Goal: Task Accomplishment & Management: Complete application form

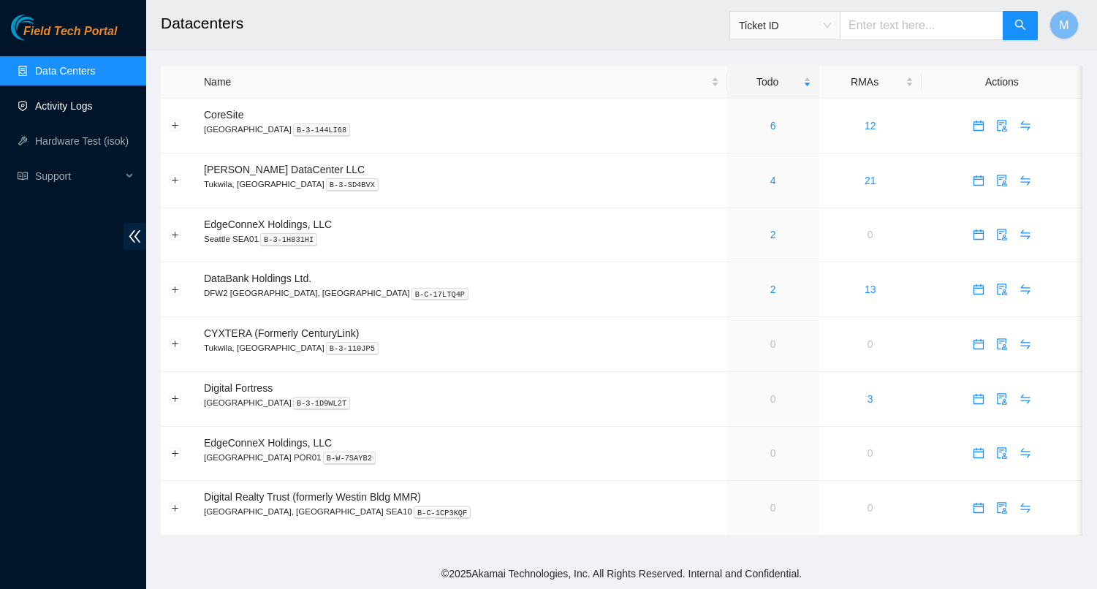
click at [64, 105] on link "Activity Logs" at bounding box center [64, 106] width 58 height 12
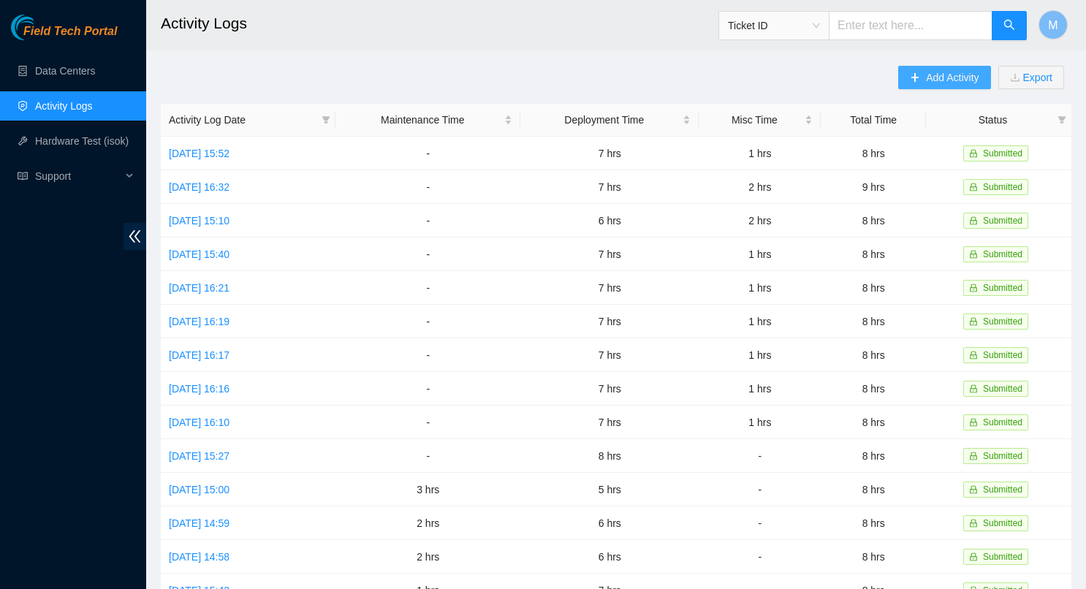
click at [947, 77] on span "Add Activity" at bounding box center [952, 77] width 53 height 16
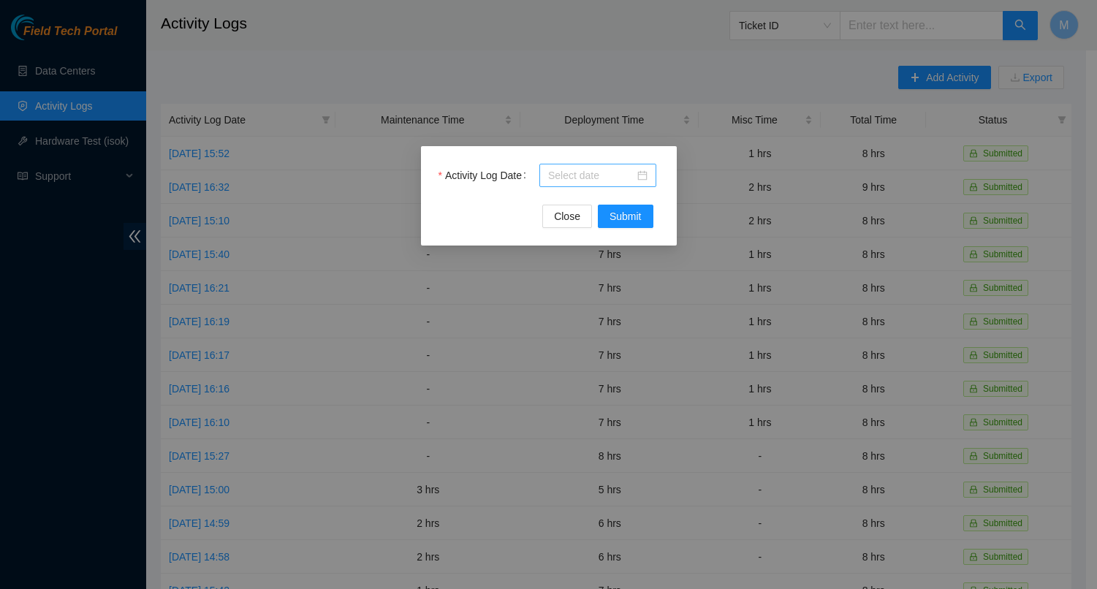
click at [632, 179] on input "Activity Log Date" at bounding box center [591, 175] width 86 height 16
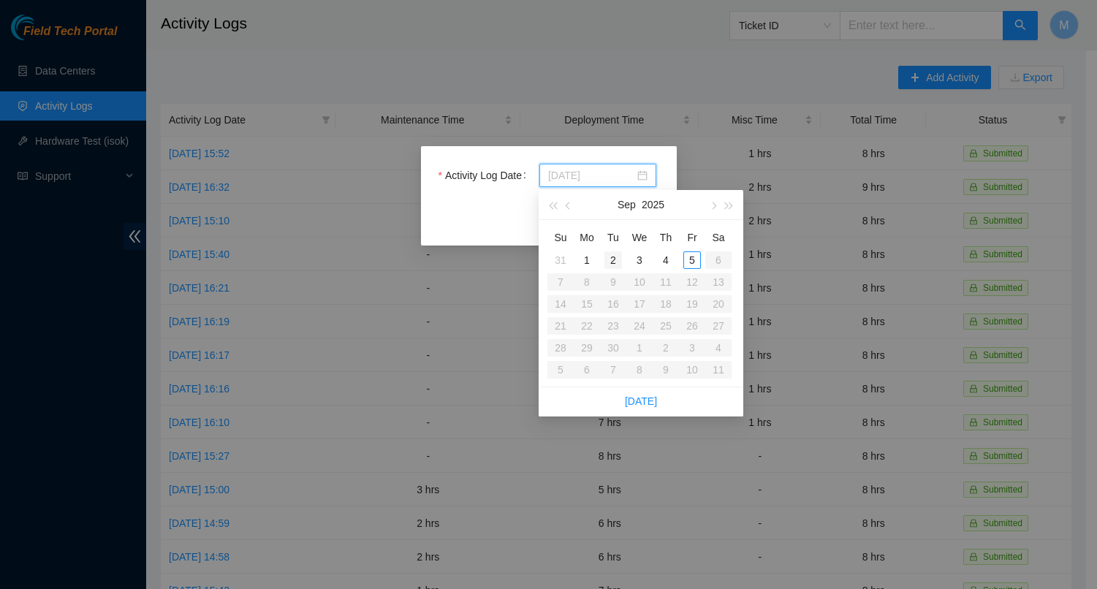
type input "2025-09-02"
click at [609, 259] on div "2" at bounding box center [613, 260] width 18 height 18
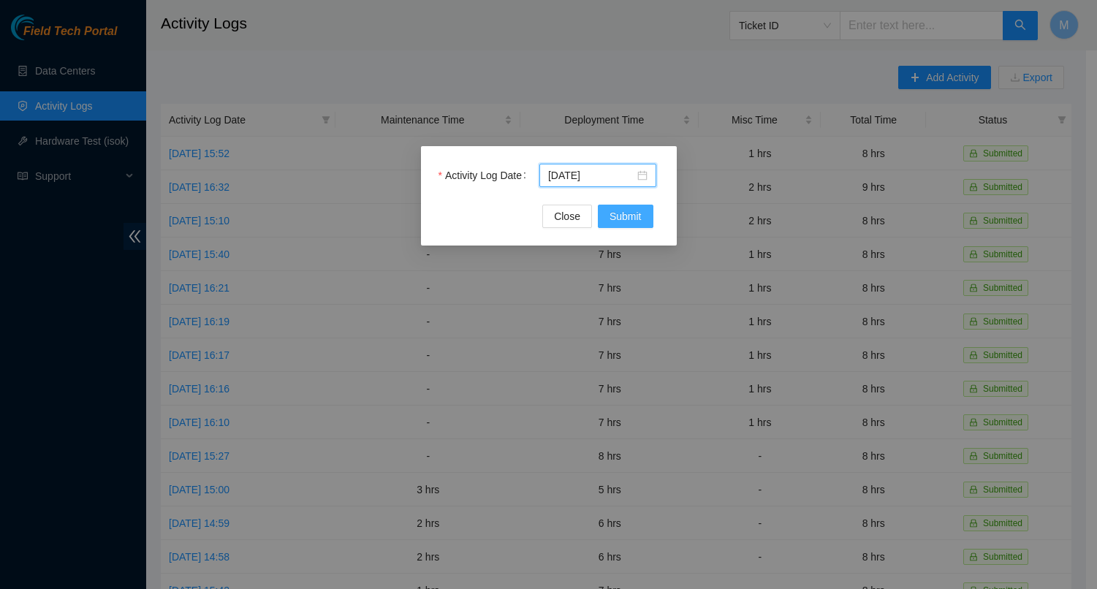
click at [625, 220] on span "Submit" at bounding box center [625, 216] width 32 height 16
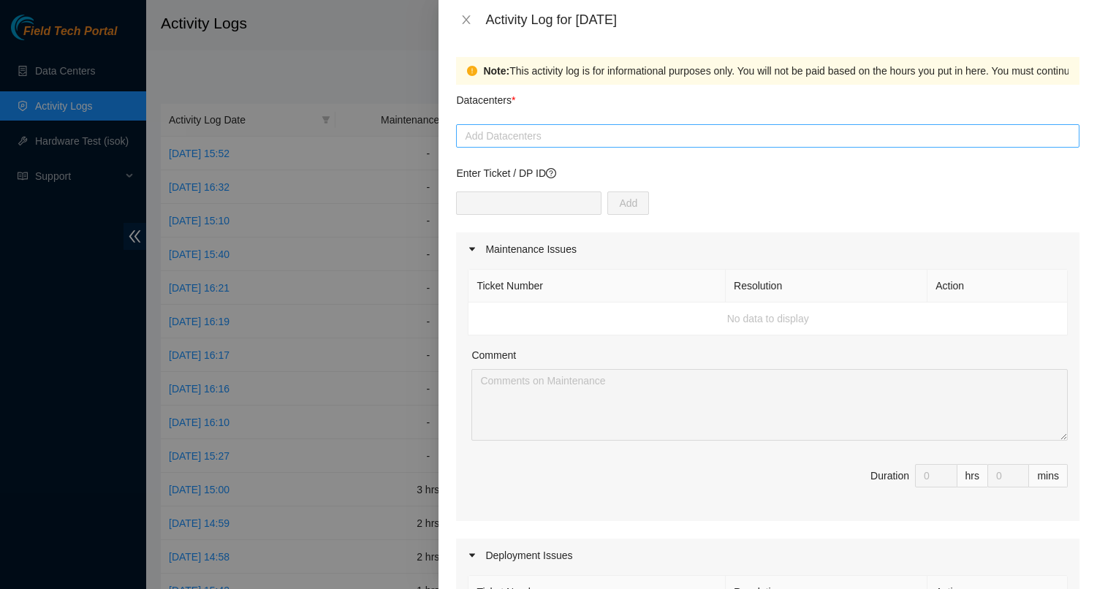
click at [595, 141] on div at bounding box center [768, 136] width 616 height 18
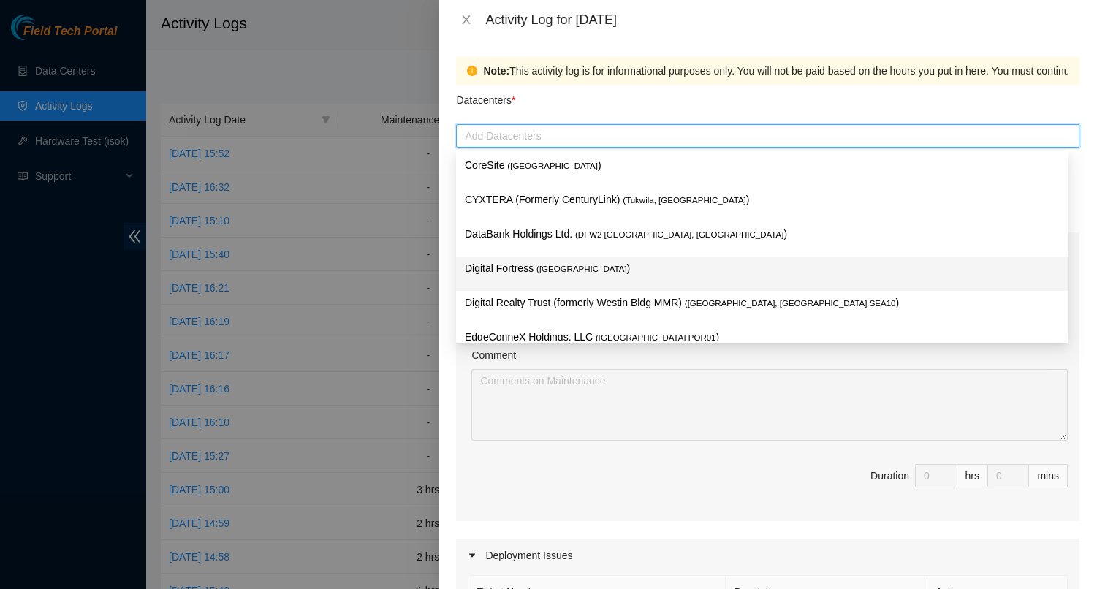
click at [565, 268] on span "( Seattle" at bounding box center [581, 268] width 91 height 9
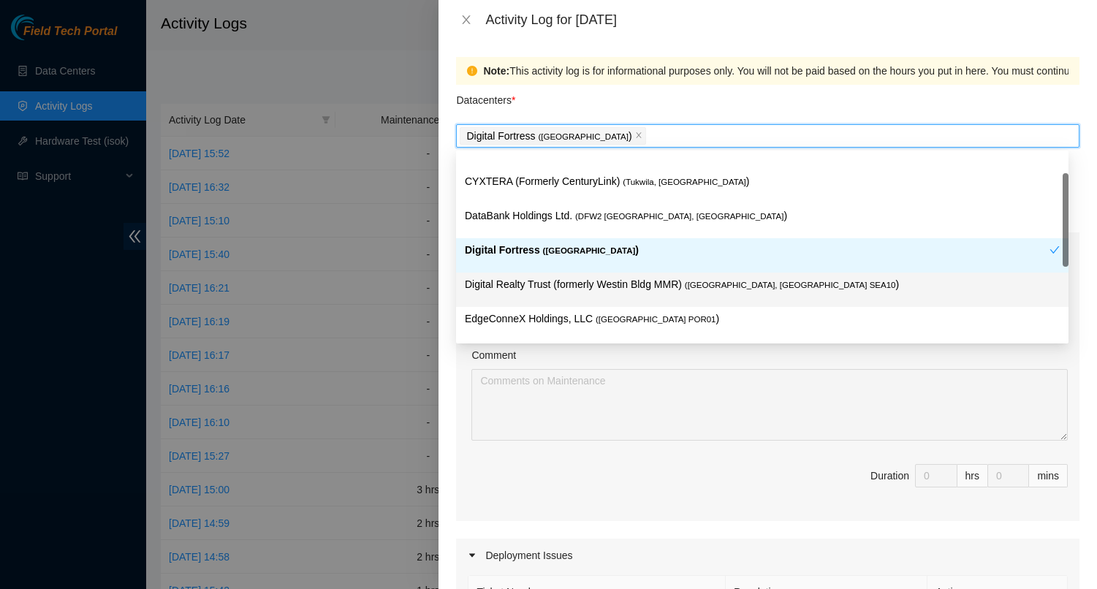
scroll to position [18, 0]
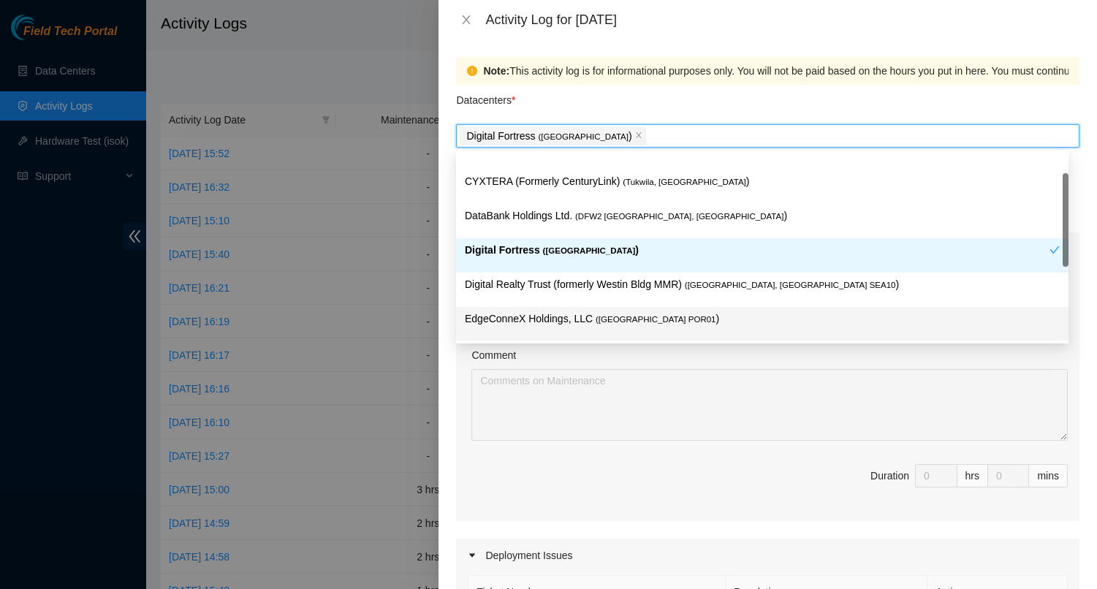
click at [614, 315] on span "( Portland POR01" at bounding box center [655, 319] width 120 height 9
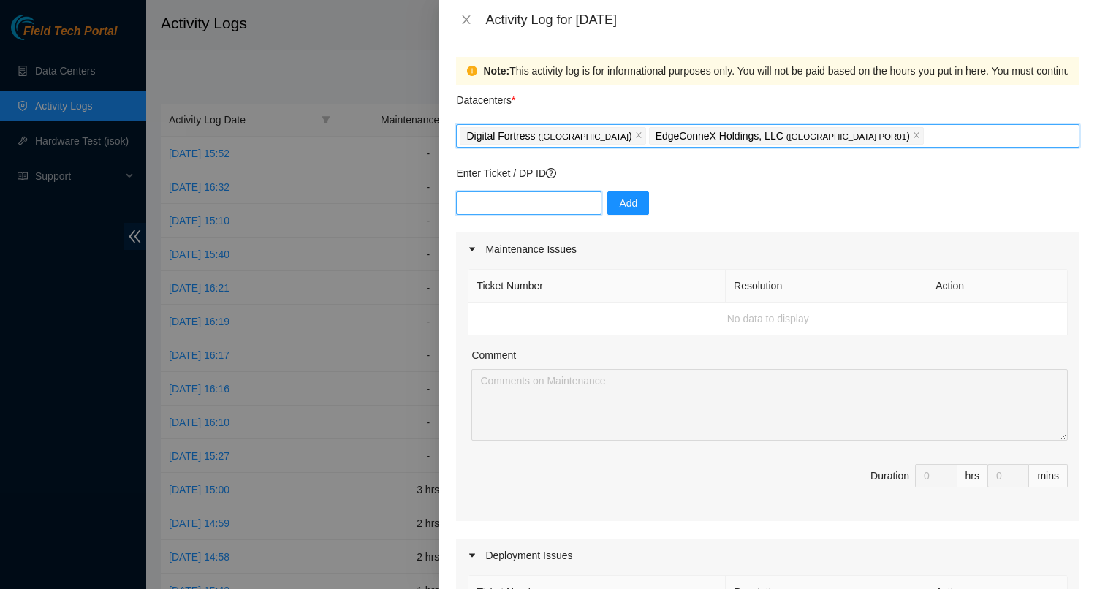
click at [549, 201] on input "text" at bounding box center [528, 202] width 145 height 23
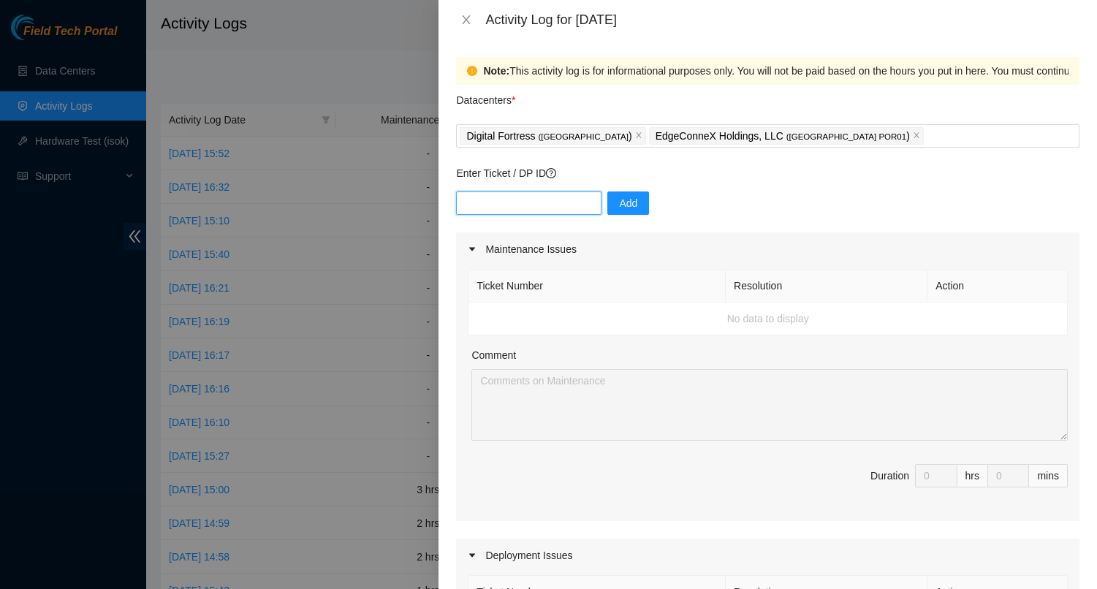
paste input "DP83396"
type input "DP83396"
click at [621, 209] on span "Add" at bounding box center [628, 203] width 18 height 16
click at [911, 140] on div "Digital Fortress ( Seattle ) EdgeConneX Holdings, LLC ( Portland POR01 )" at bounding box center [768, 136] width 616 height 20
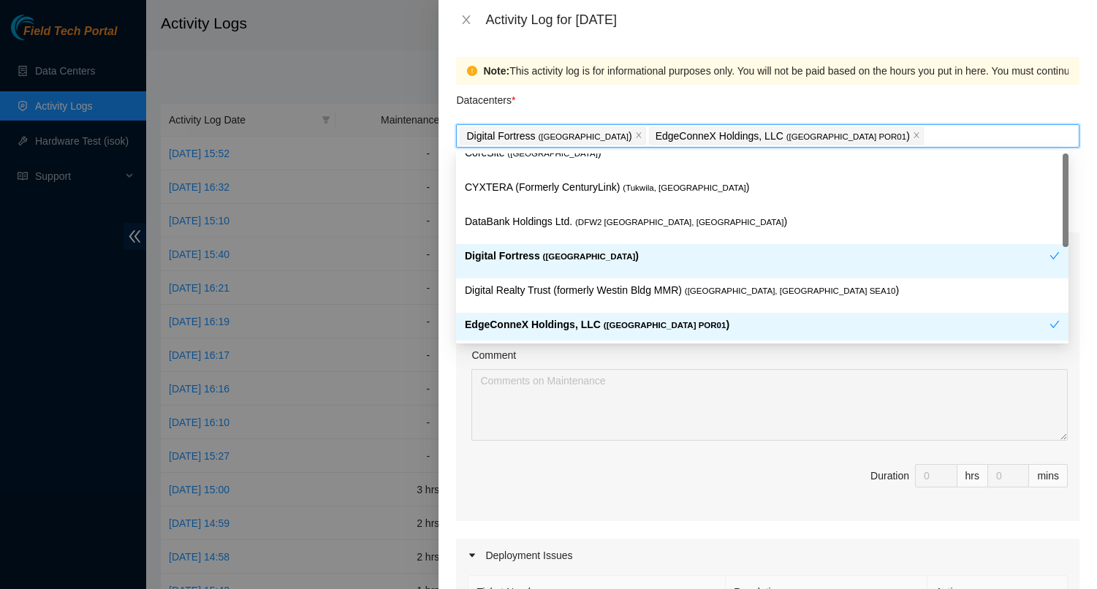
scroll to position [0, 0]
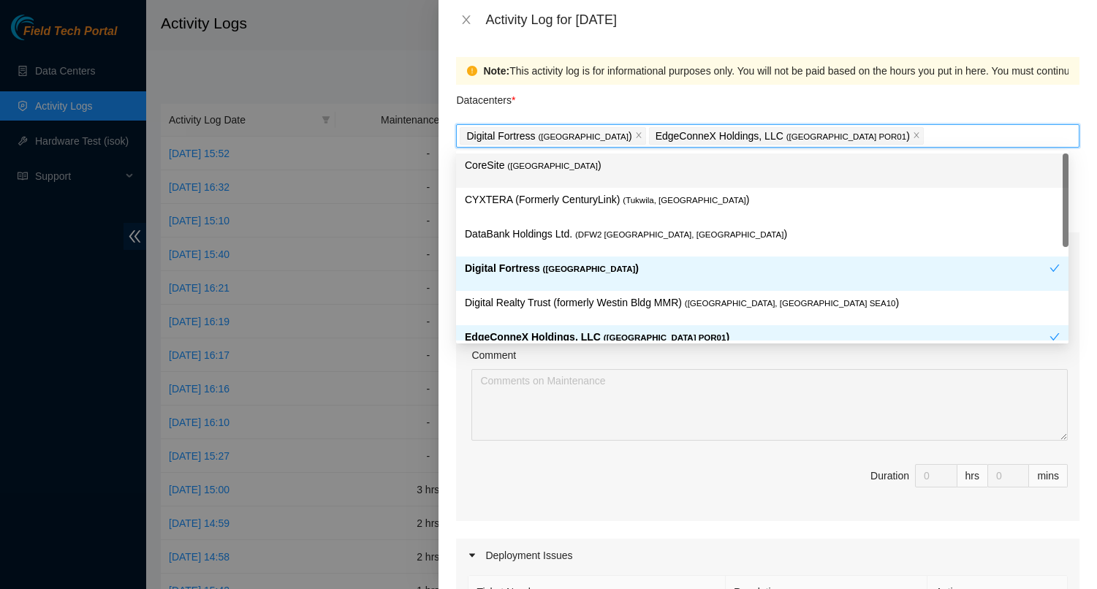
click at [586, 172] on p "CoreSite ( Santa Clara, CA SV4 )" at bounding box center [762, 165] width 595 height 17
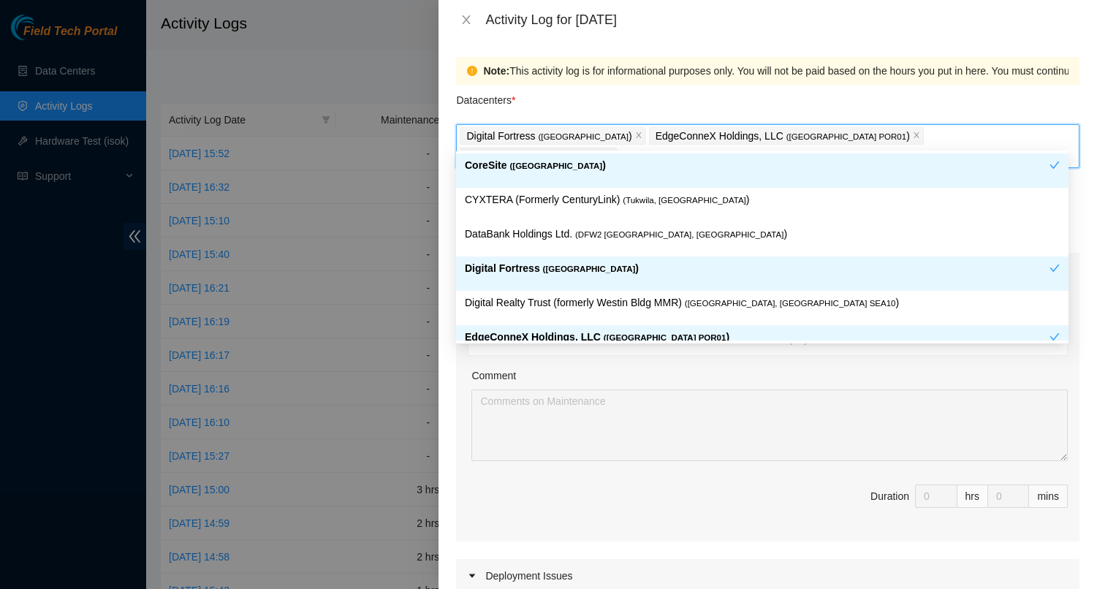
click at [746, 367] on div "Comment" at bounding box center [769, 378] width 596 height 22
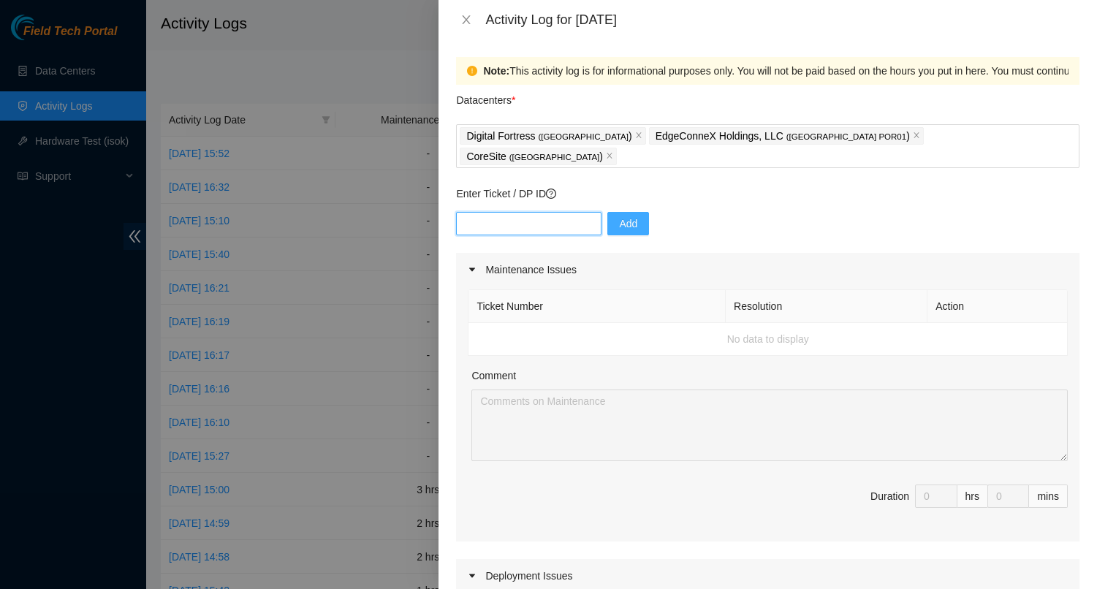
click at [557, 212] on input "text" at bounding box center [528, 223] width 145 height 23
paste input "DP72563"
type input "DP72563"
click at [619, 216] on span "Add" at bounding box center [628, 224] width 18 height 16
click at [987, 132] on div "Digital Fortress ( Seattle ) EdgeConneX Holdings, LLC ( Portland POR01 ) CoreSi…" at bounding box center [768, 146] width 616 height 41
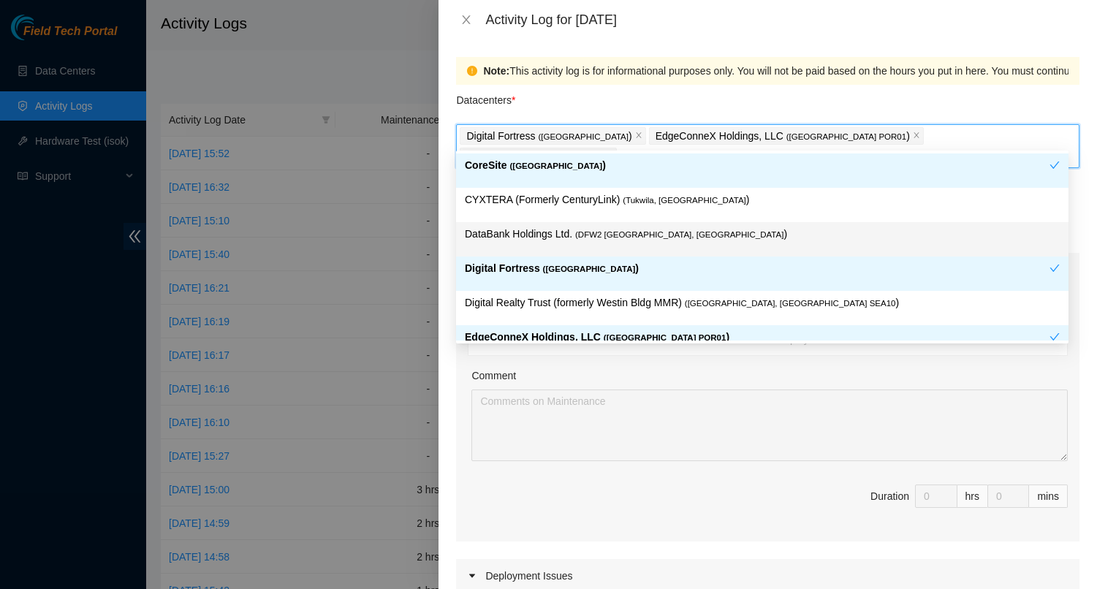
click at [661, 232] on span "( DFW2 Richardson, TX" at bounding box center [679, 234] width 208 height 9
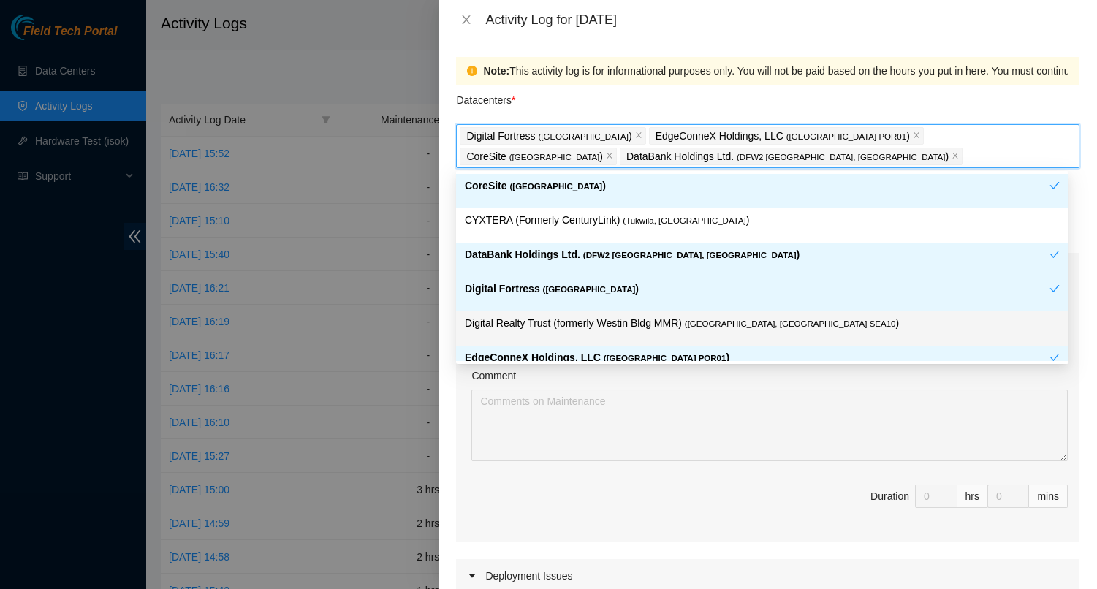
click at [674, 321] on p "Digital Realty Trust (formerly Westin Bldg MMR) ( Seattle, WA SEA10 )" at bounding box center [762, 323] width 595 height 17
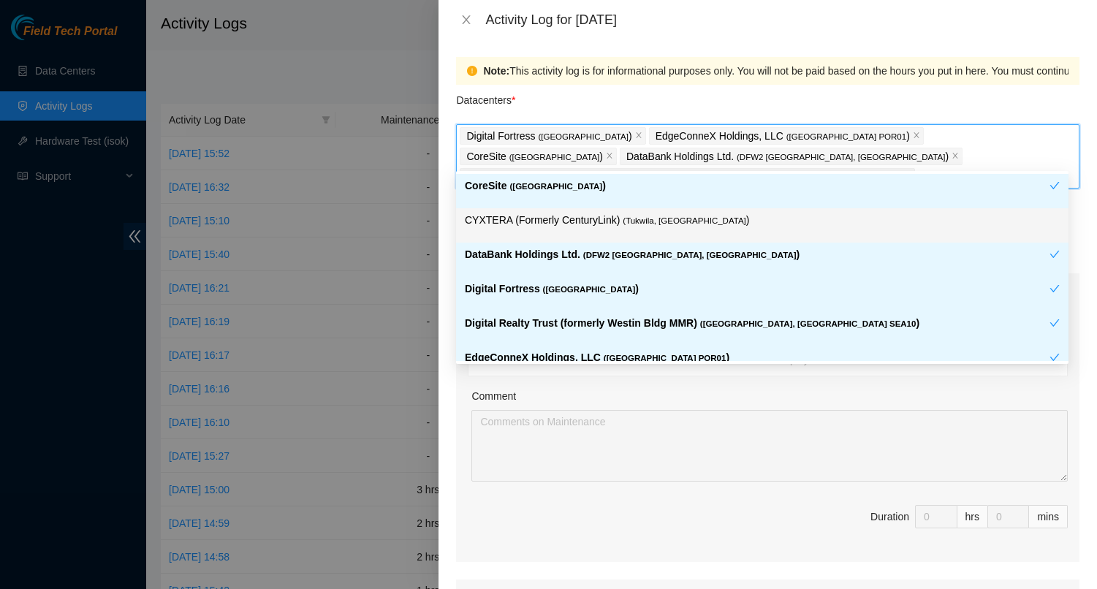
click at [639, 225] on p "CYXTERA (Formerly CenturyLink) ( Tukwila, WA )" at bounding box center [762, 220] width 595 height 17
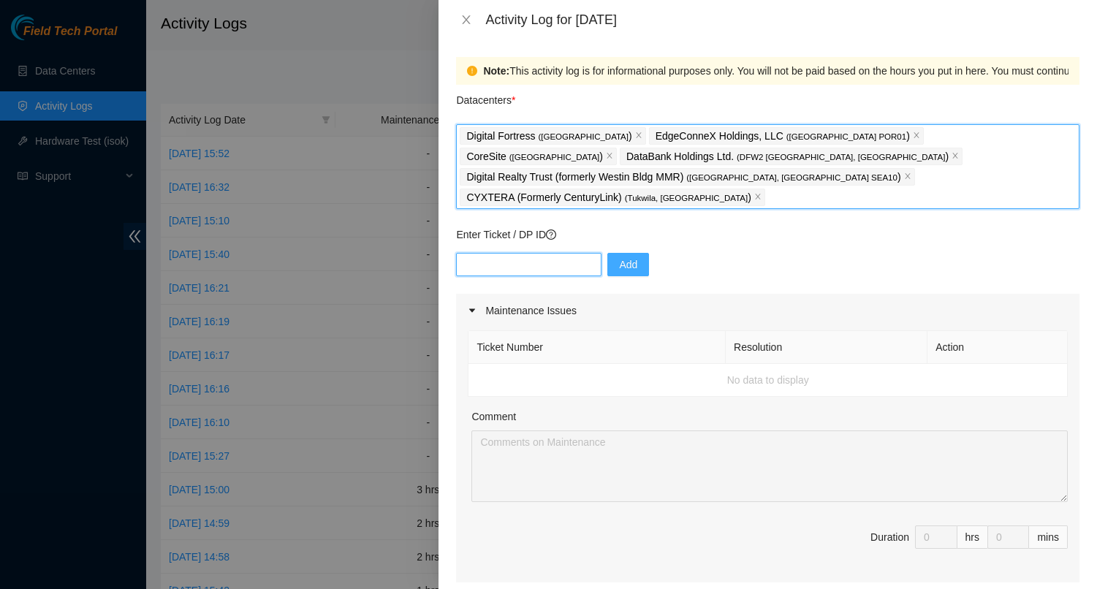
click at [519, 253] on input "text" at bounding box center [528, 264] width 145 height 23
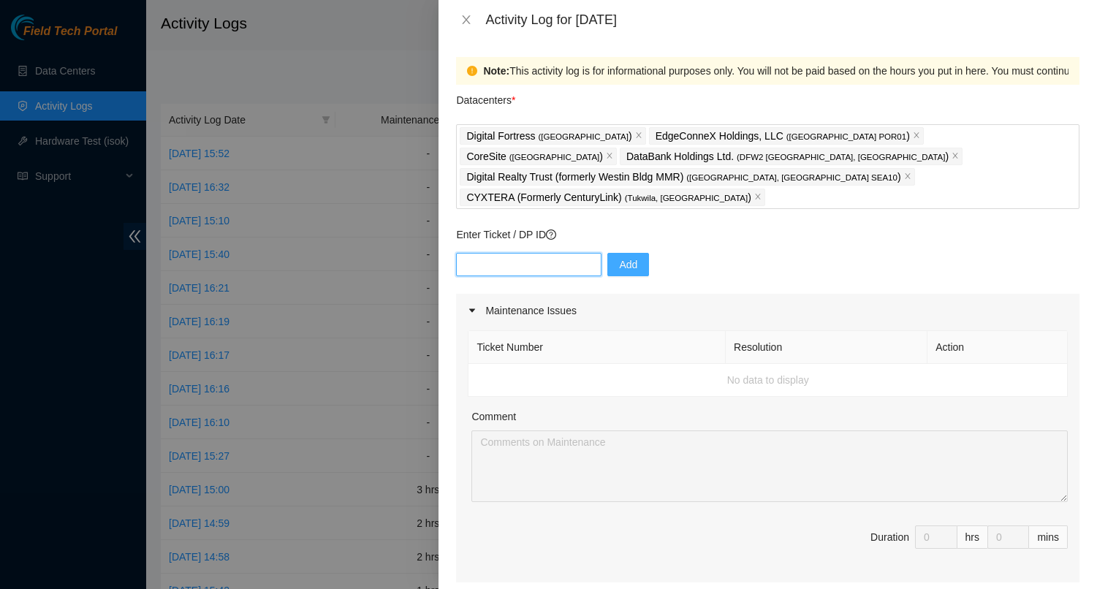
paste input "DP83396"
type input "DP83396"
click at [619, 256] on span "Add" at bounding box center [628, 264] width 18 height 16
click at [527, 253] on input "text" at bounding box center [528, 264] width 145 height 23
paste input "DP72563"
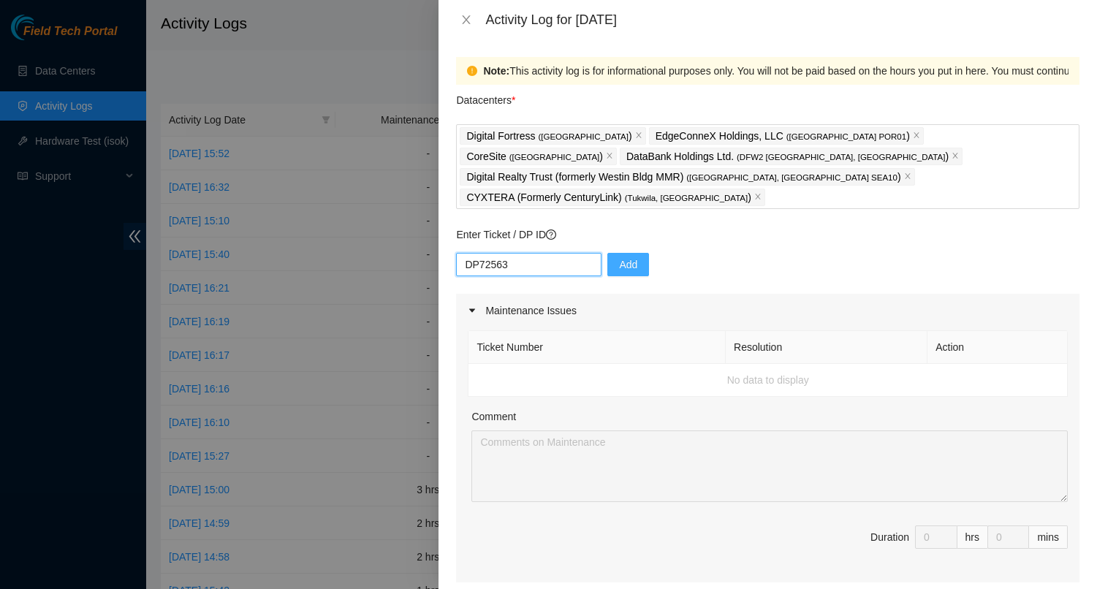
type input "DP72563"
click at [619, 256] on span "Add" at bounding box center [628, 264] width 18 height 16
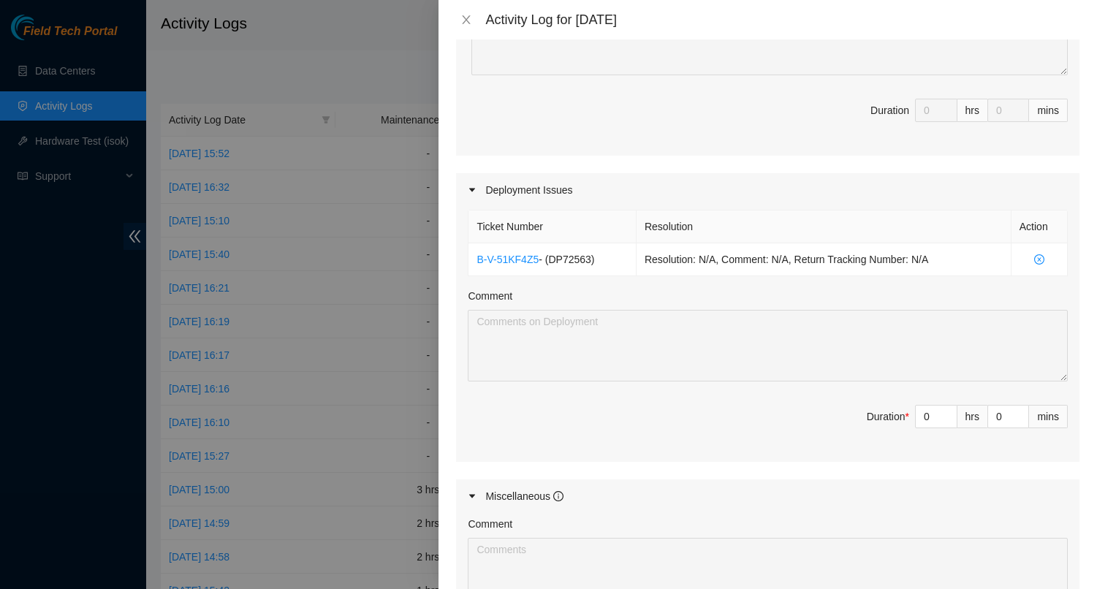
scroll to position [426, 0]
type input "1"
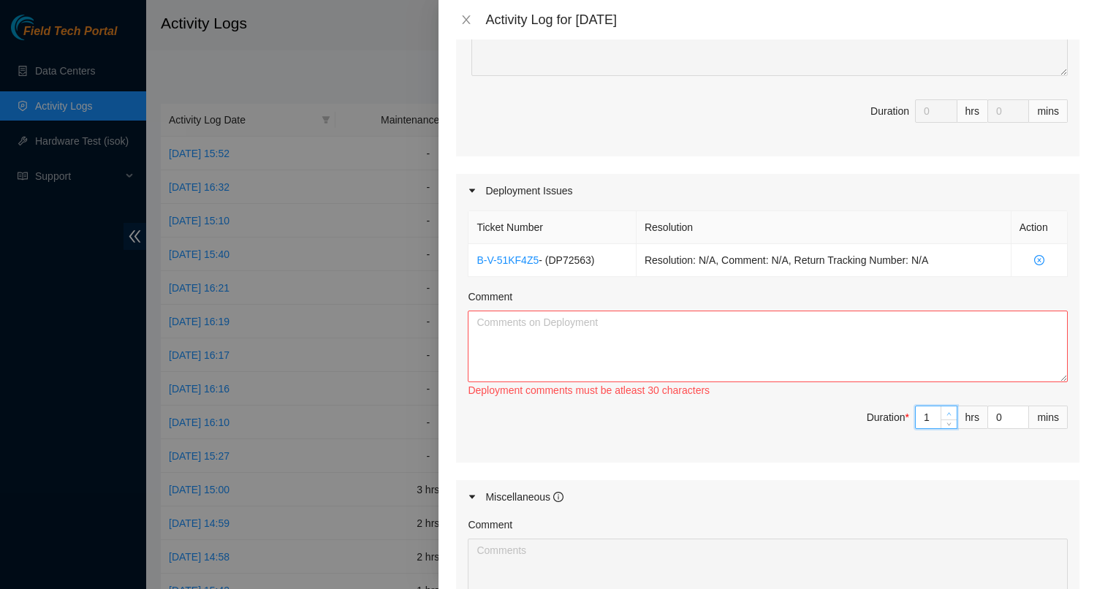
click at [945, 409] on span "up" at bounding box center [949, 413] width 9 height 9
type input "2"
click at [945, 409] on span "up" at bounding box center [949, 413] width 9 height 9
type input "3"
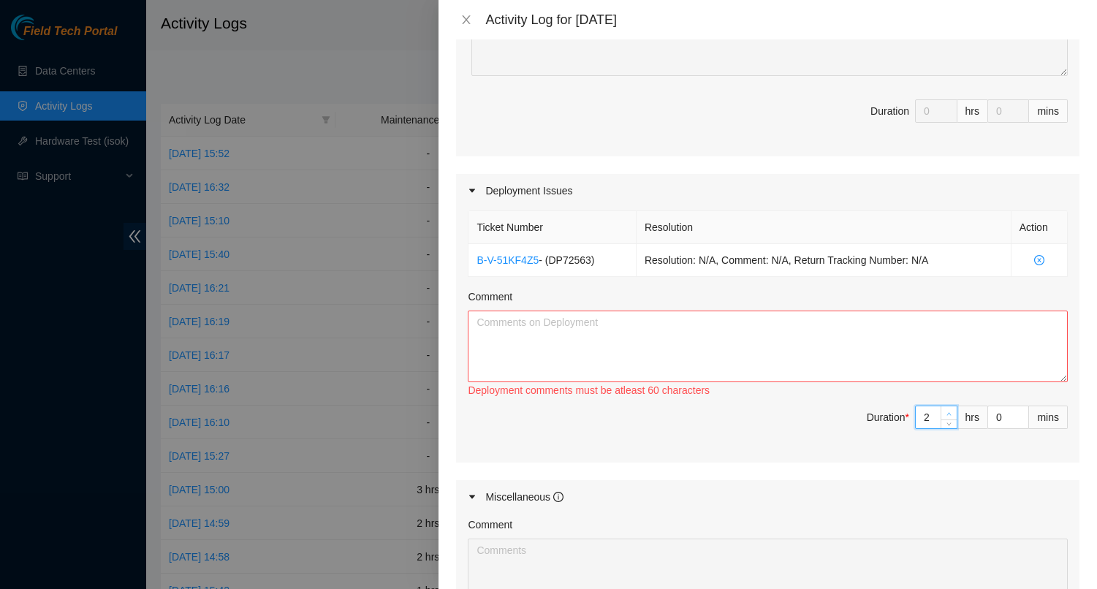
type input "3"
click at [945, 409] on span "up" at bounding box center [949, 413] width 9 height 9
type input "4"
click at [945, 409] on span "up" at bounding box center [949, 413] width 9 height 9
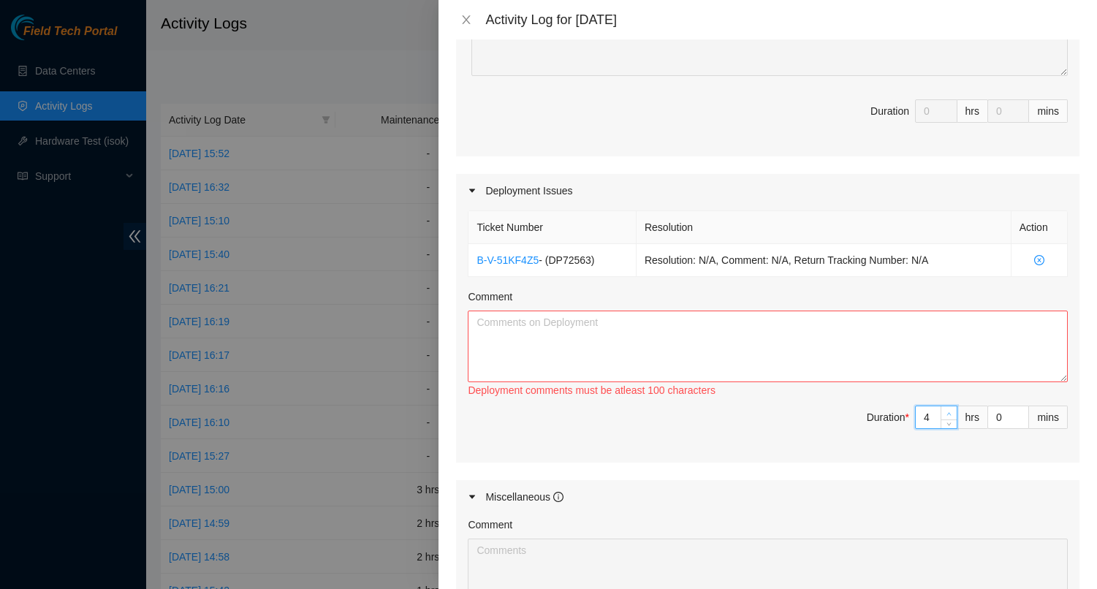
type input "5"
click at [945, 409] on span "up" at bounding box center [949, 413] width 9 height 9
type input "6"
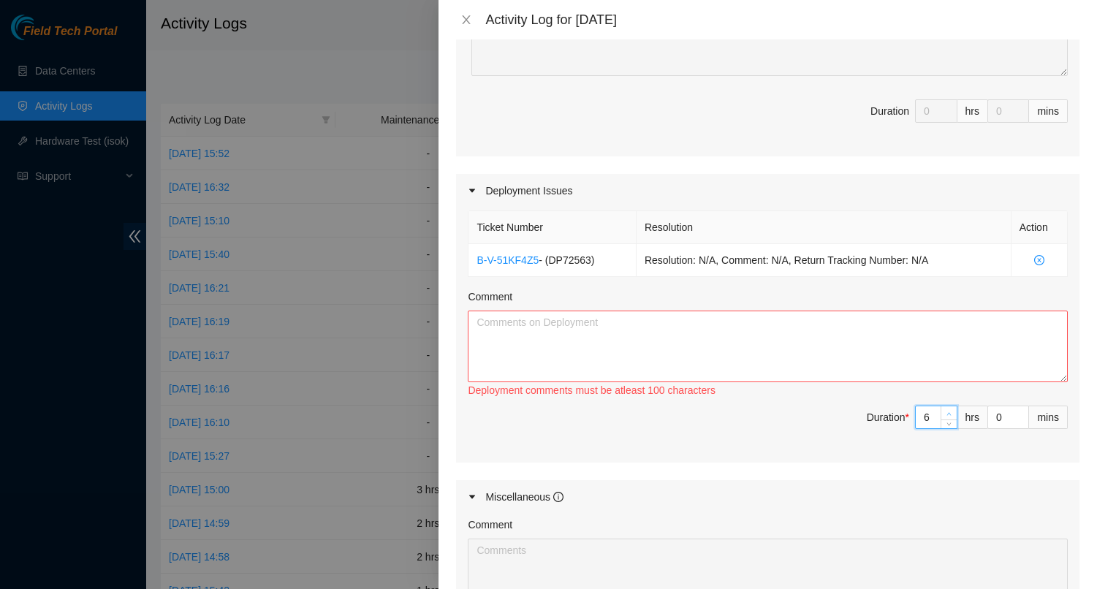
click at [945, 409] on span "up" at bounding box center [949, 413] width 9 height 9
type input "7"
click at [945, 409] on span "up" at bounding box center [949, 413] width 9 height 9
click at [791, 330] on textarea "Comment" at bounding box center [768, 347] width 600 height 72
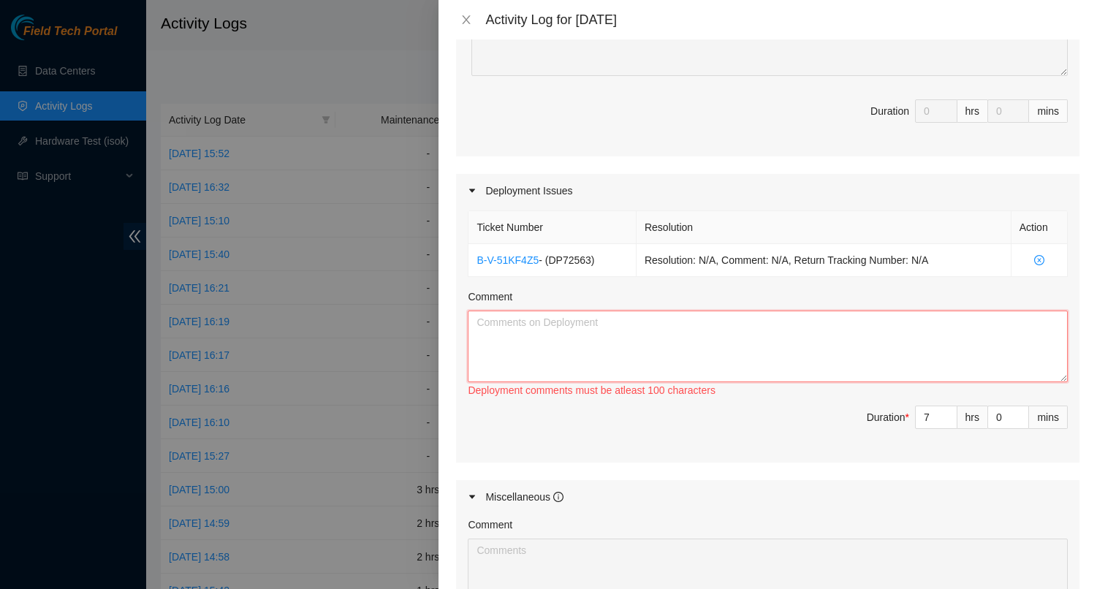
paste textarea "DP83396 - r01.border.pdx01.sdn: Move 2x100G PNI VERIZON_ONNET from ecx-pdx to r…"
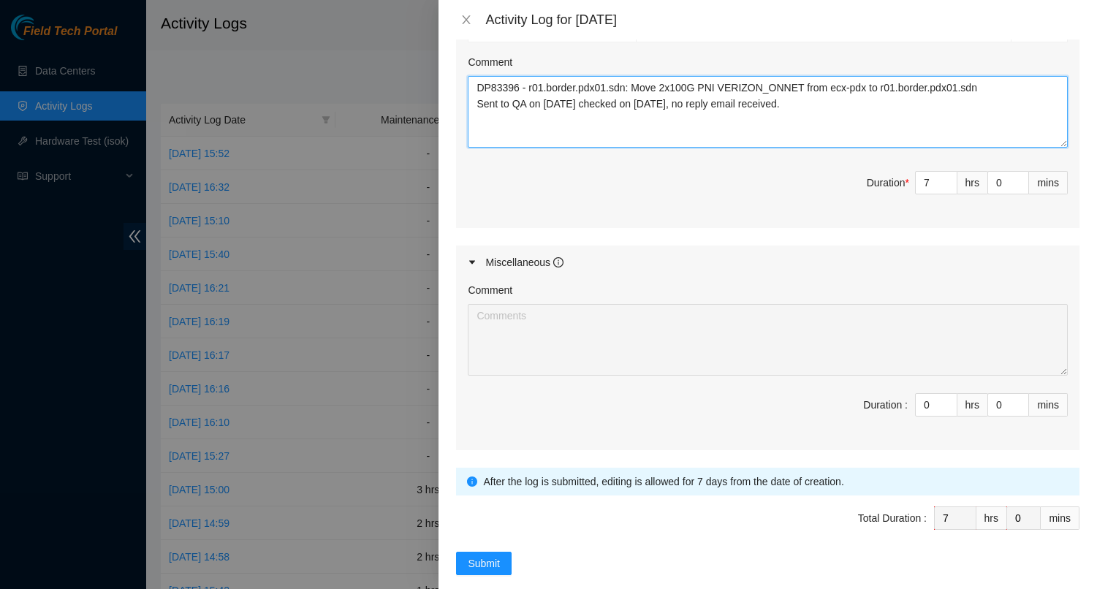
scroll to position [661, 0]
type textarea "DP83396 - r01.border.pdx01.sdn: Move 2x100G PNI VERIZON_ONNET from ecx-pdx to r…"
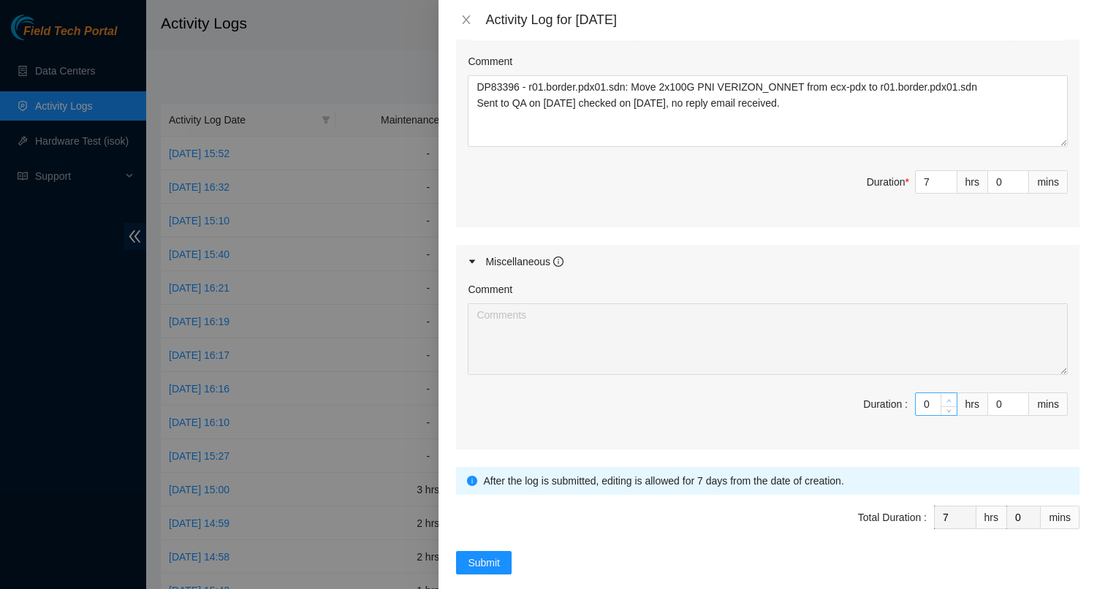
type input "1"
type input "8"
click at [946, 398] on icon "up" at bounding box center [948, 400] width 5 height 5
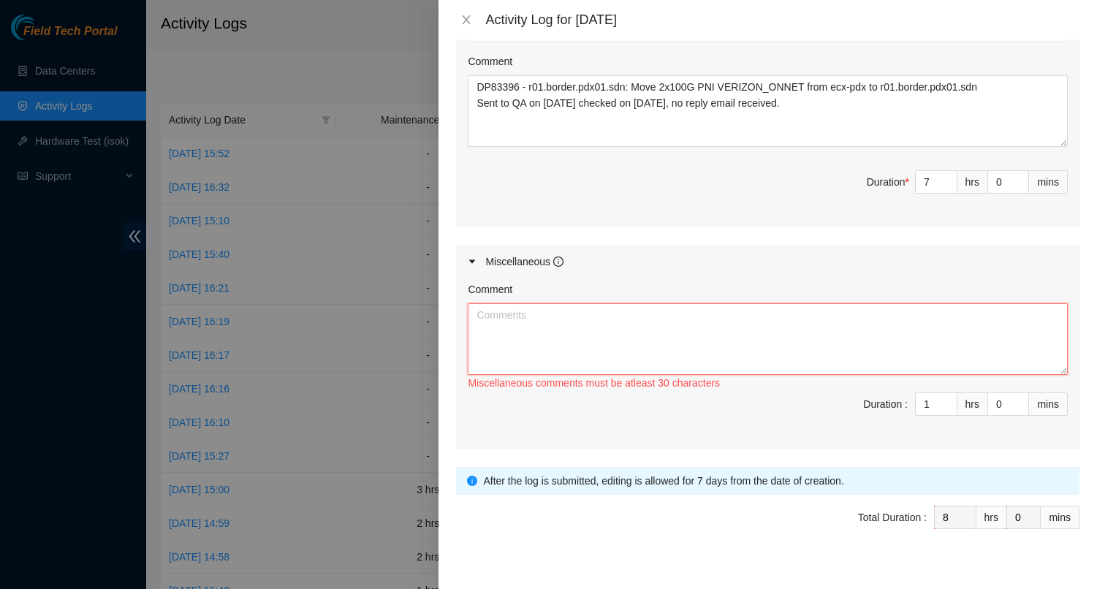
paste textarea "Opened and answered emails. Answered multiple calls from Sabey security about d…"
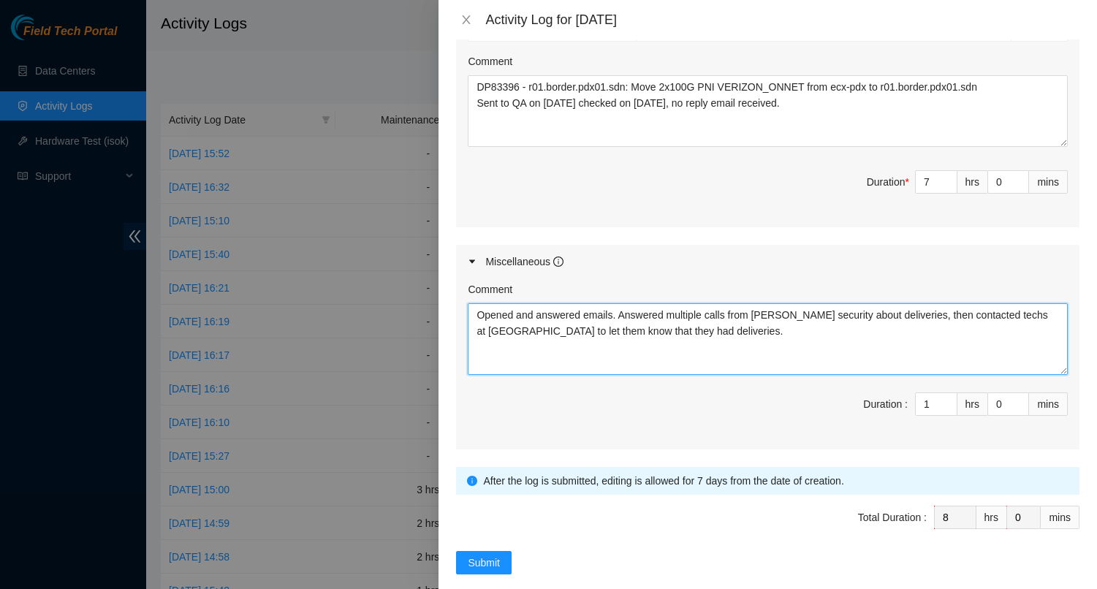
type textarea "Opened and answered emails. Answered multiple calls from Sabey security about d…"
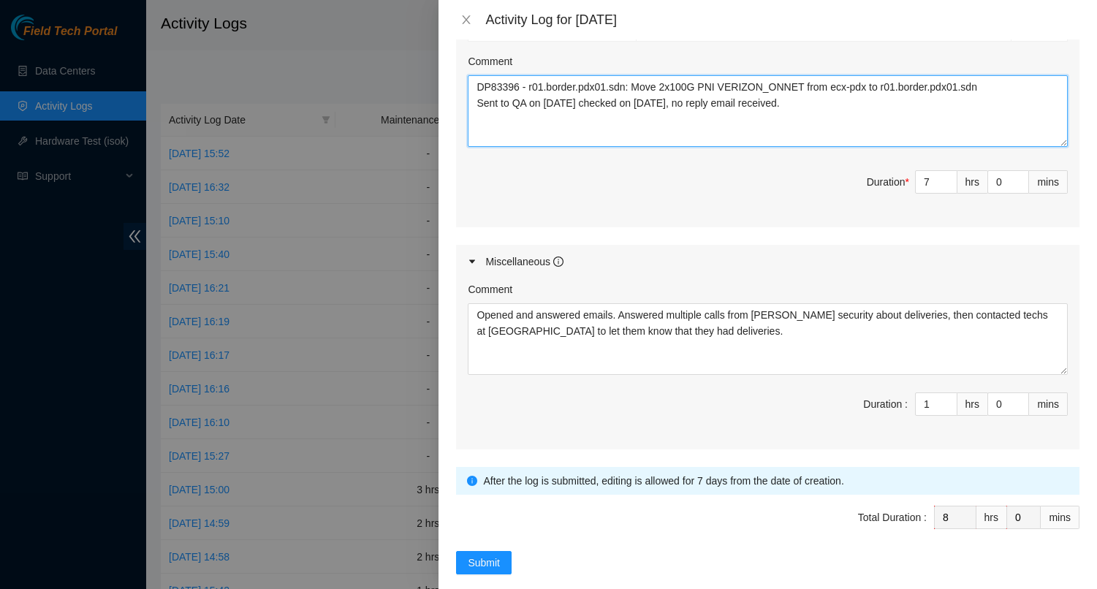
click at [483, 92] on textarea "DP83396 - r01.border.pdx01.sdn: Move 2x100G PNI VERIZON_ONNET from ecx-pdx to r…" at bounding box center [768, 111] width 600 height 72
paste textarea "DP80933 - IXN: Add 2x100G to existing 6x100G between r01.border.sea01.sdn and r…"
click at [802, 85] on textarea "DP83396 - r01.border.pdx01.sdn: Move 2x100G PNI VERIZON_ONNET from ecx-pdx to r…" at bounding box center [768, 111] width 600 height 72
type textarea "DP83396 - r01.border.pdx01.sdn: Move 2x100G PNI VERIZON_ONNET from ecx-pdx to r…"
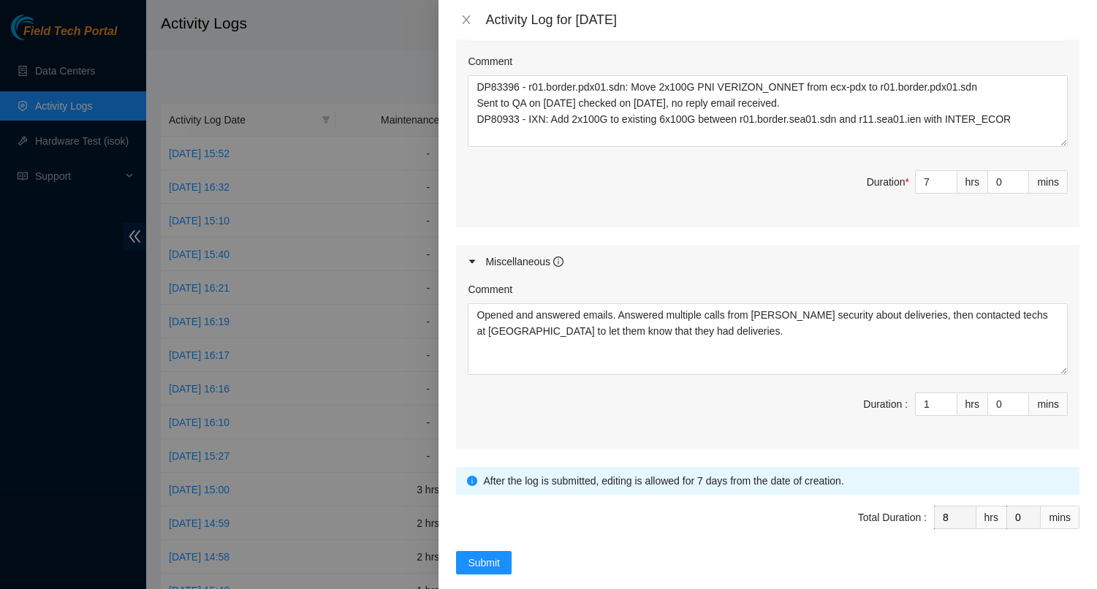
click at [831, 205] on div "Ticket Number Resolution Action B-V-51KF4Z5 - ( DP72563 ) Resolution: N/A, Comm…" at bounding box center [767, 99] width 623 height 255
click at [486, 555] on span "Submit" at bounding box center [484, 563] width 32 height 16
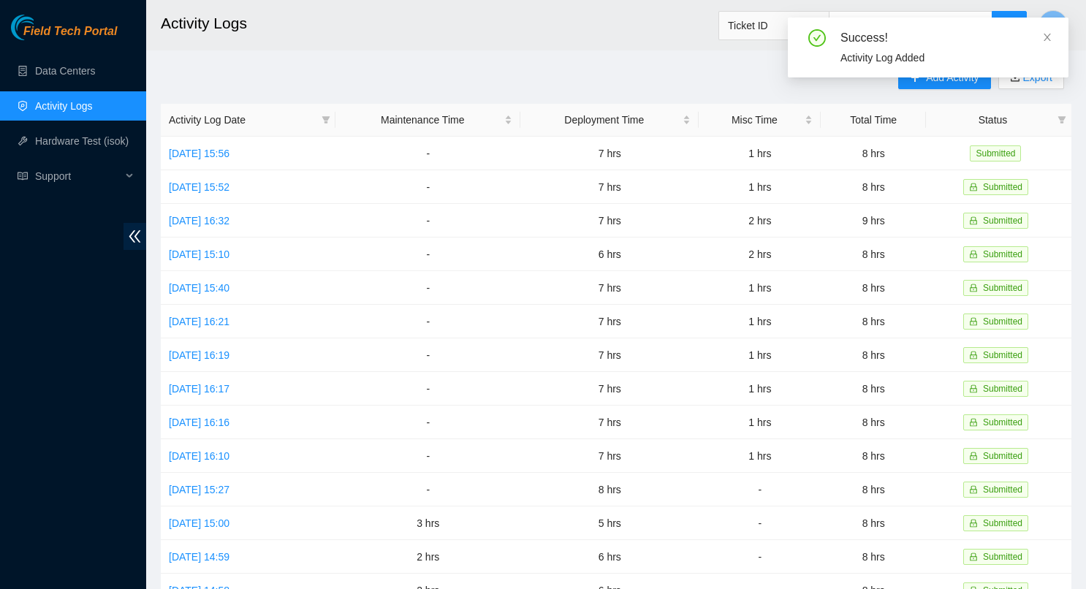
click at [952, 85] on div "Success! Activity Log Added" at bounding box center [928, 54] width 281 height 72
click at [1046, 38] on icon "close" at bounding box center [1046, 37] width 7 height 7
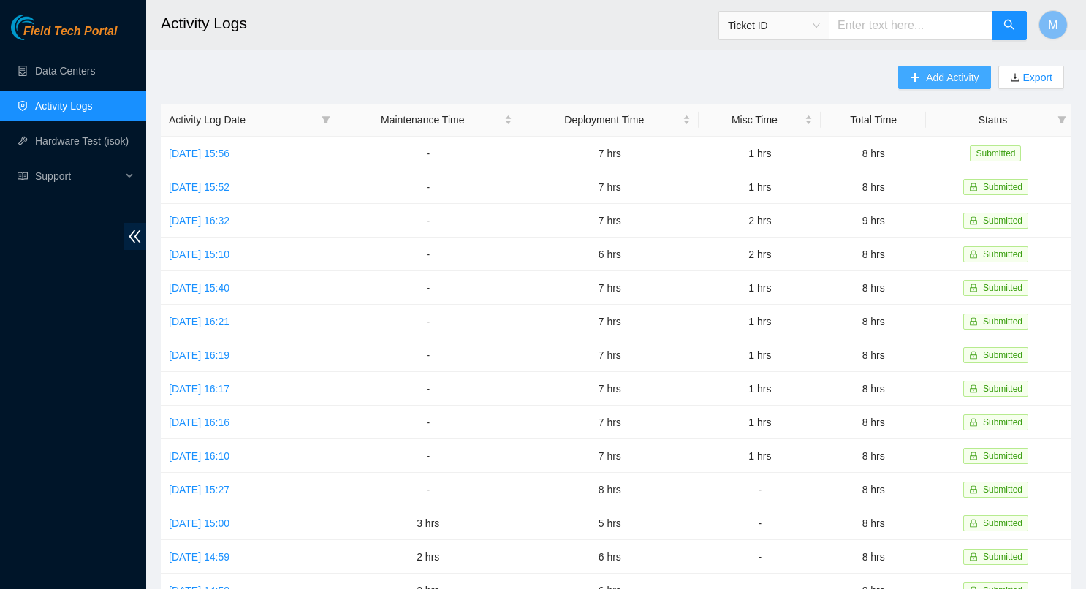
click at [943, 76] on span "Add Activity" at bounding box center [952, 77] width 53 height 16
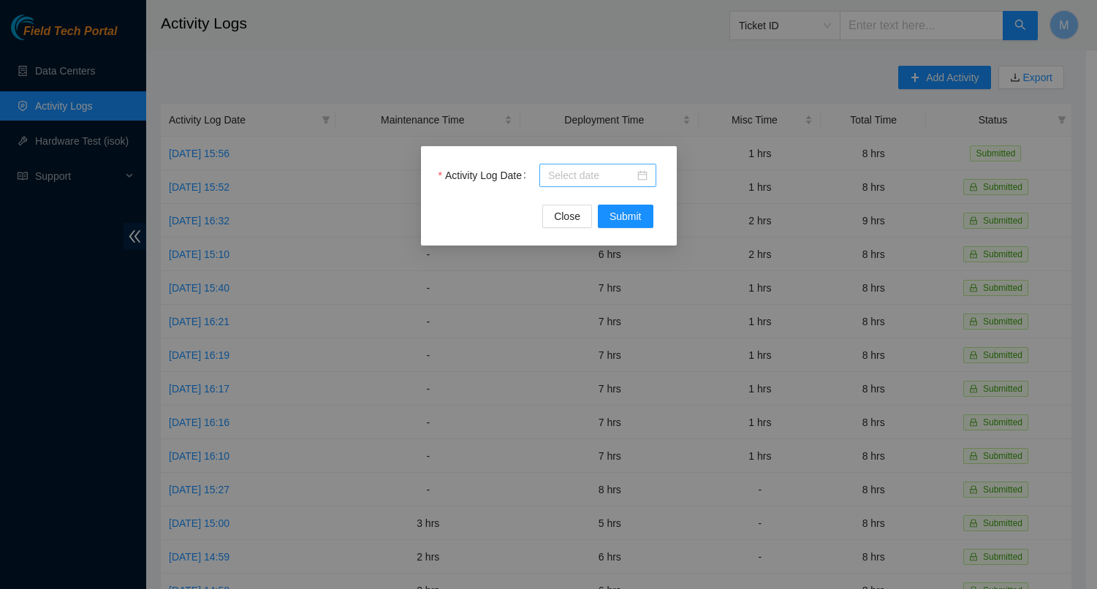
click at [641, 179] on div at bounding box center [597, 175] width 99 height 16
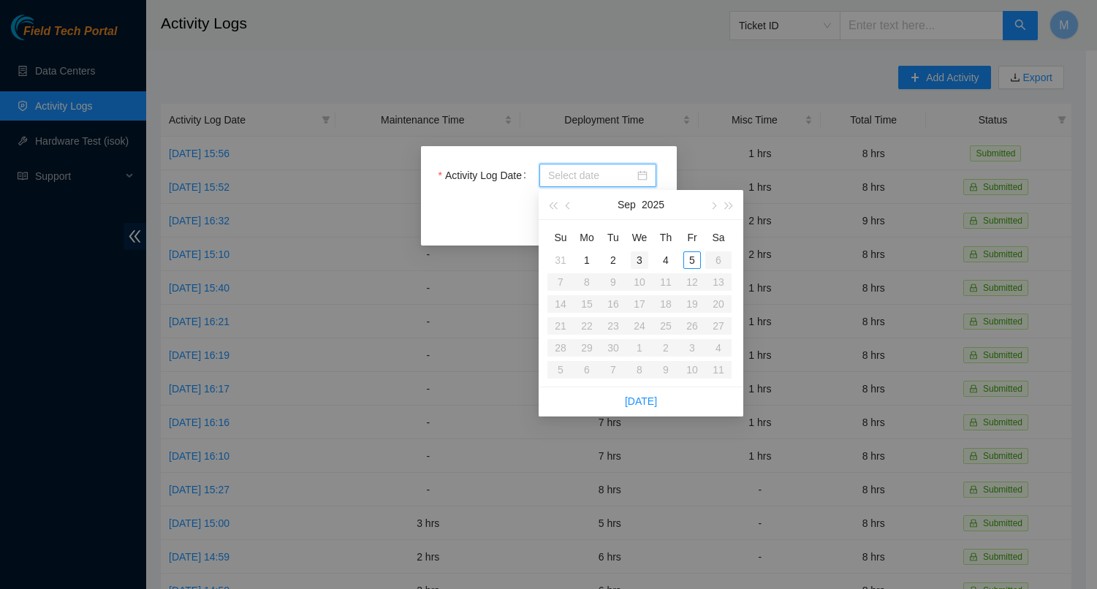
type input "2025-09-03"
click at [638, 264] on div "3" at bounding box center [640, 260] width 18 height 18
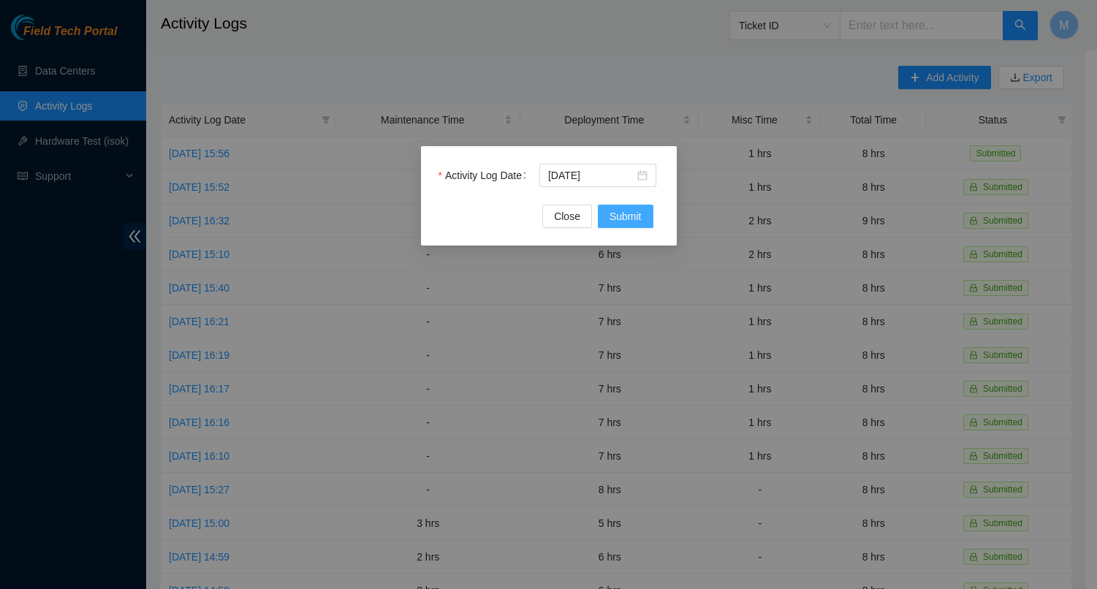
click at [628, 221] on span "Submit" at bounding box center [625, 216] width 32 height 16
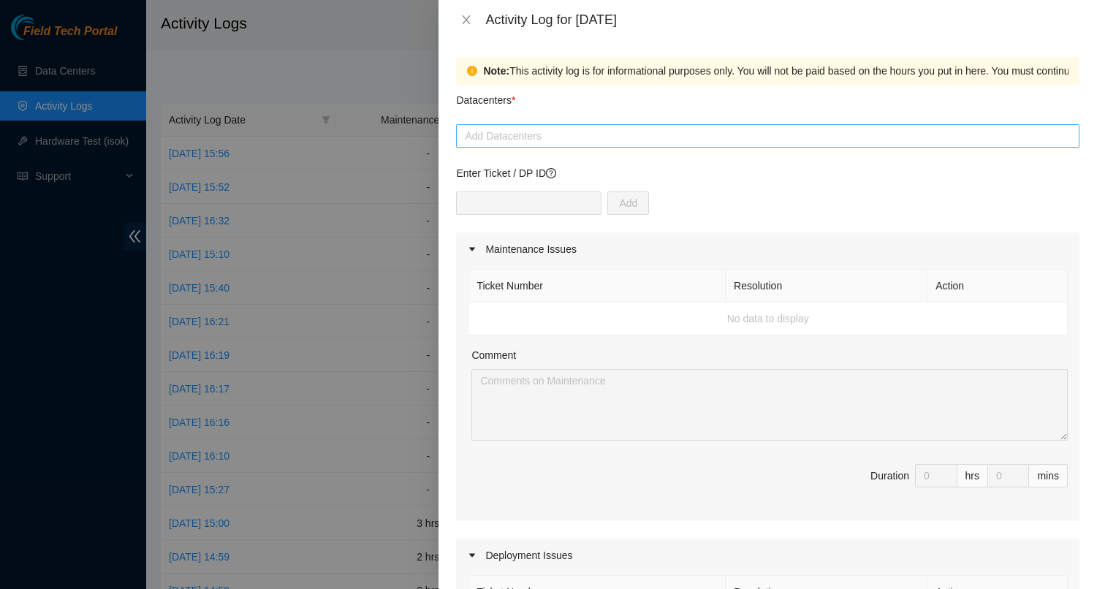
click at [584, 142] on div at bounding box center [768, 136] width 616 height 18
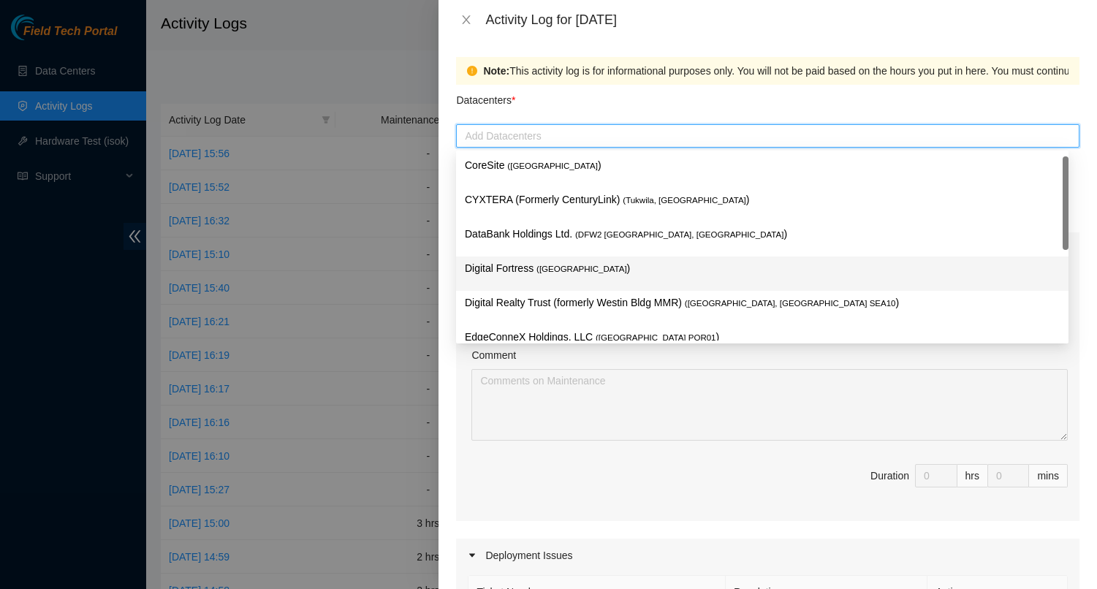
scroll to position [88, 0]
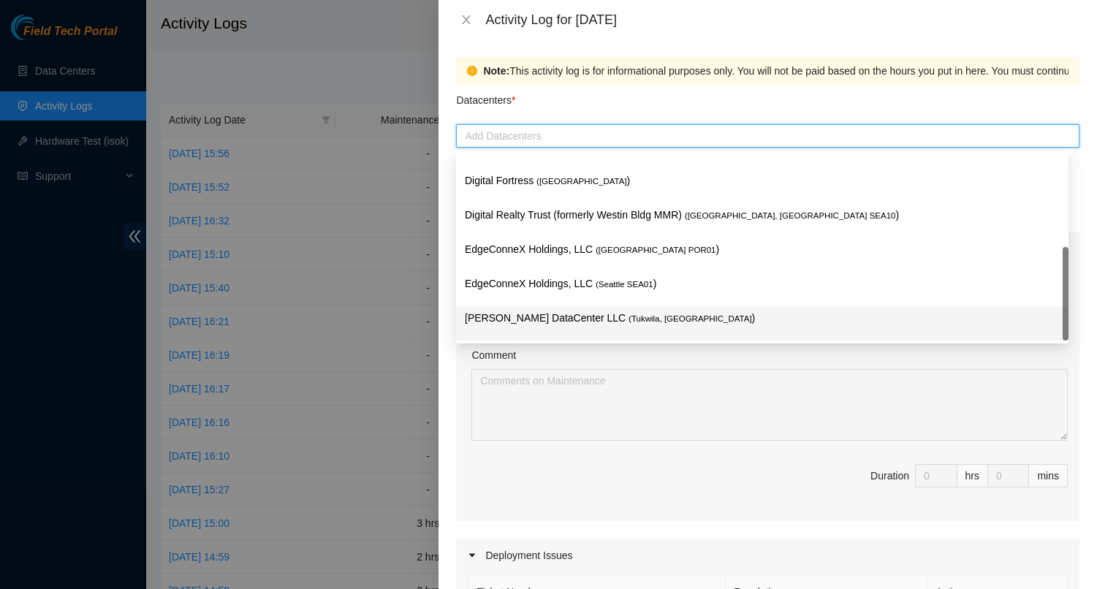
click at [546, 310] on p "Sabey DataCenter LLC ( Tukwila, WA )" at bounding box center [762, 318] width 595 height 17
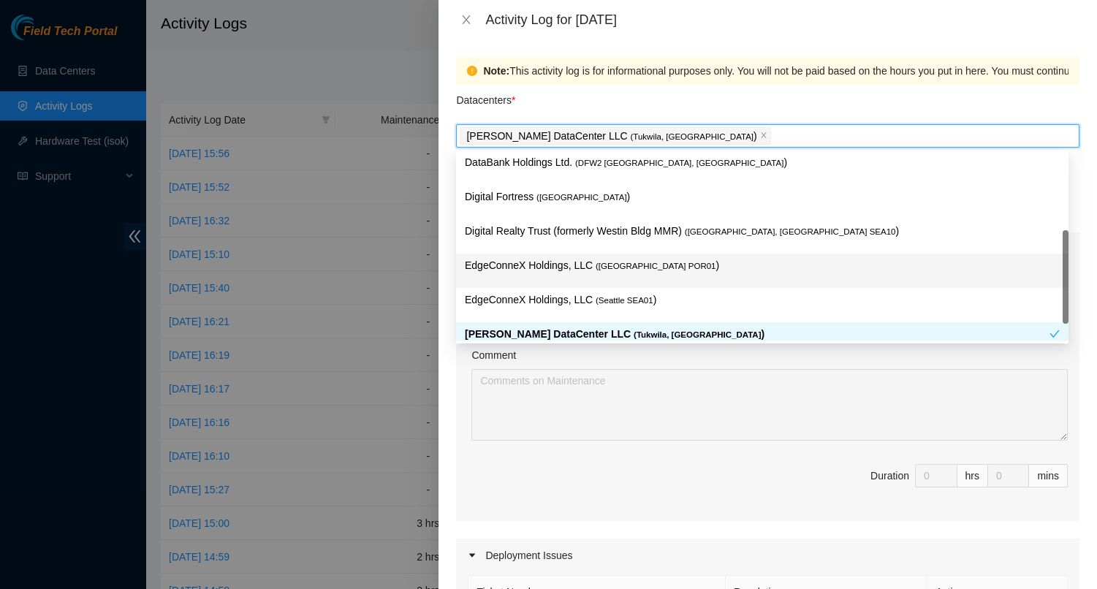
scroll to position [0, 0]
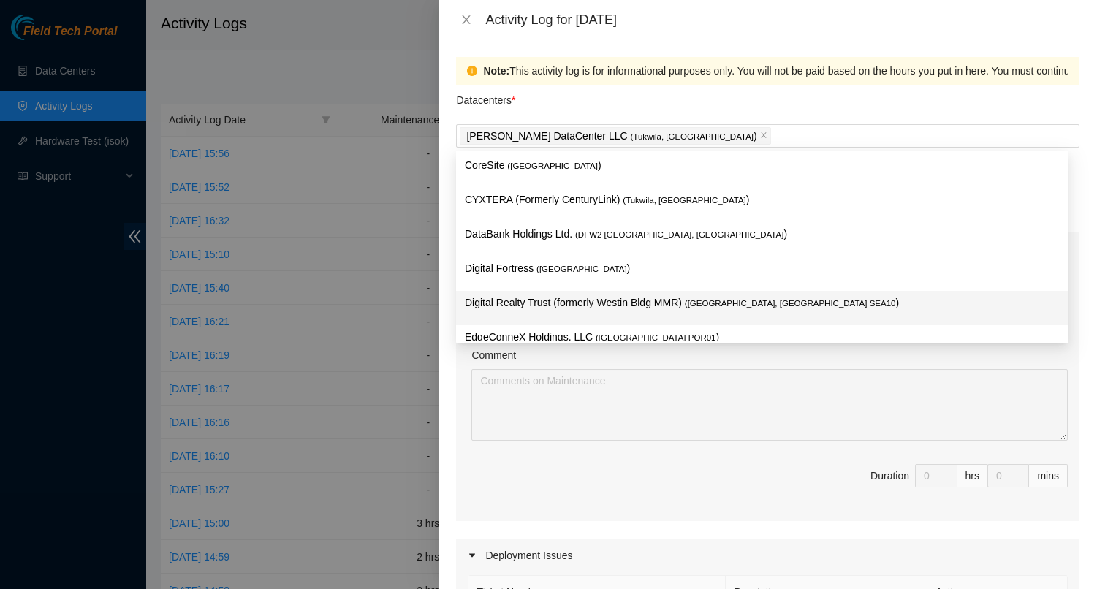
click at [603, 443] on div "Ticket Number Resolution Action No data to display Comment Duration 0 hrs 0 mins" at bounding box center [767, 393] width 623 height 255
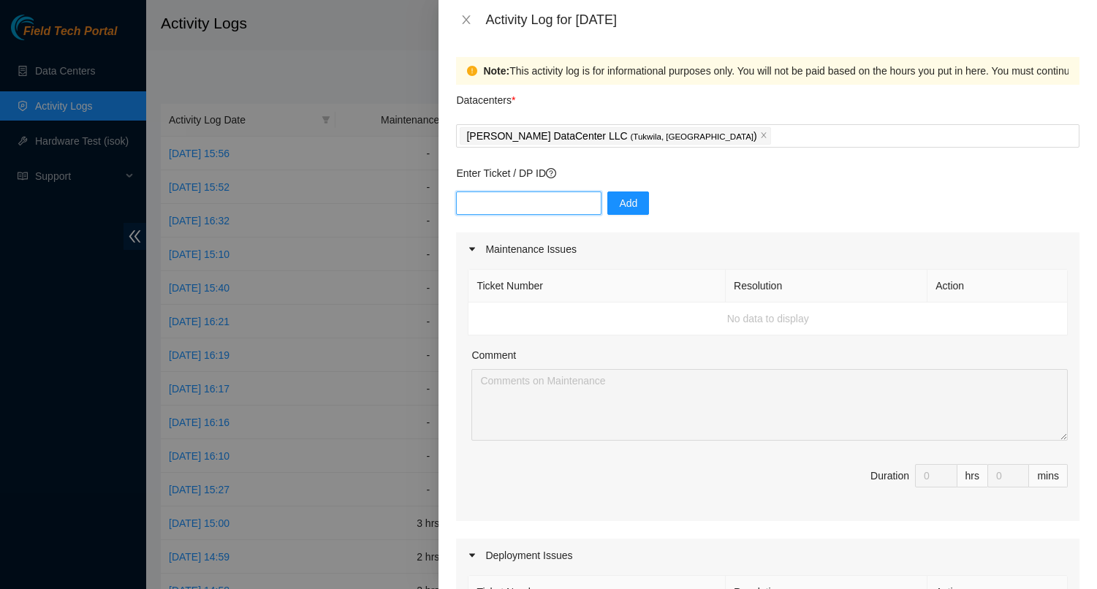
click at [509, 204] on input "text" at bounding box center [528, 202] width 145 height 23
paste input "B-W-14DBOKX"
type input "B-W-14DBOKX"
click at [619, 205] on span "Add" at bounding box center [628, 203] width 18 height 16
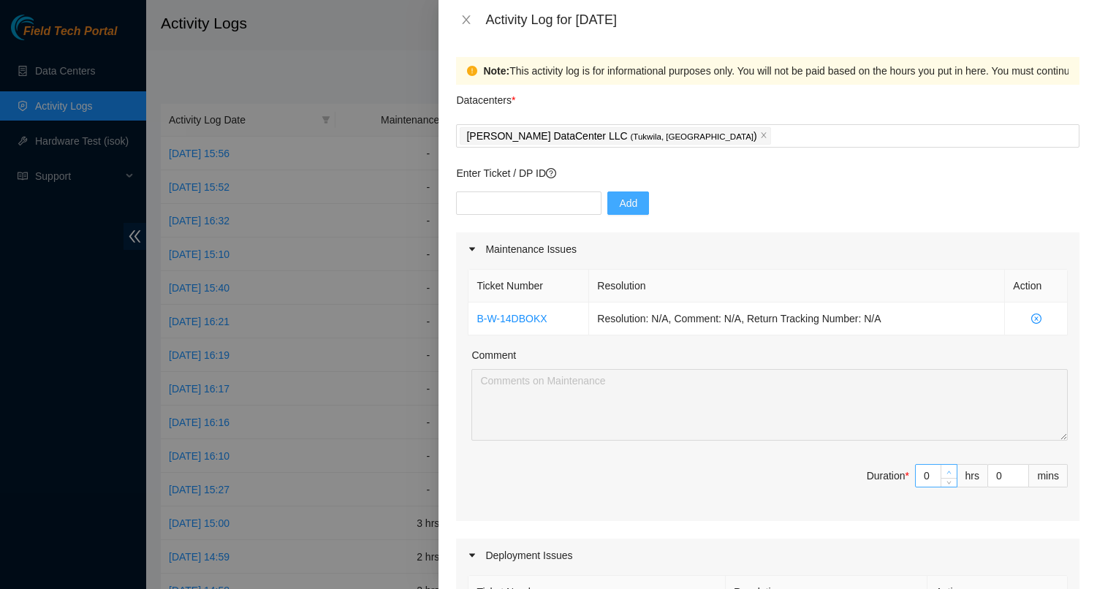
type input "1"
click at [946, 471] on icon "up" at bounding box center [948, 472] width 5 height 5
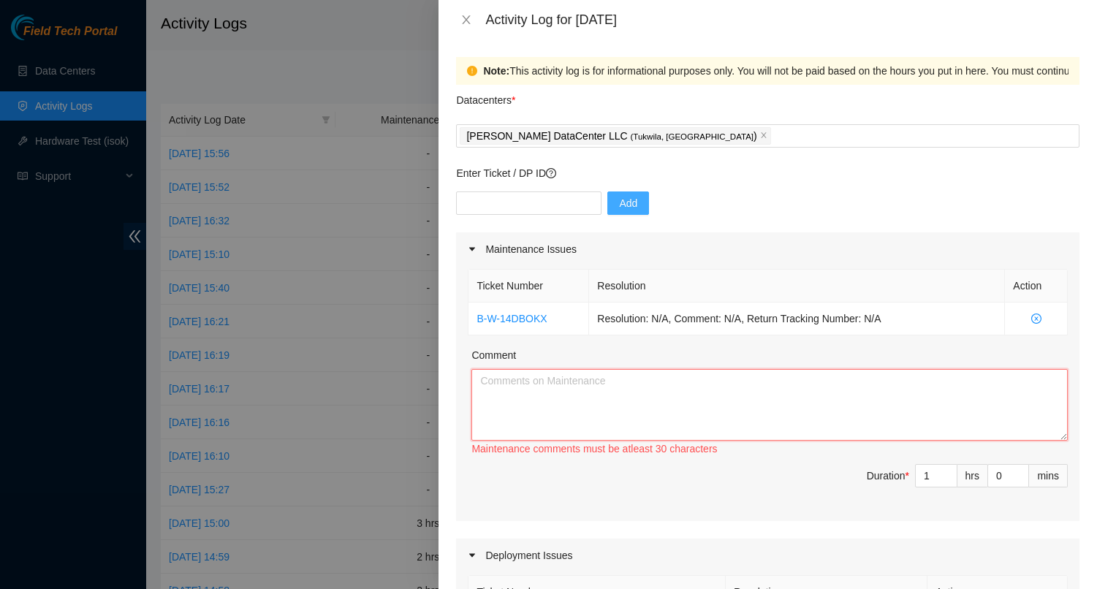
paste textarea "Worked with Field Tech Hasib on Ticket: B-W-14DBOKX, Contacted logistics and cc…"
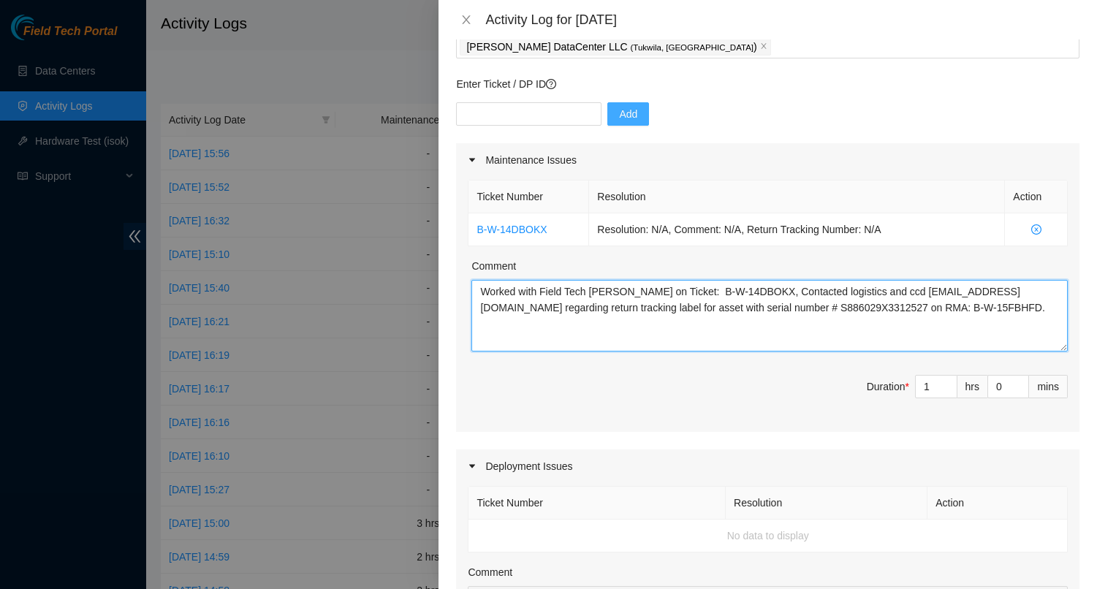
scroll to position [170, 0]
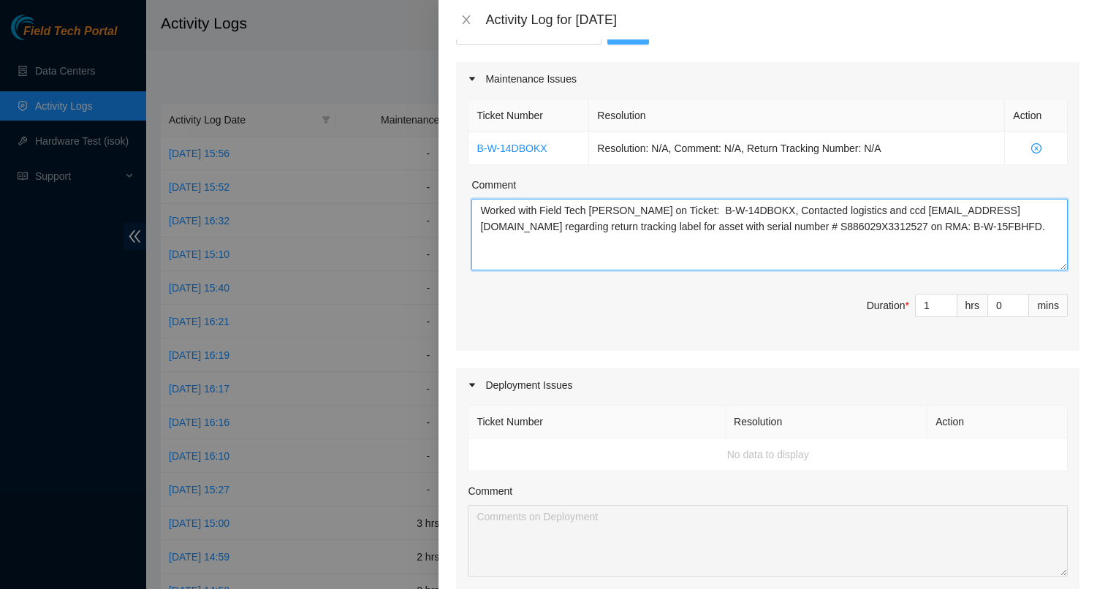
type textarea "Worked with Field Tech Hasib on Ticket: B-W-14DBOKX, Contacted logistics and cc…"
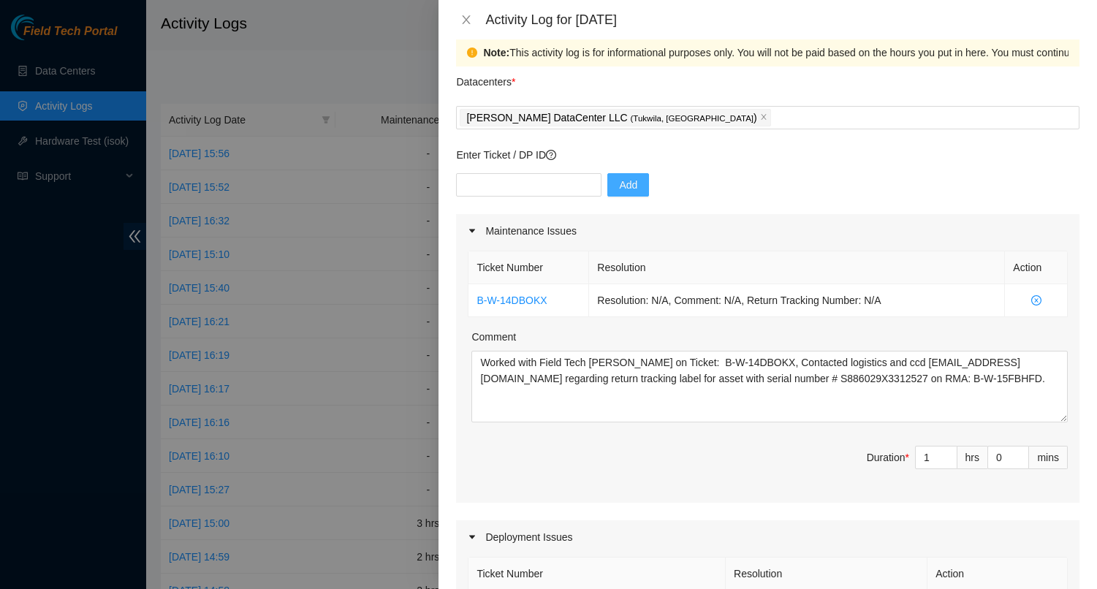
scroll to position [0, 0]
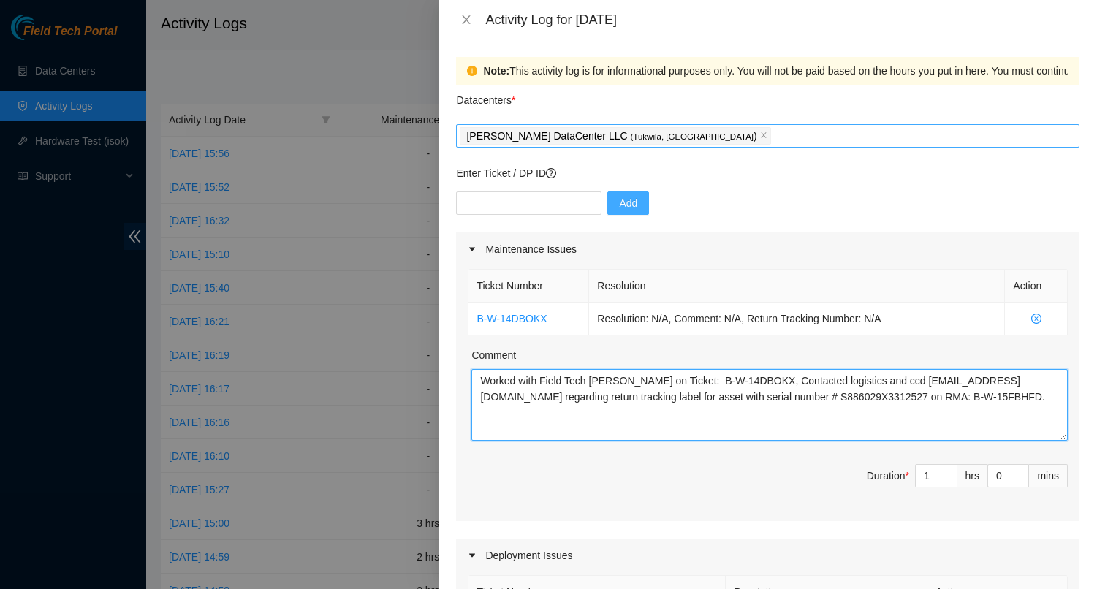
click at [720, 135] on div "Sabey DataCenter LLC ( Tukwila, WA )" at bounding box center [768, 136] width 616 height 20
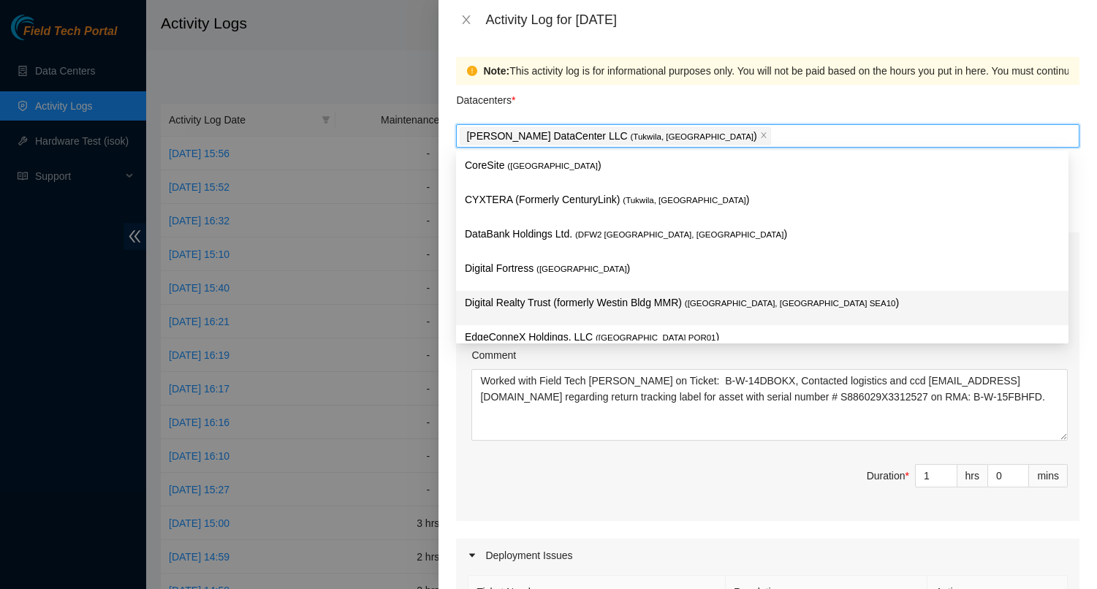
click at [566, 305] on p "Digital Realty Trust (formerly Westin Bldg MMR) ( Seattle, WA SEA10 )" at bounding box center [762, 302] width 595 height 17
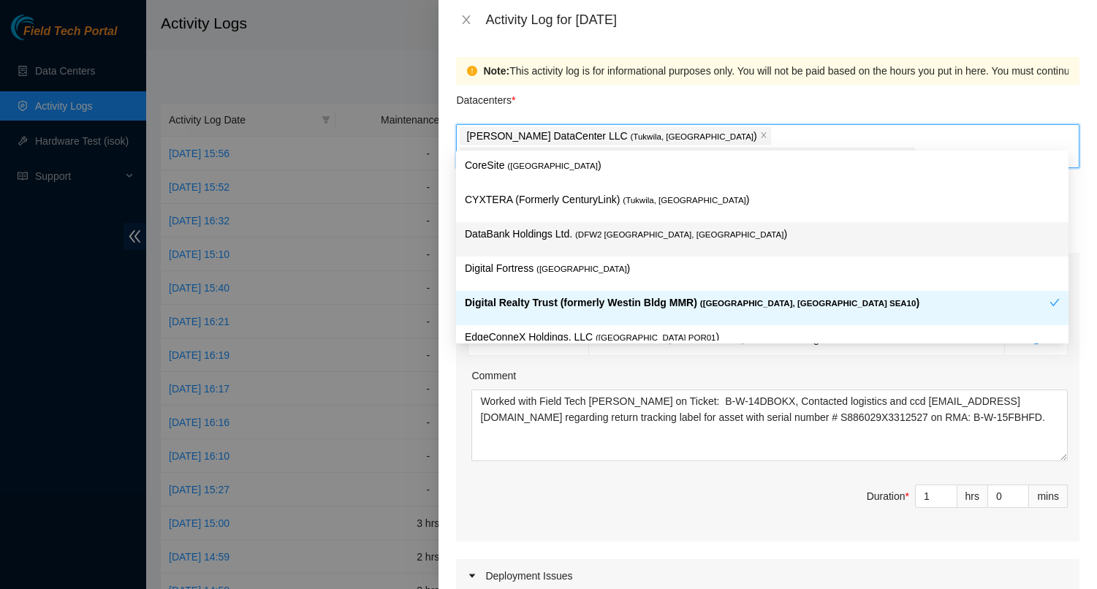
click at [935, 226] on p "DataBank Holdings Ltd. ( DFW2 Richardson, TX )" at bounding box center [762, 234] width 595 height 17
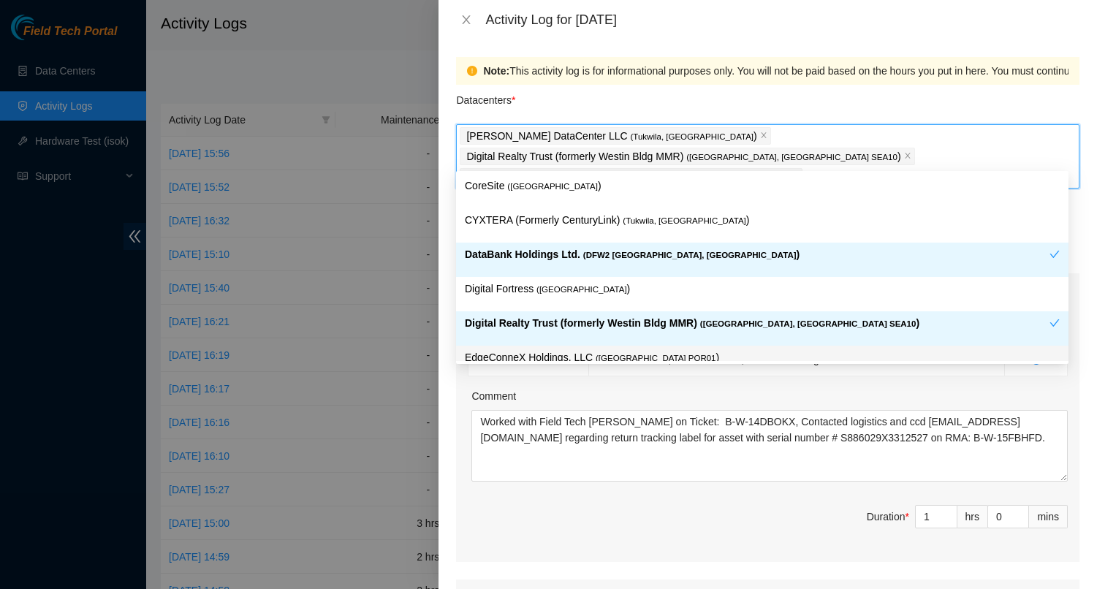
click at [607, 471] on div "Ticket Number Resolution Action B-W-14DBOKX Resolution: N/A, Comment: N/A, Retu…" at bounding box center [767, 434] width 623 height 255
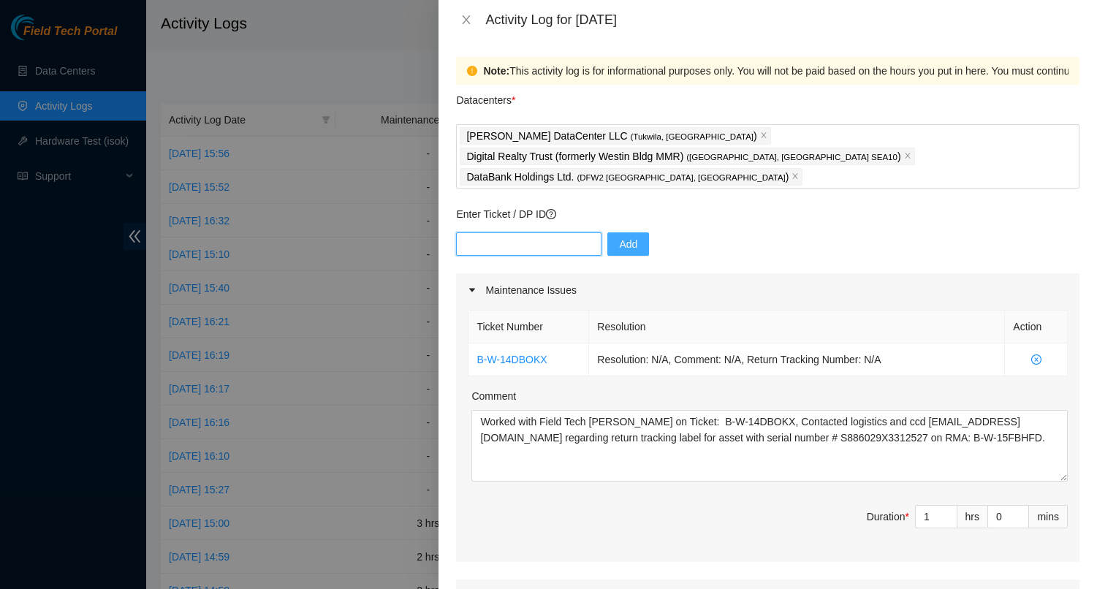
click at [502, 232] on input "text" at bounding box center [528, 243] width 145 height 23
paste input "DP72563"
type input "DP72563"
click at [625, 232] on button "Add" at bounding box center [628, 243] width 42 height 23
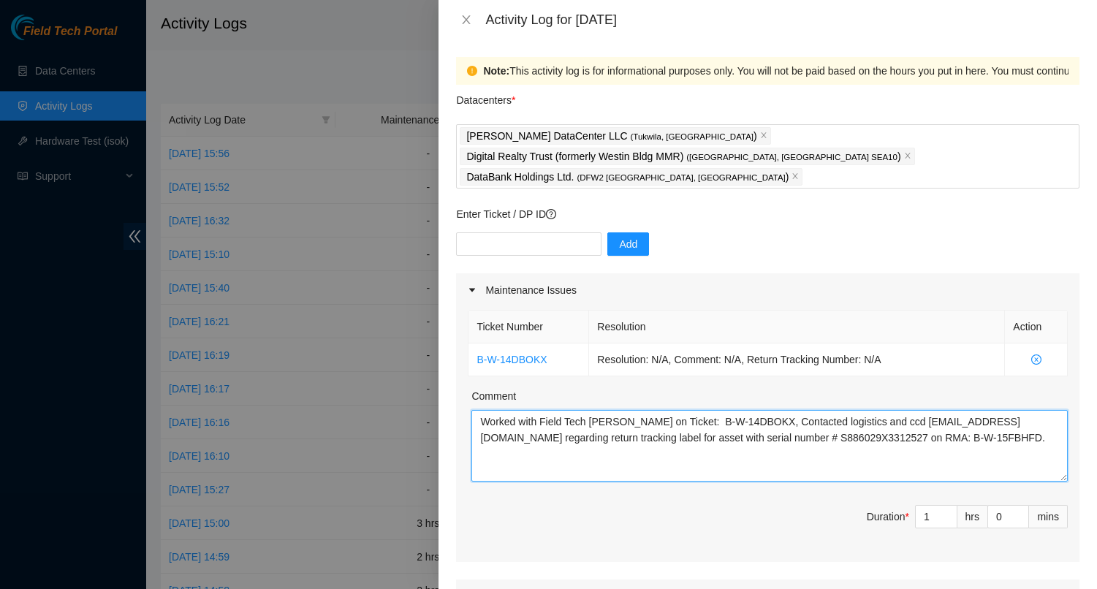
click at [511, 441] on textarea "Worked with Field Tech Hasib on Ticket: B-W-14DBOKX, Contacted logistics and cc…" at bounding box center [769, 446] width 596 height 72
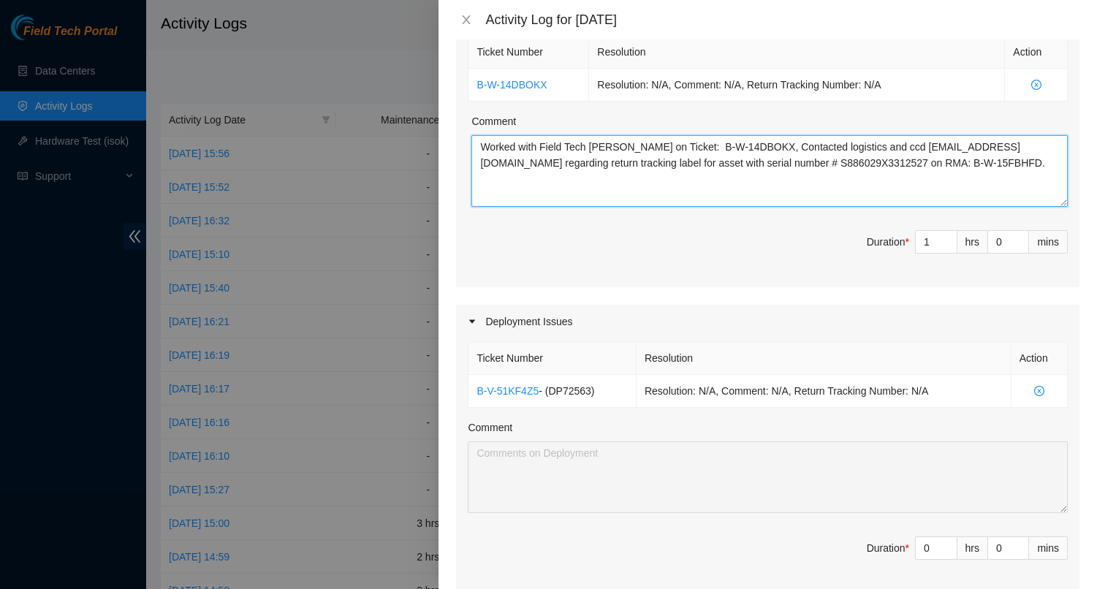
scroll to position [275, 0]
type textarea "Worked with Field Tech Hasib on Ticket: B-W-14DBOKX, Contacted logistics and cc…"
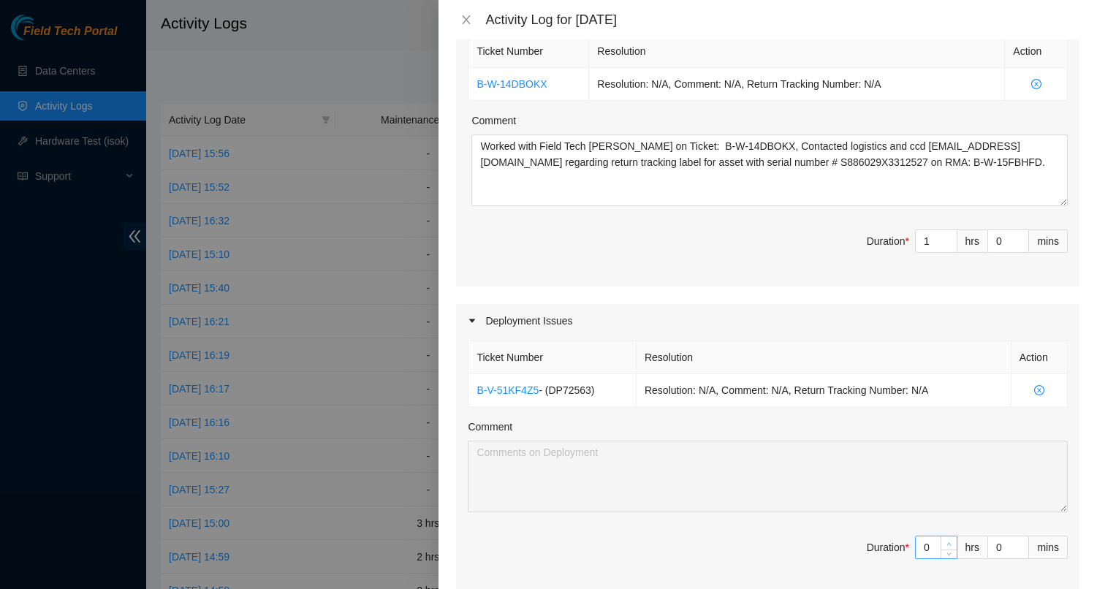
type input "1"
type input "2"
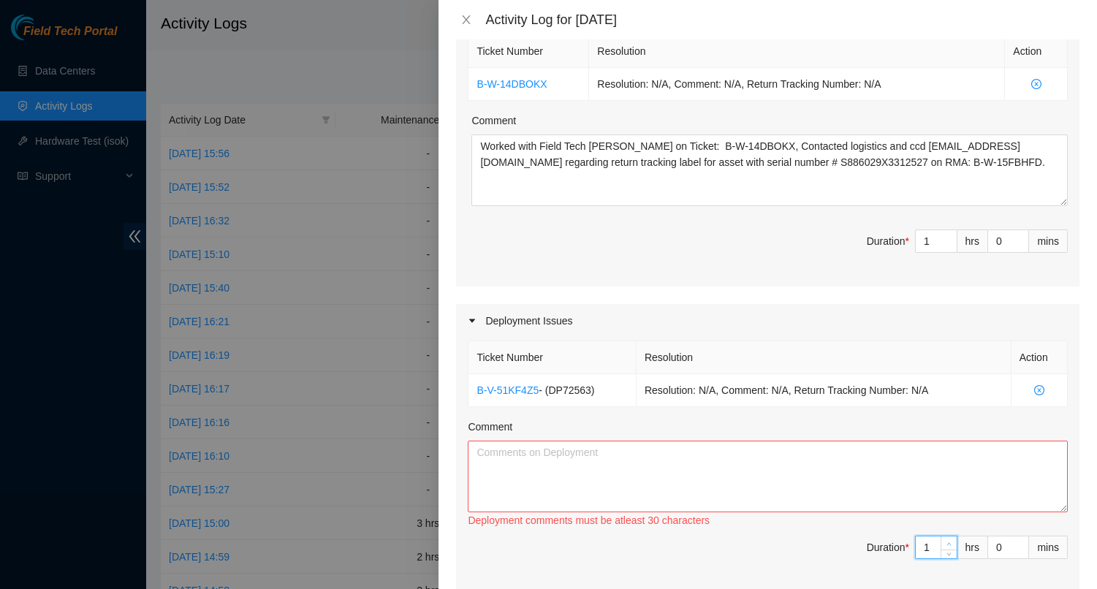
click at [946, 541] on icon "up" at bounding box center [948, 543] width 5 height 5
type input "2"
type input "3"
click at [946, 541] on icon "up" at bounding box center [948, 543] width 5 height 5
type input "3"
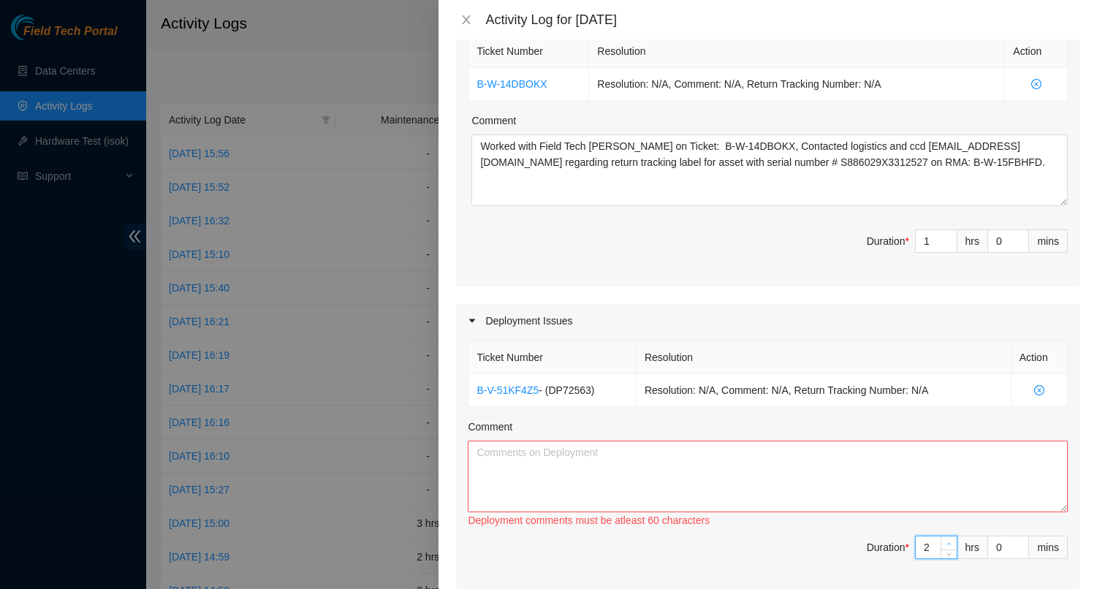
type input "4"
click at [946, 541] on icon "up" at bounding box center [948, 543] width 5 height 5
type input "4"
type input "5"
click at [946, 541] on icon "up" at bounding box center [948, 543] width 5 height 5
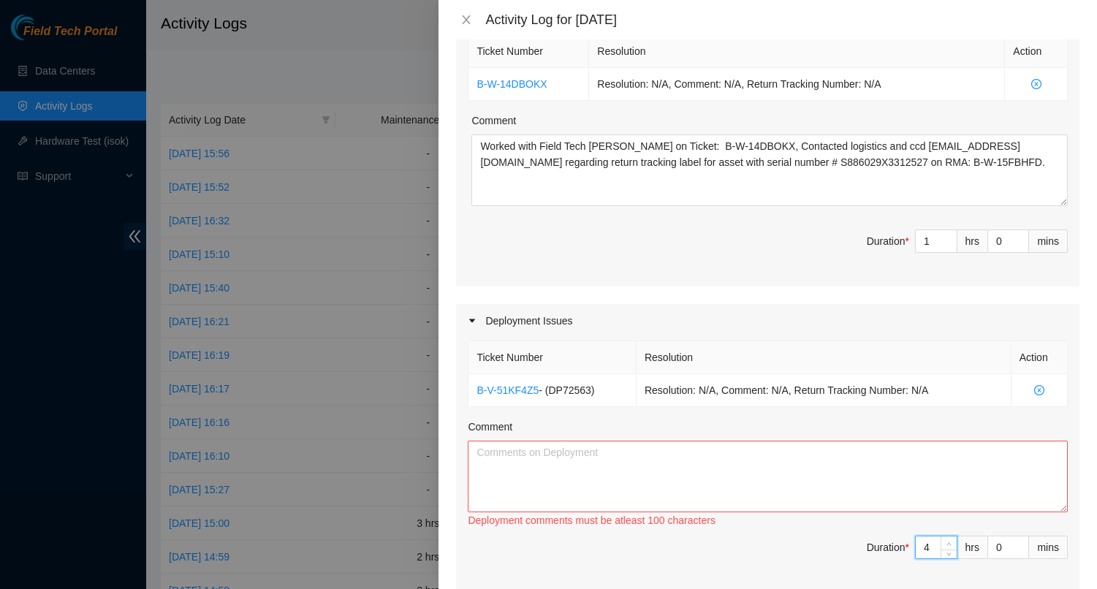
type input "5"
type input "6"
click at [946, 541] on icon "up" at bounding box center [948, 543] width 5 height 5
type input "6"
type input "7"
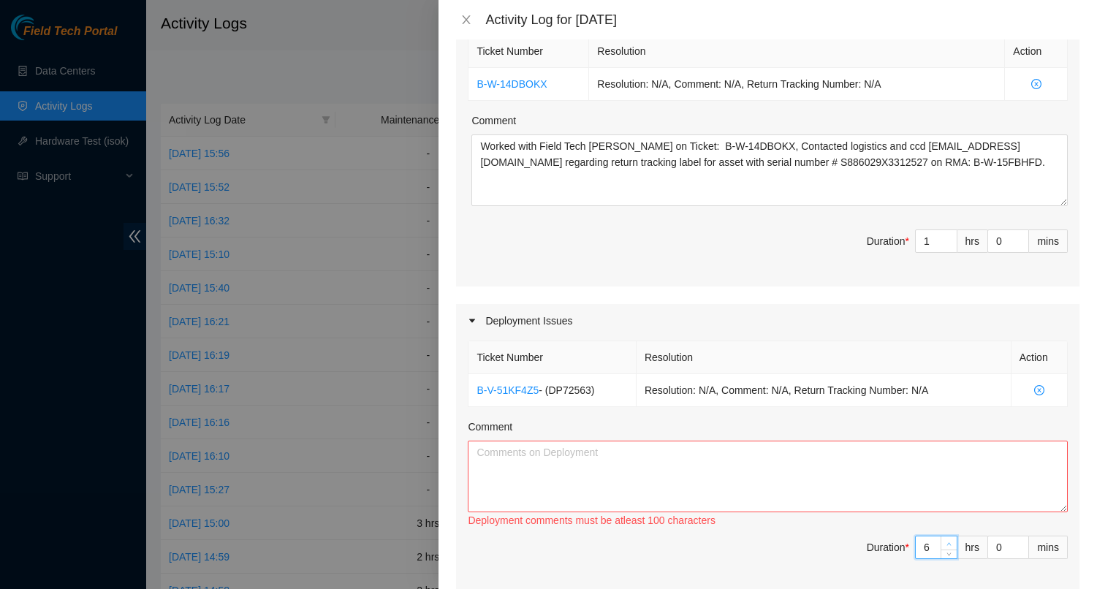
click at [946, 541] on icon "up" at bounding box center [948, 543] width 5 height 5
type input "7"
type input "8"
click at [946, 541] on icon "up" at bounding box center [948, 543] width 5 height 5
click at [735, 446] on textarea "Comment" at bounding box center [768, 477] width 600 height 72
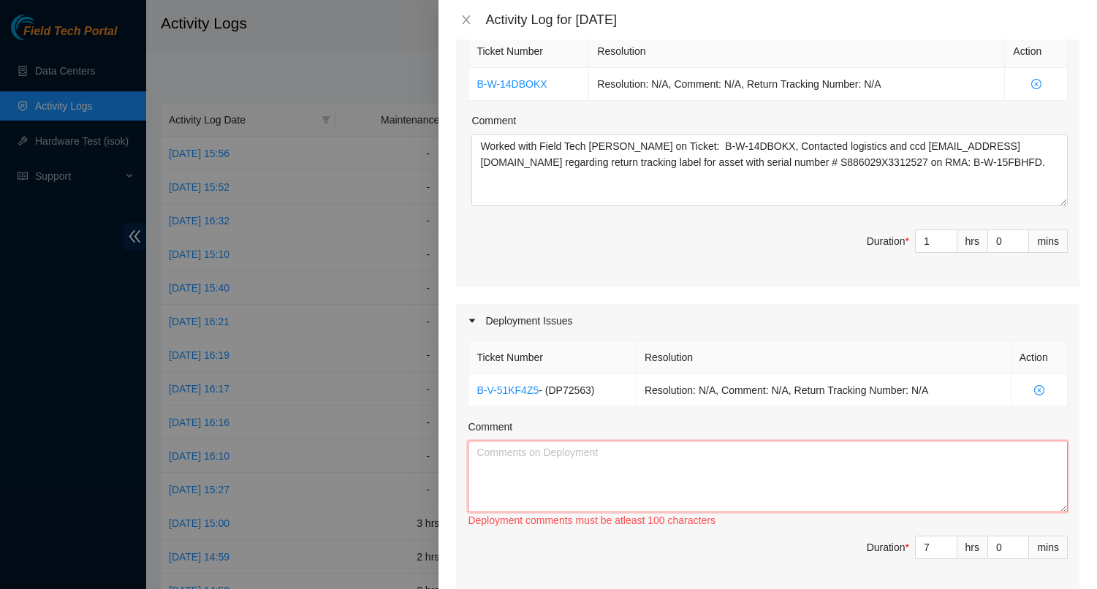
paste textarea "Worked on the following deployments: DP80934 - IXN: Add 2x100G to existing 6x10…"
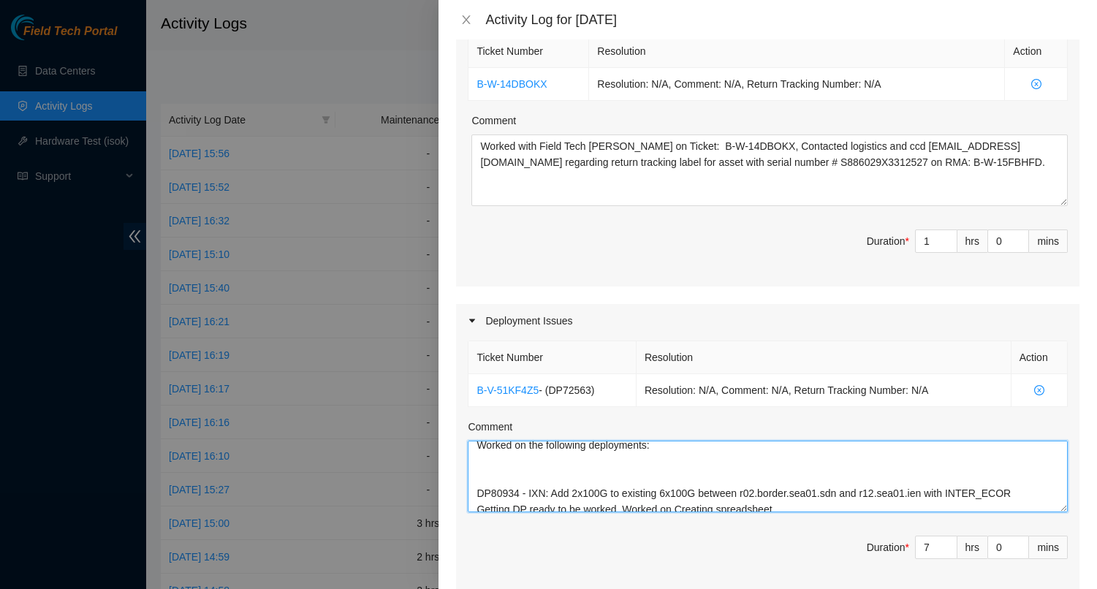
scroll to position [0, 0]
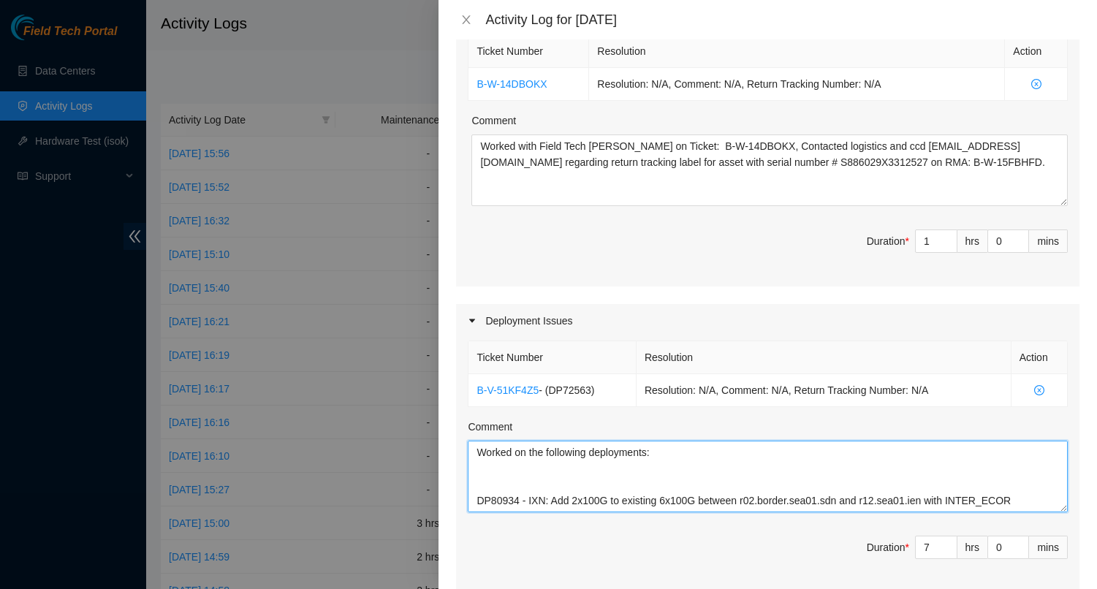
click at [512, 465] on textarea "Worked on the following deployments: DP80934 - IXN: Add 2x100G to existing 6x10…" at bounding box center [768, 477] width 600 height 72
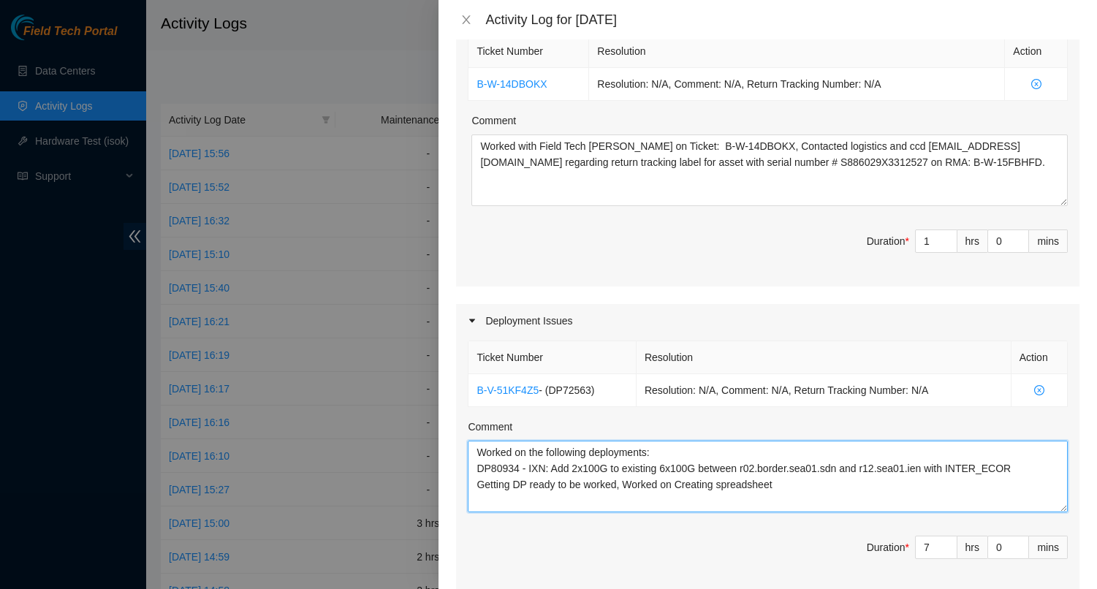
click at [483, 482] on textarea "Worked on the following deployments: DP80934 - IXN: Add 2x100G to existing 6x10…" at bounding box center [768, 477] width 600 height 72
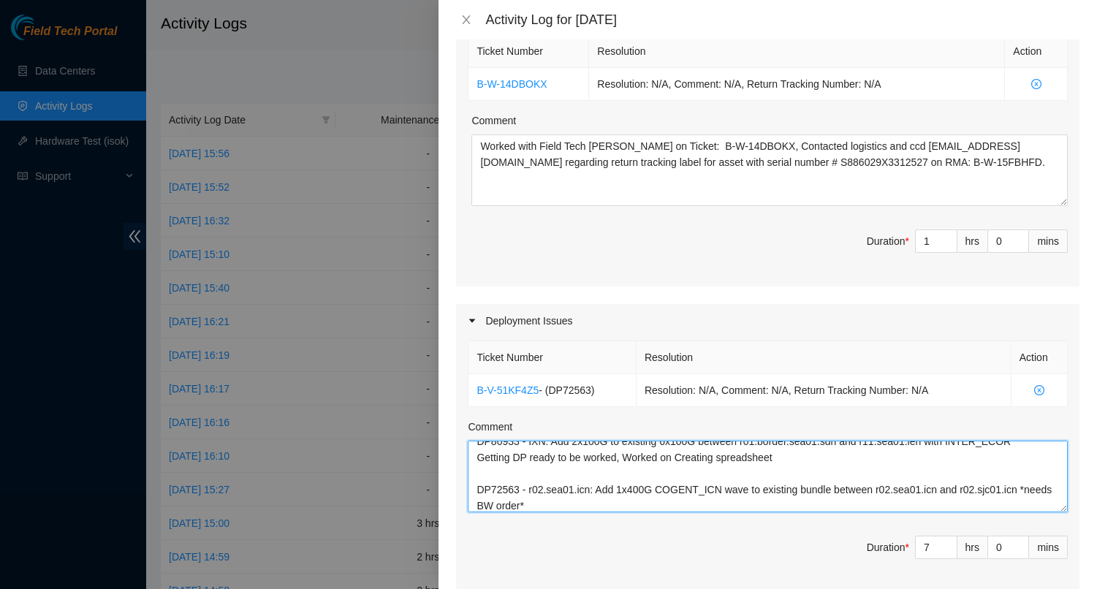
scroll to position [76, 0]
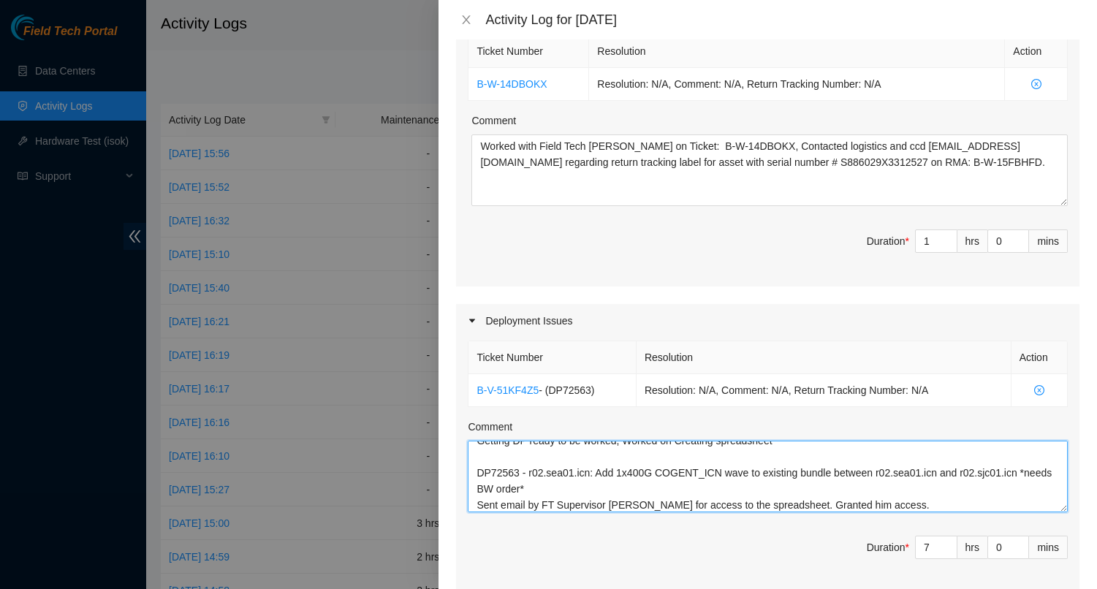
click at [498, 441] on textarea "Worked on the following deployments: DP80934 - IXN: Add 2x100G to existing 6x10…" at bounding box center [768, 477] width 600 height 72
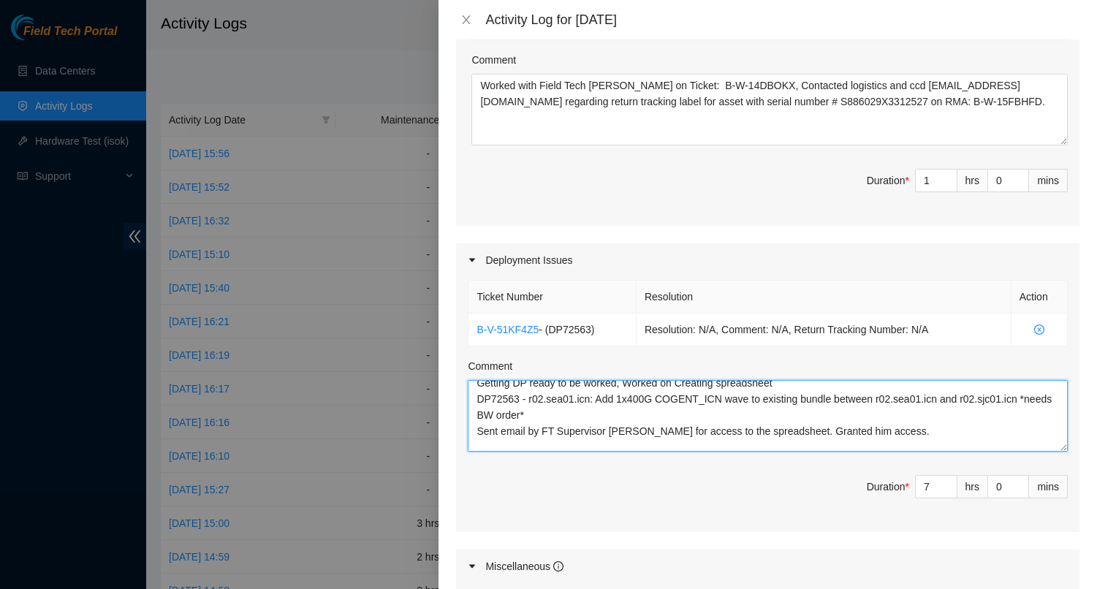
scroll to position [100, 0]
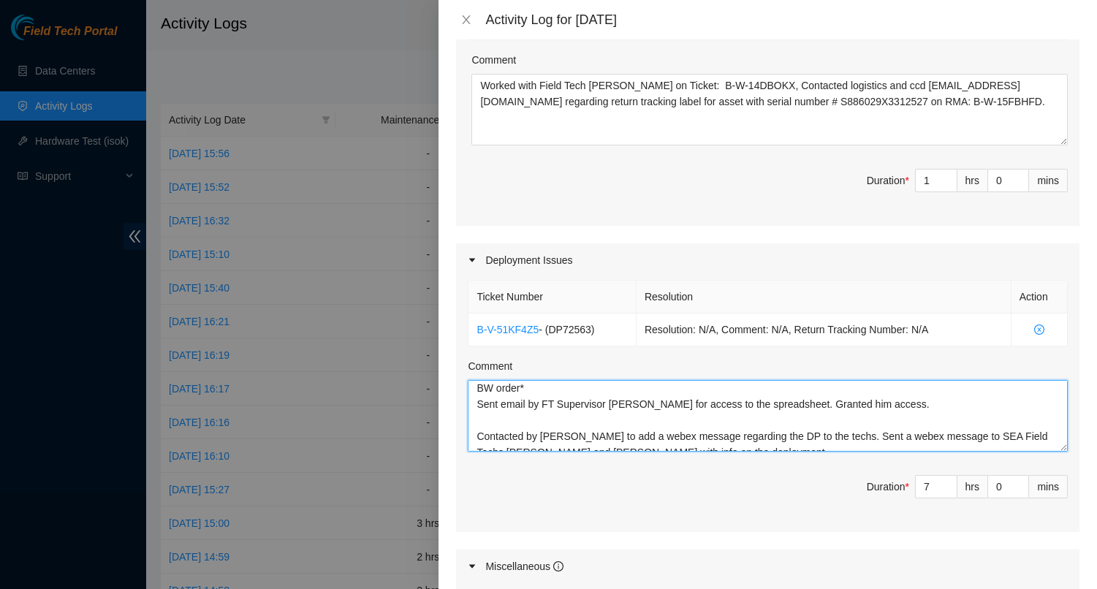
click at [487, 405] on textarea "Worked on the following deployments: DP80934 - IXN: Add 2x100G to existing 6x10…" at bounding box center [768, 416] width 600 height 72
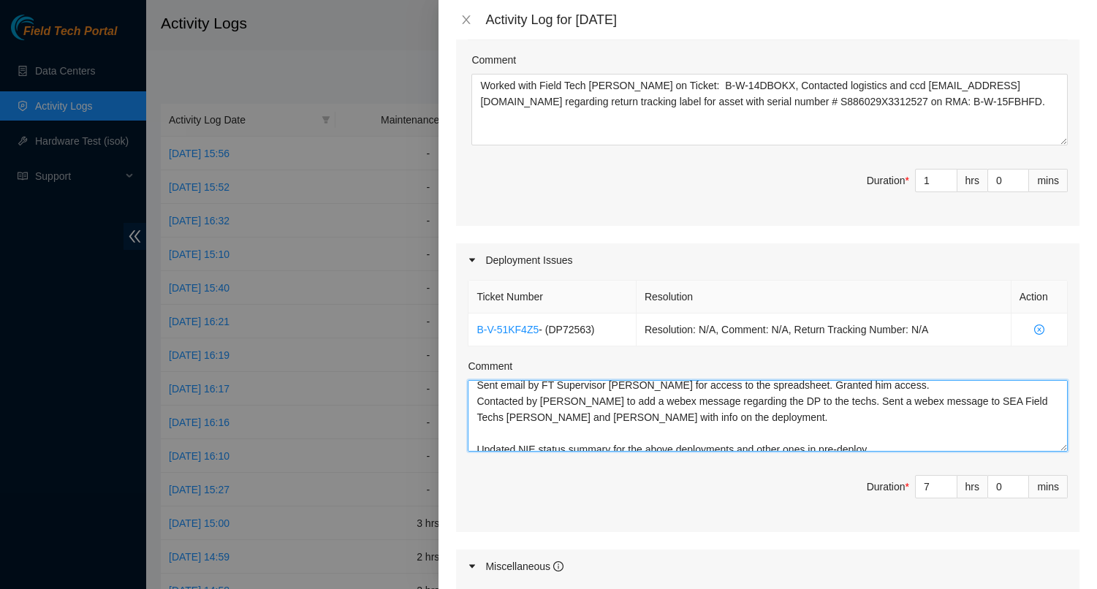
scroll to position [122, 0]
click at [518, 414] on textarea "Worked on the following deployments: DP80934 - IXN: Add 2x100G to existing 6x10…" at bounding box center [768, 416] width 600 height 72
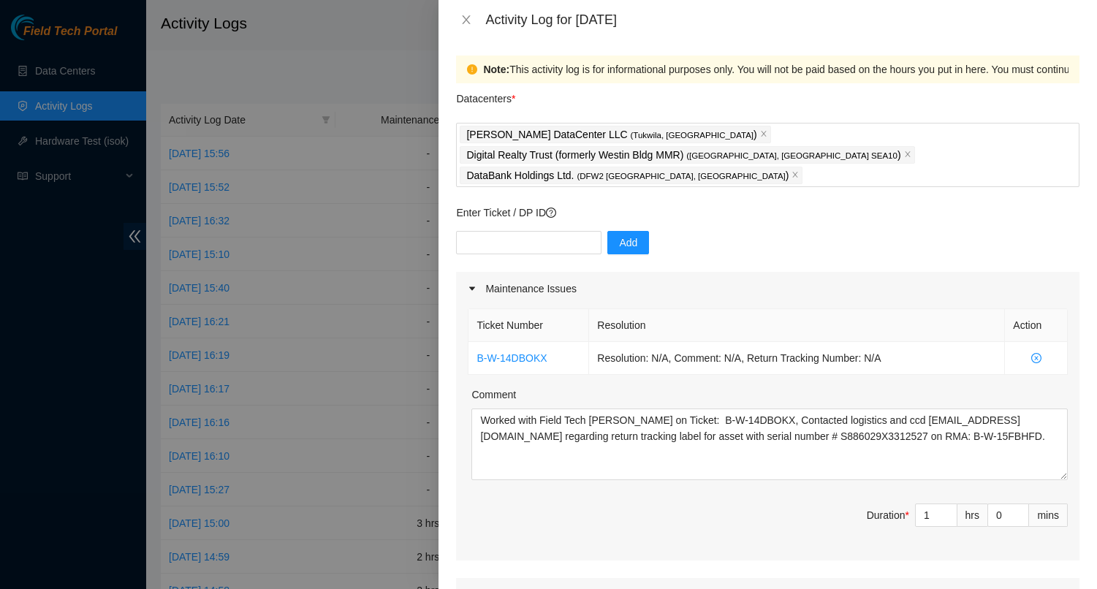
scroll to position [0, 0]
type textarea "Worked on the following deployments: DP80934 - IXN: Add 2x100G to existing 6x10…"
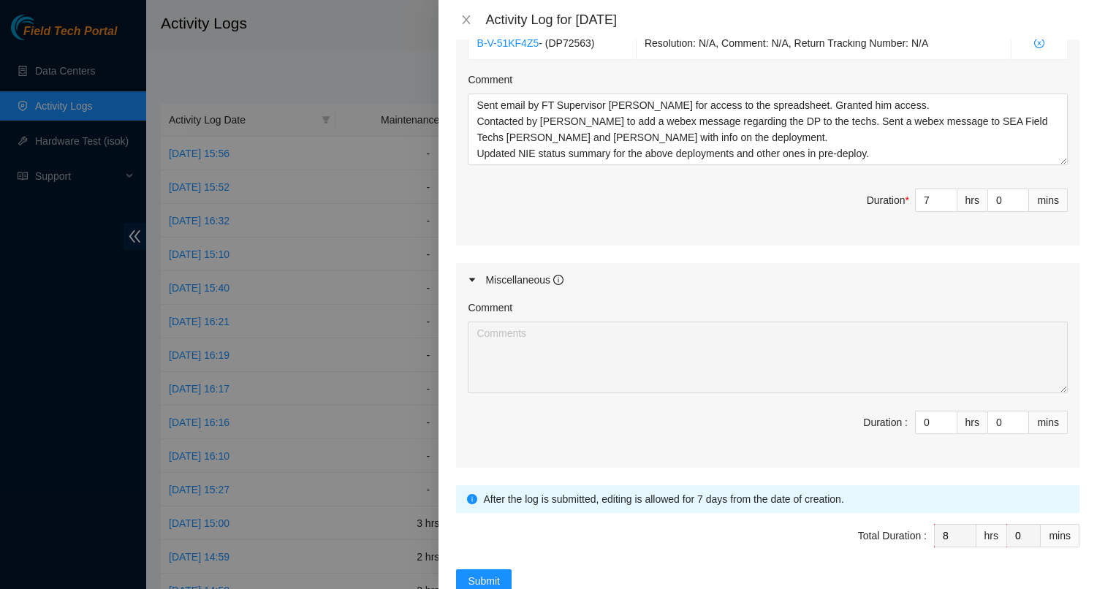
scroll to position [641, 0]
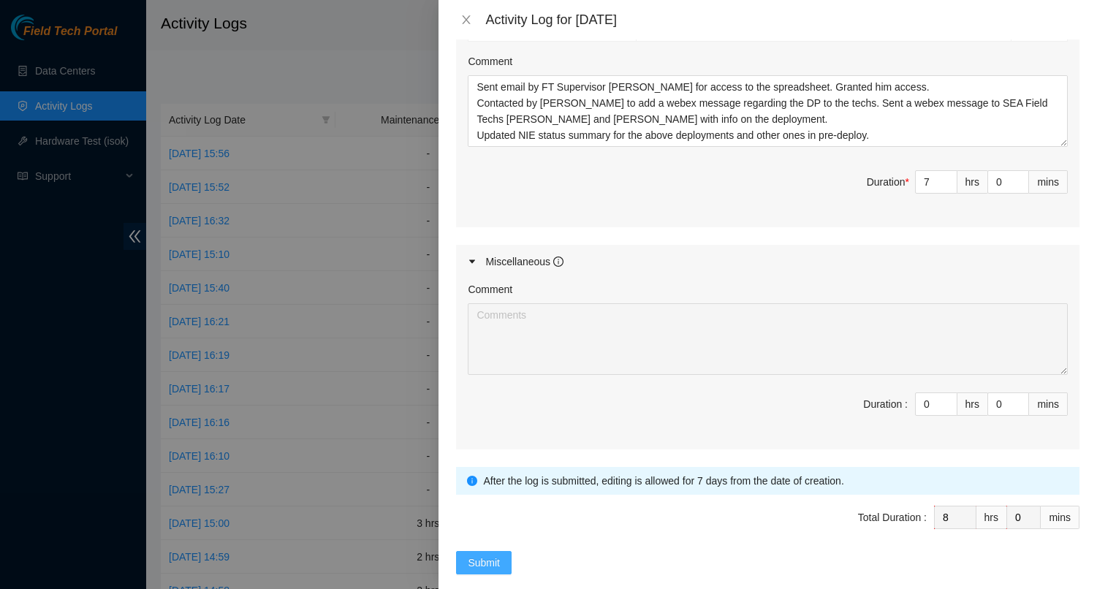
click at [490, 555] on span "Submit" at bounding box center [484, 563] width 32 height 16
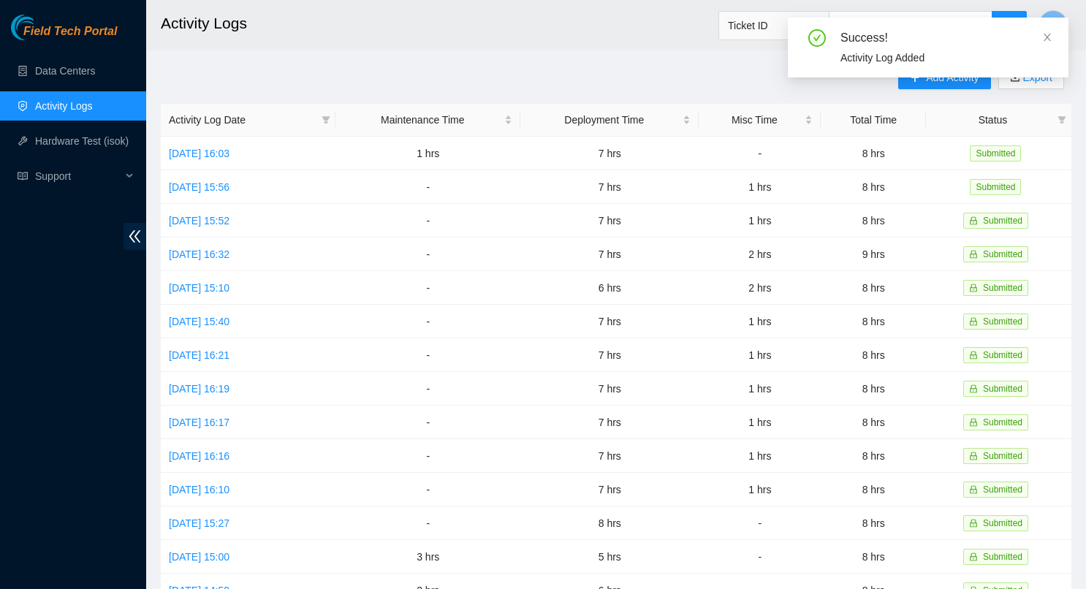
click at [943, 81] on div "Success! Activity Log Added" at bounding box center [928, 54] width 281 height 72
click at [1051, 38] on icon "close" at bounding box center [1047, 37] width 10 height 10
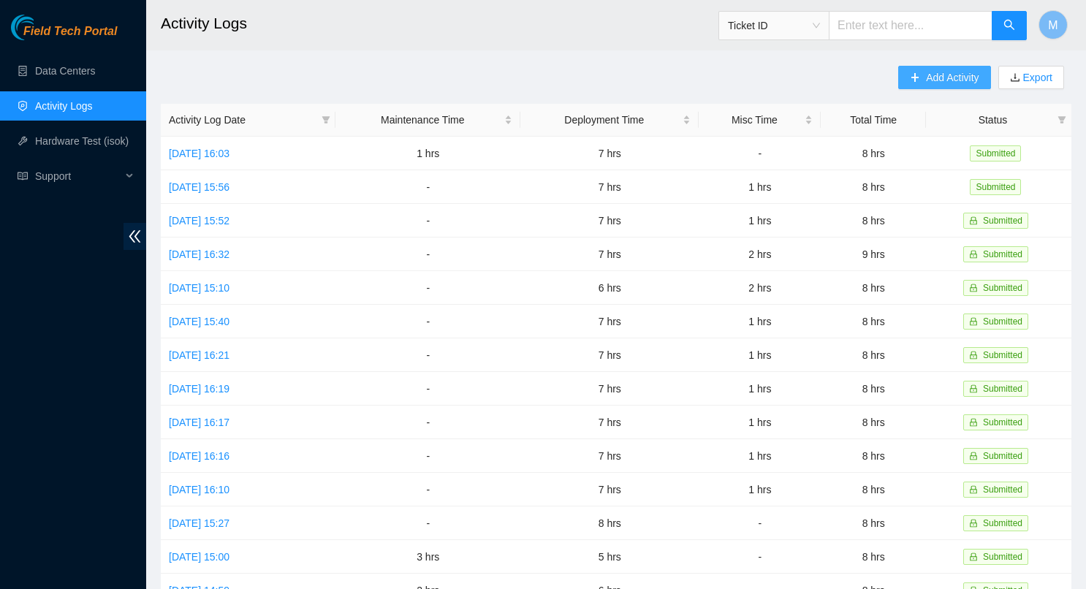
click at [961, 79] on span "Add Activity" at bounding box center [952, 77] width 53 height 16
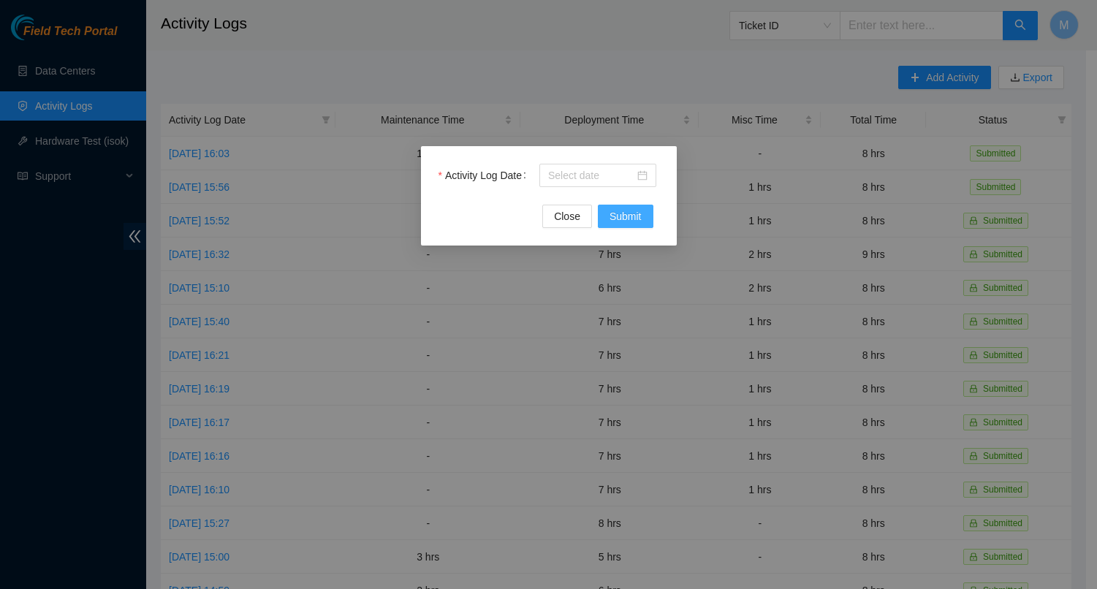
click at [617, 224] on span "Submit" at bounding box center [625, 216] width 32 height 16
click at [641, 174] on div at bounding box center [597, 175] width 99 height 16
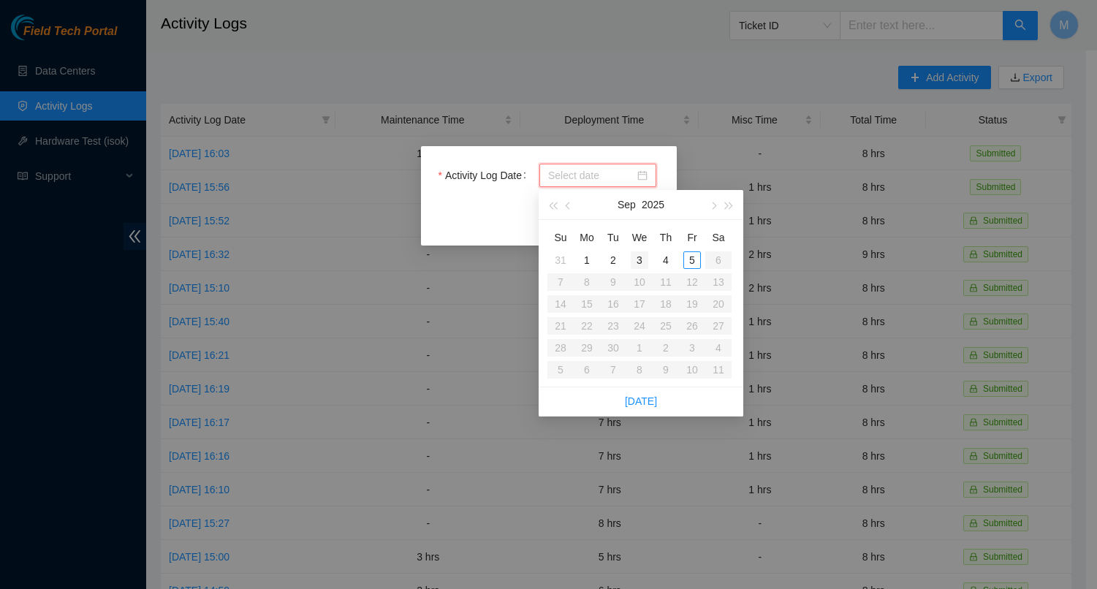
type input "2025-09-03"
type input "2025-09-04"
click at [666, 262] on div "4" at bounding box center [666, 260] width 18 height 18
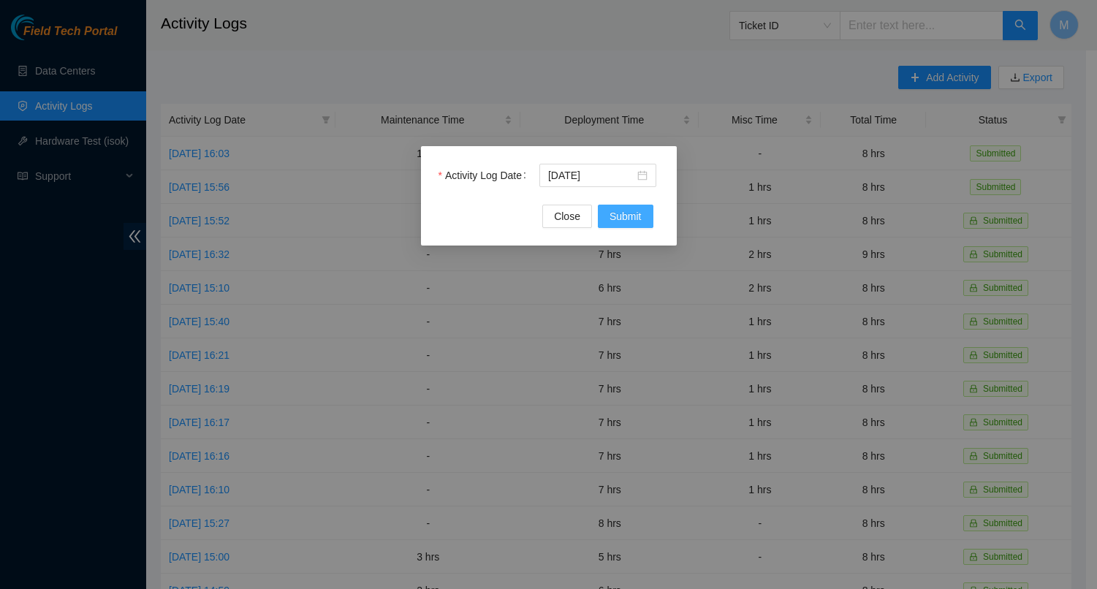
click at [634, 219] on span "Submit" at bounding box center [625, 216] width 32 height 16
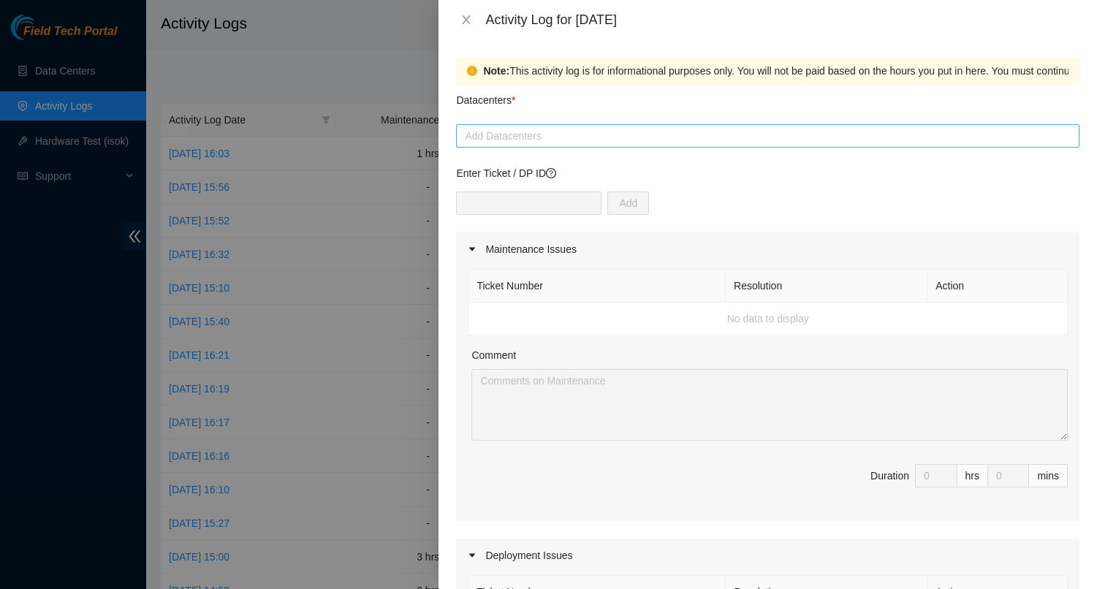
click at [700, 143] on div at bounding box center [768, 136] width 616 height 18
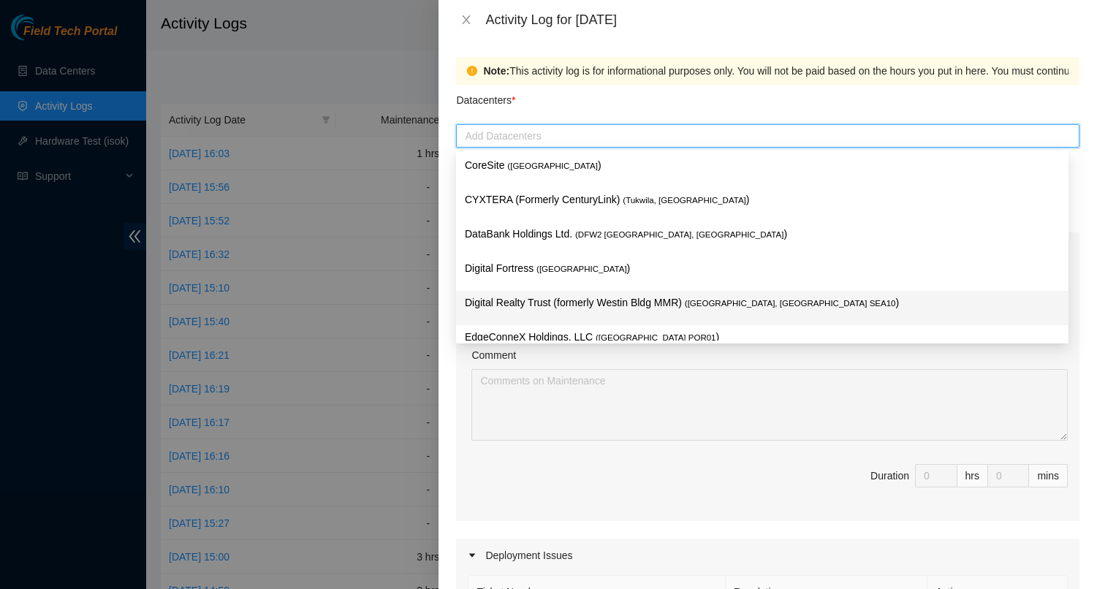
click at [581, 305] on p "Digital Realty Trust (formerly Westin Bldg MMR) ( Seattle, WA SEA10 )" at bounding box center [762, 302] width 595 height 17
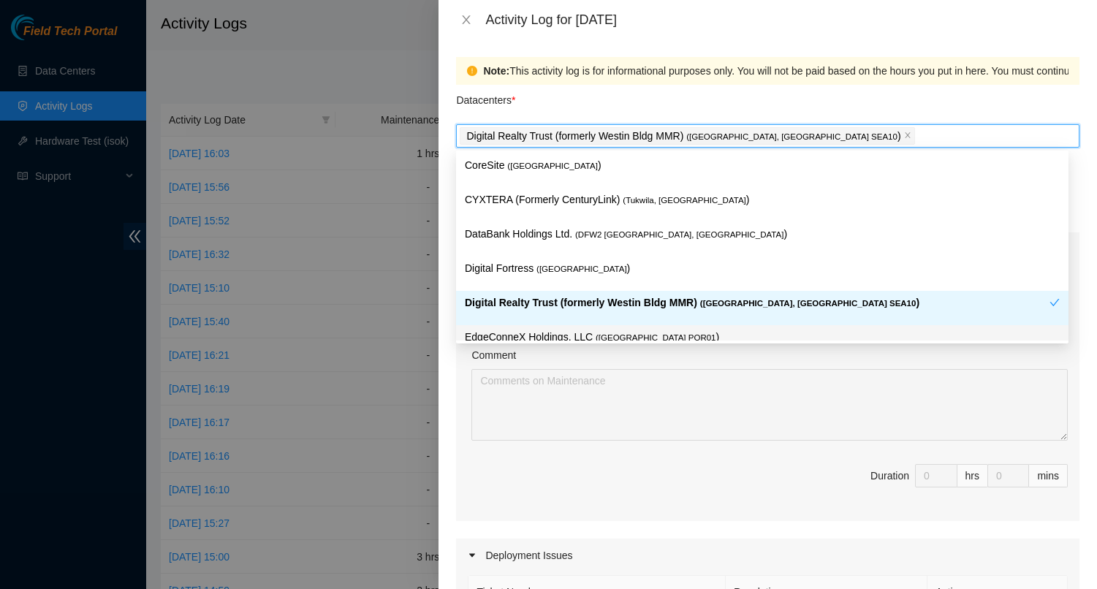
click at [631, 452] on div "Ticket Number Resolution Action No data to display Comment Duration 0 hrs 0 mins" at bounding box center [767, 393] width 623 height 255
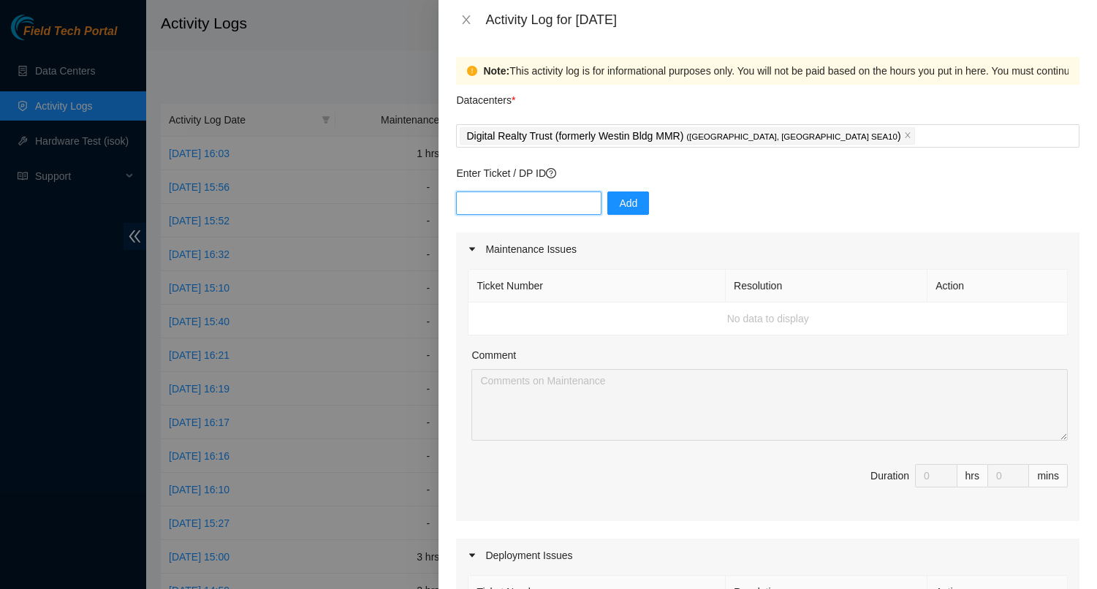
click at [538, 205] on input "text" at bounding box center [528, 202] width 145 height 23
paste input "DP72563"
type input "DP72563"
click at [621, 204] on span "Add" at bounding box center [628, 203] width 18 height 16
click at [536, 201] on input "text" at bounding box center [528, 202] width 145 height 23
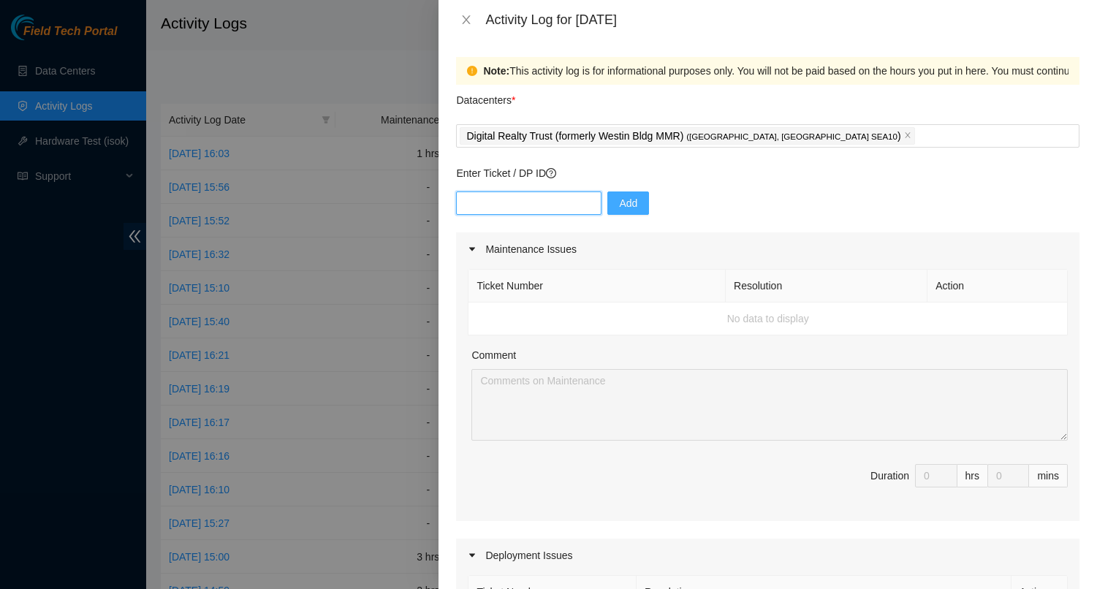
paste input "DP80934"
type input "DP80934"
click at [607, 205] on button "Add" at bounding box center [628, 202] width 42 height 23
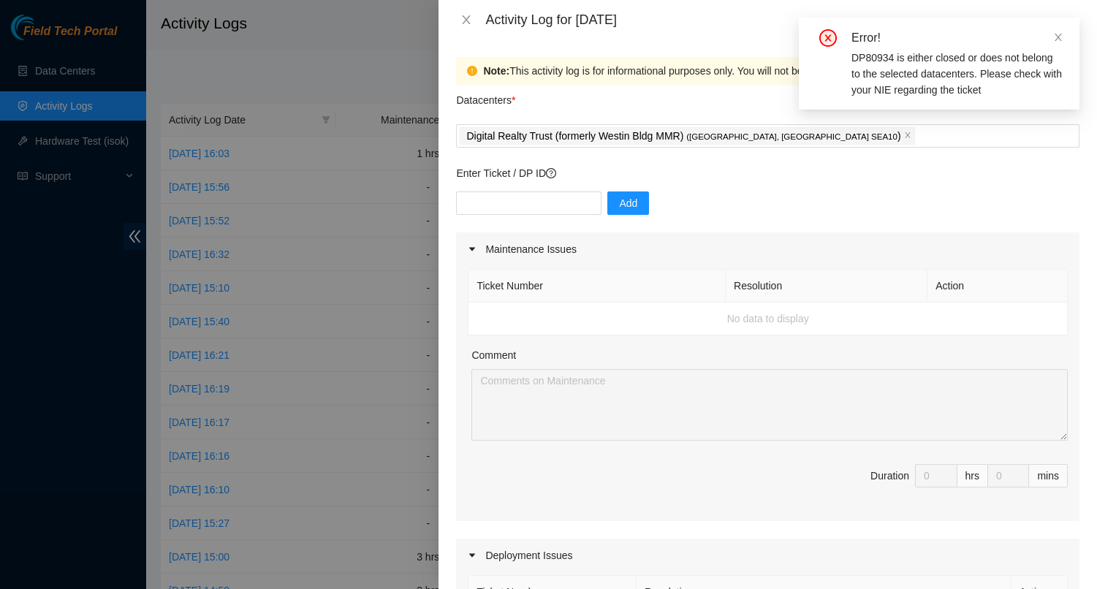
click at [812, 188] on div "Enter Ticket / DP ID Add" at bounding box center [767, 198] width 623 height 67
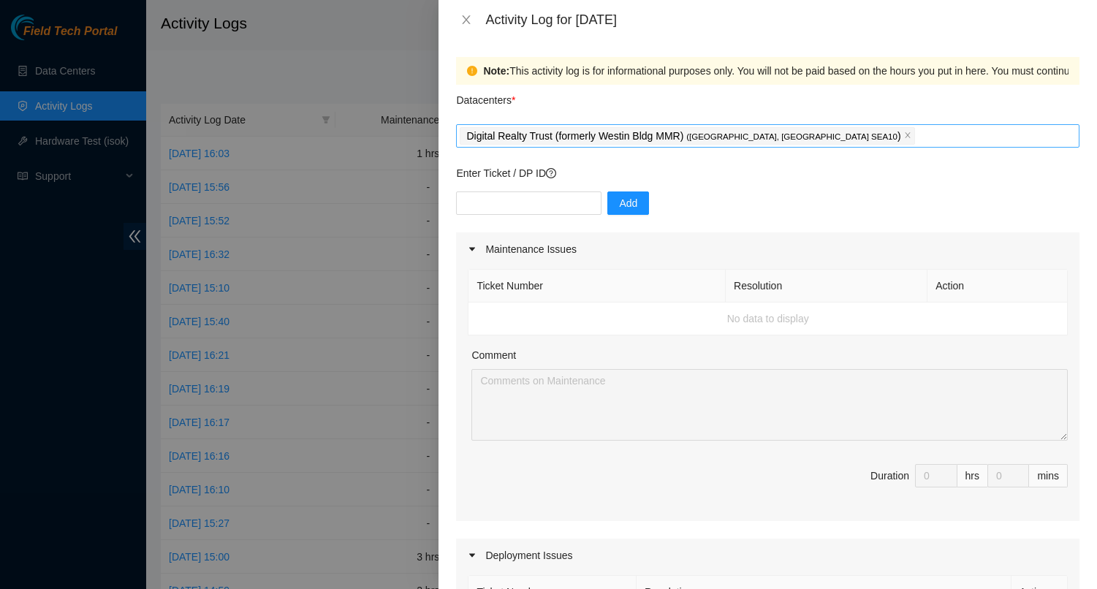
click at [861, 145] on div "Digital Realty Trust (formerly Westin Bldg MMR) ( Seattle, WA SEA10 )" at bounding box center [768, 136] width 616 height 20
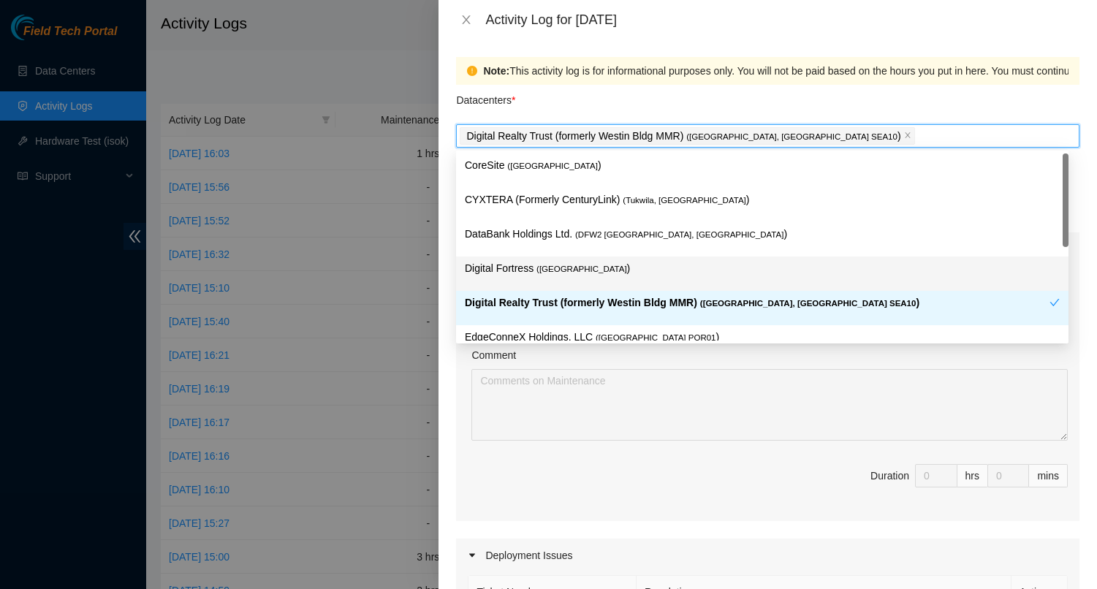
click at [586, 267] on p "Digital Fortress ( Seattle )" at bounding box center [762, 268] width 595 height 17
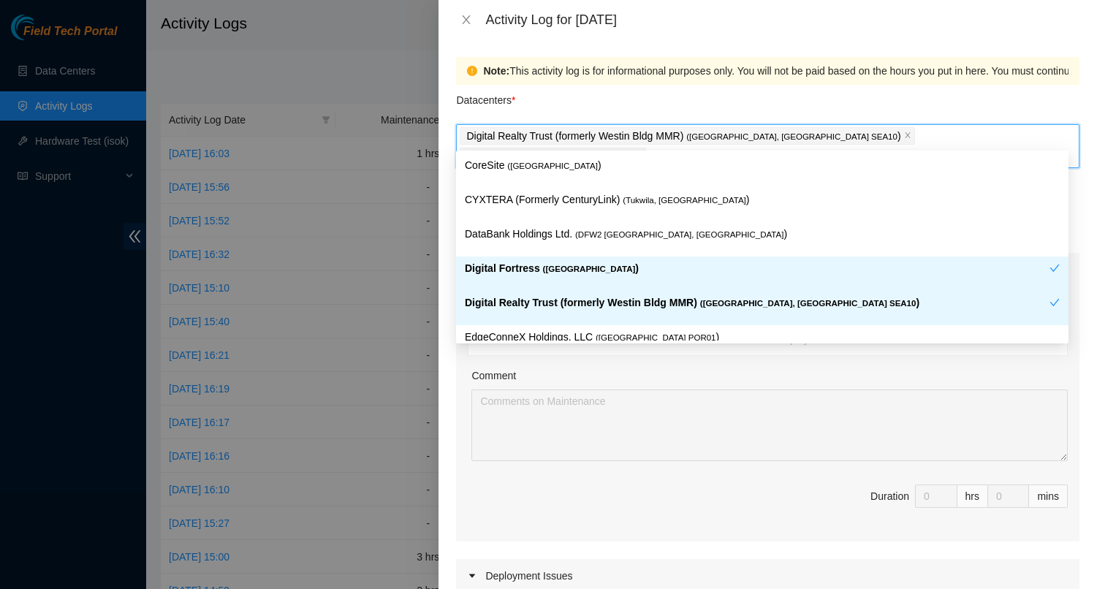
click at [726, 462] on div "Ticket Number Resolution Action No data to display Comment Duration 0 hrs 0 mins" at bounding box center [767, 413] width 623 height 255
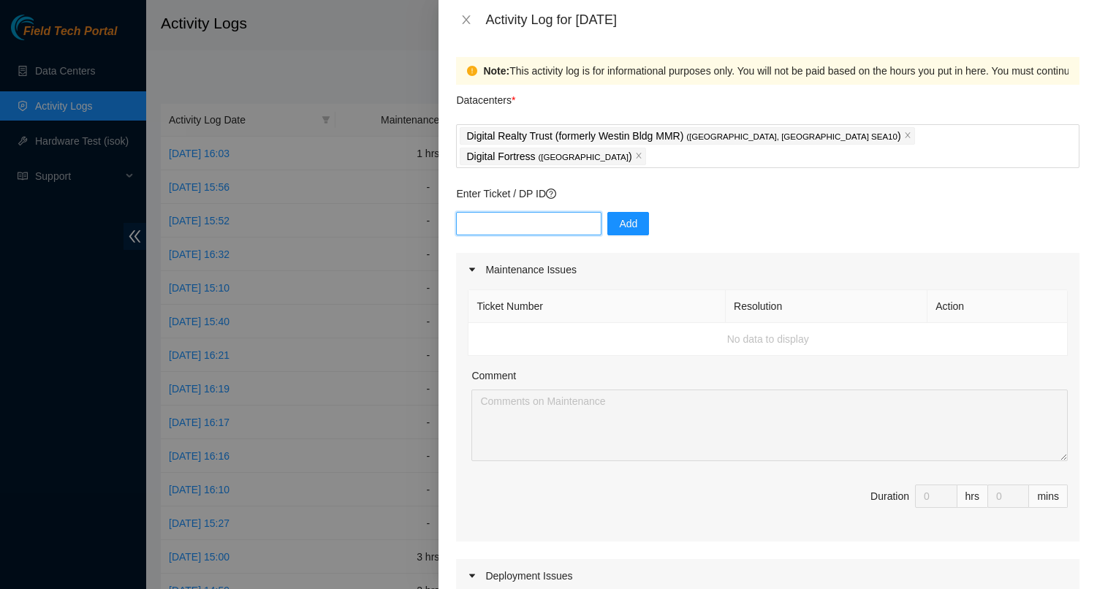
click at [514, 212] on input "text" at bounding box center [528, 223] width 145 height 23
paste input "DP80934"
type input "DP80934"
click at [619, 216] on span "Add" at bounding box center [628, 224] width 18 height 16
click at [503, 212] on input "text" at bounding box center [528, 223] width 145 height 23
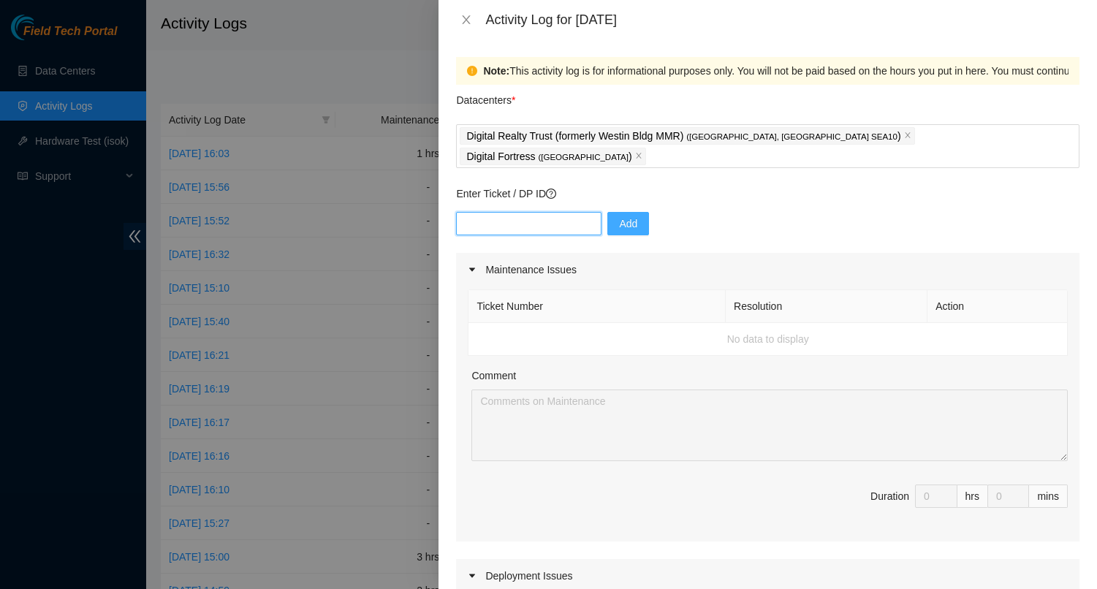
click at [503, 212] on input "text" at bounding box center [528, 223] width 145 height 23
paste input "DP80933"
type input "DP80933"
click at [619, 216] on span "Add" at bounding box center [628, 224] width 18 height 16
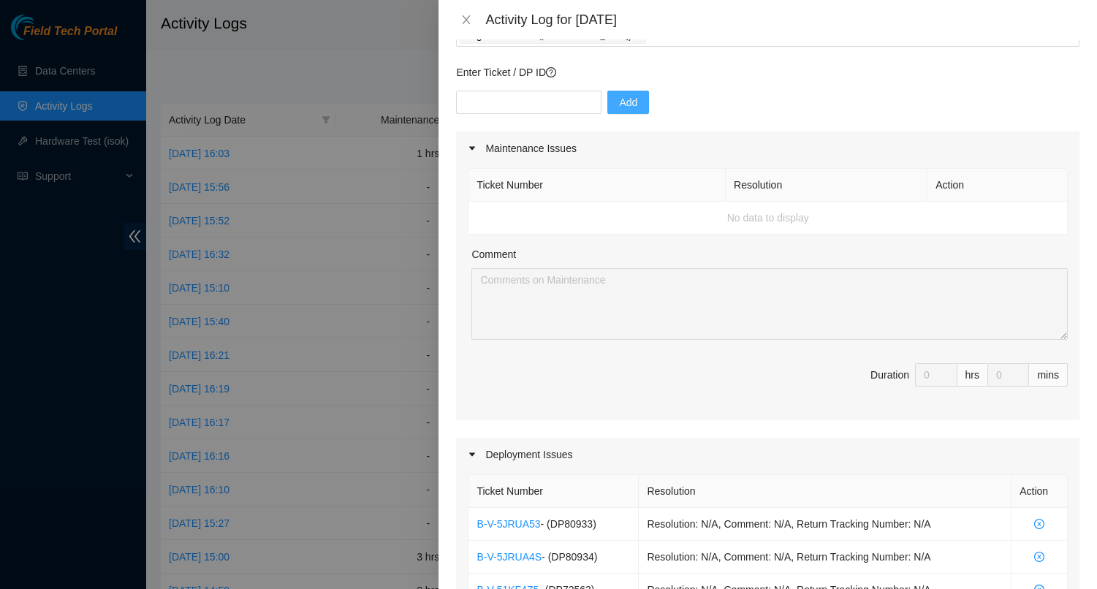
scroll to position [293, 0]
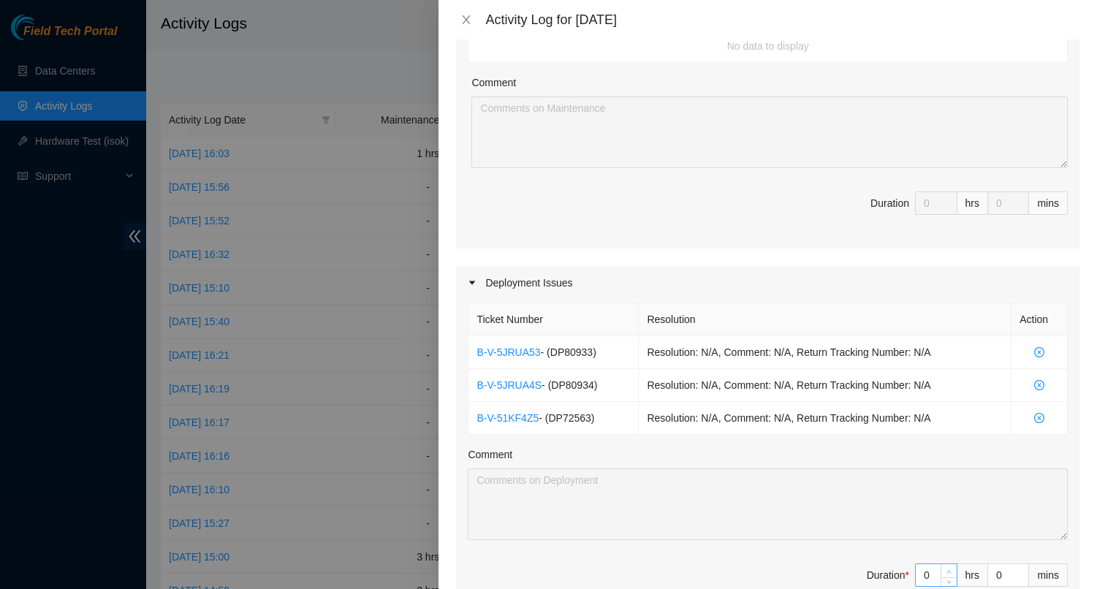
type input "1"
click at [946, 569] on icon "up" at bounding box center [948, 571] width 5 height 5
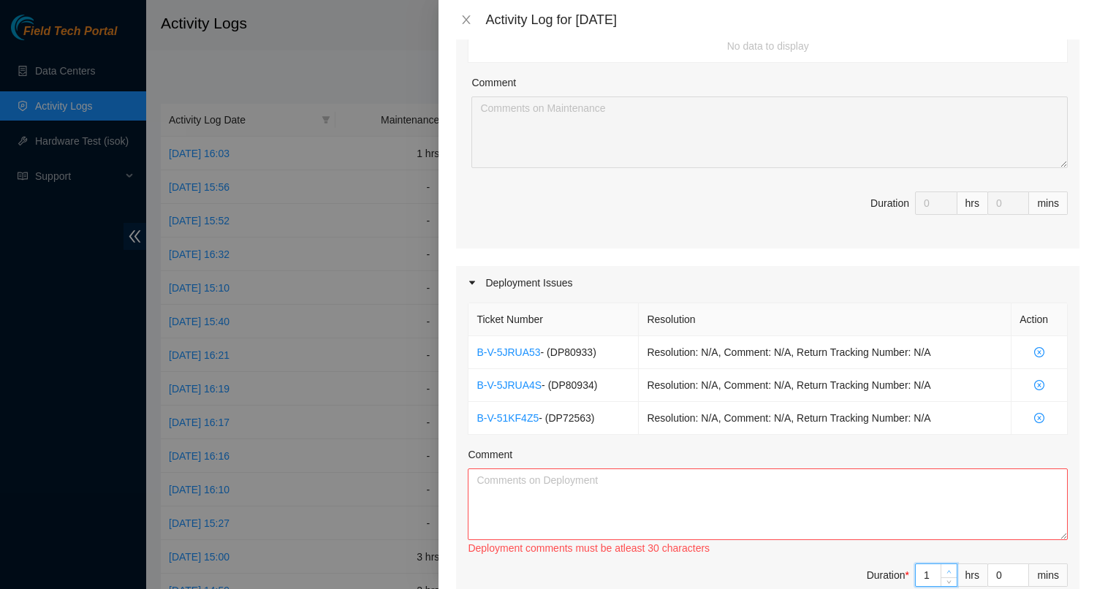
type input "2"
click at [946, 569] on icon "up" at bounding box center [948, 571] width 5 height 5
type input "3"
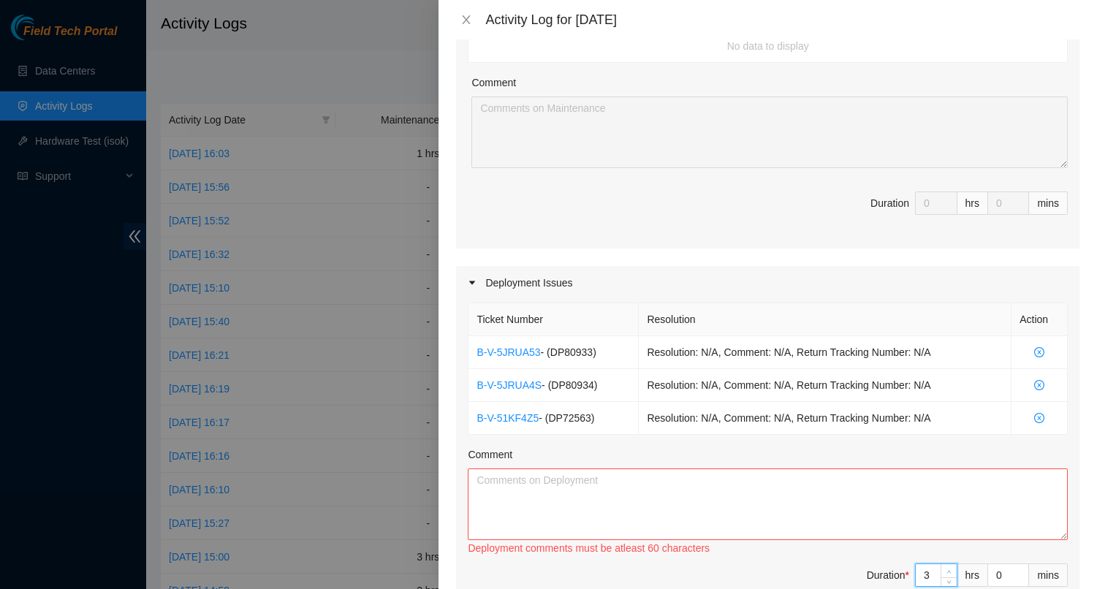
click at [946, 569] on icon "up" at bounding box center [948, 571] width 5 height 5
type input "4"
click at [946, 569] on icon "up" at bounding box center [948, 571] width 5 height 5
type input "5"
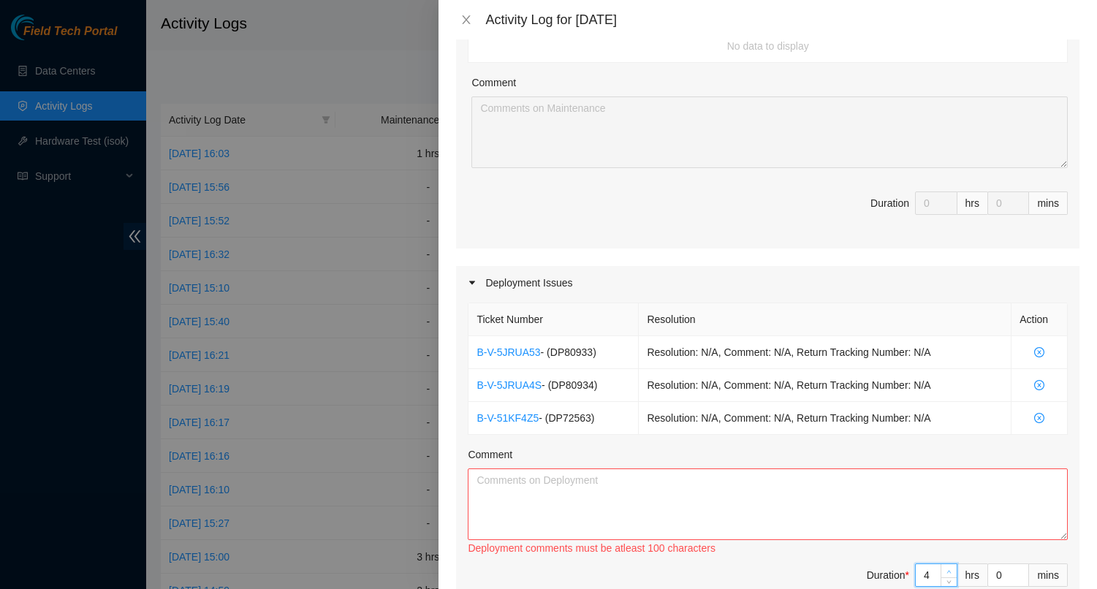
type input "5"
click at [946, 569] on icon "up" at bounding box center [948, 571] width 5 height 5
type input "6"
click at [946, 569] on icon "up" at bounding box center [948, 571] width 5 height 5
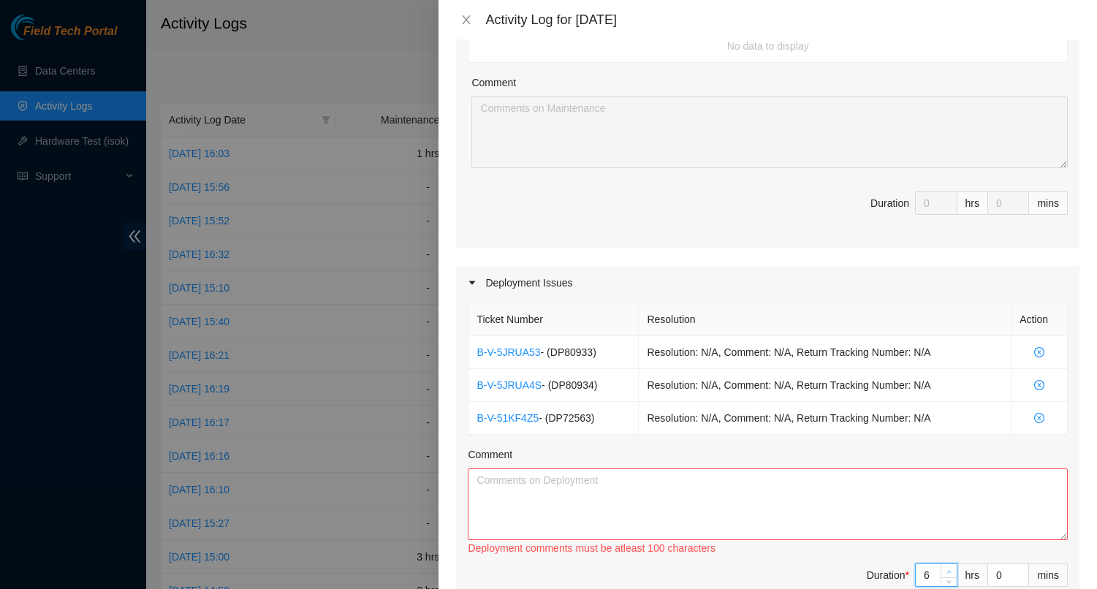
type input "7"
click at [946, 569] on icon "up" at bounding box center [948, 571] width 5 height 5
click at [740, 471] on textarea "Comment" at bounding box center [768, 504] width 600 height 72
paste textarea "Worked on the following deployments: DP72563 - r02.sea01.icn: Add 1x400G COGENT…"
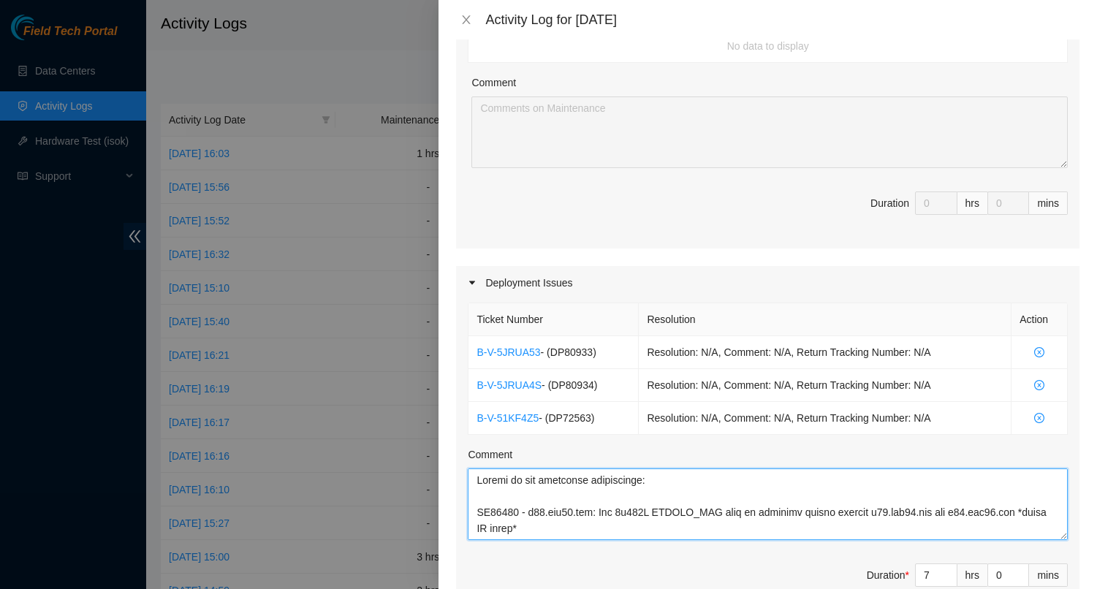
scroll to position [317, 0]
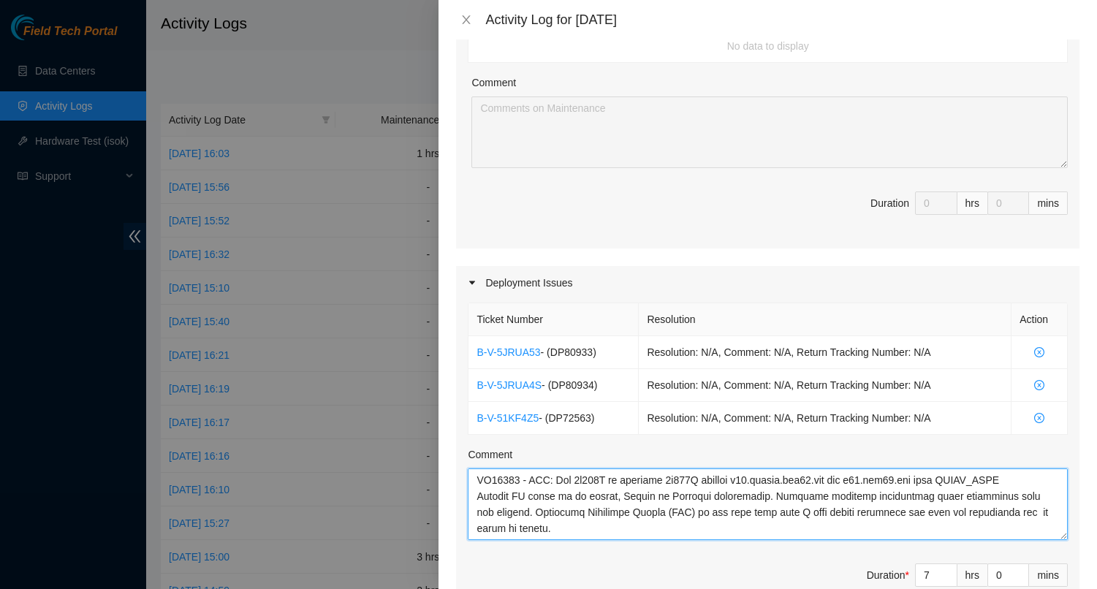
type textarea "Worked on the following deployments: DP72563 - r02.sea01.icn: Add 1x400G COGENT…"
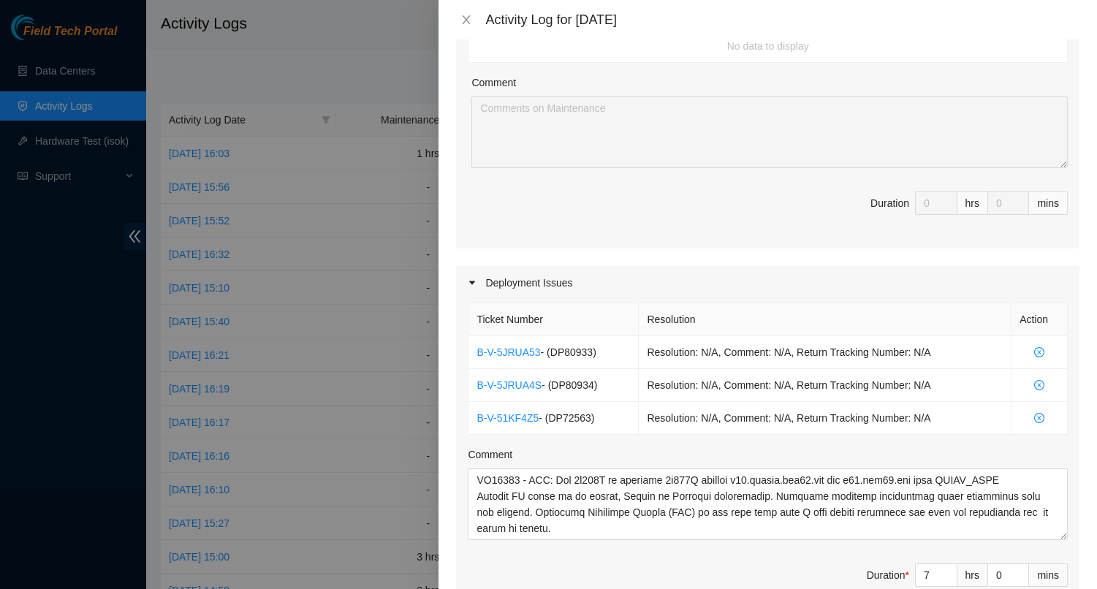
scroll to position [686, 0]
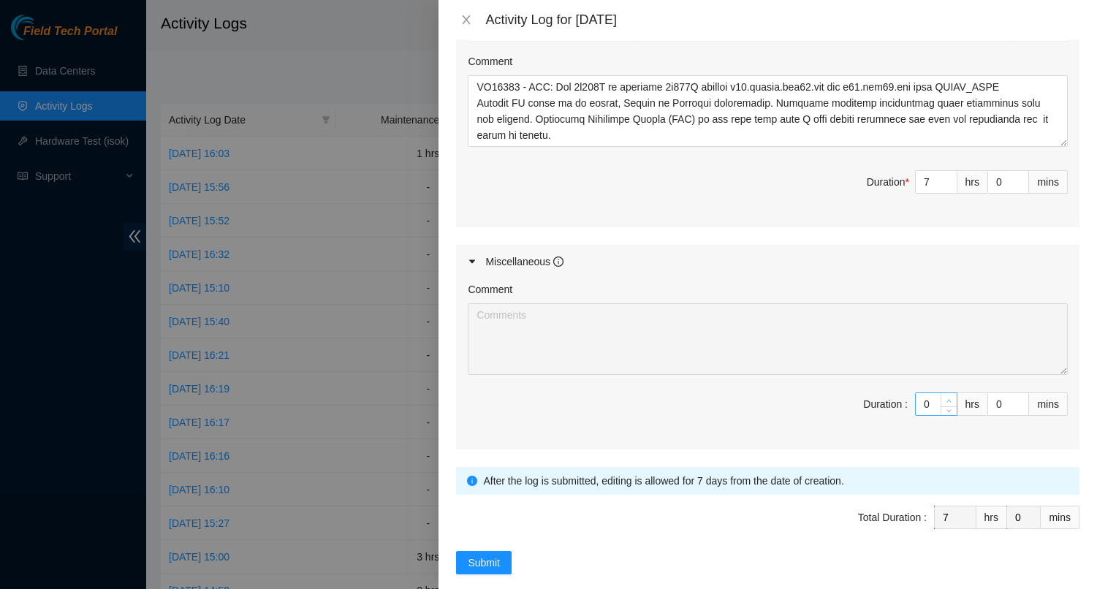
type input "1"
type input "8"
click at [946, 398] on icon "up" at bounding box center [948, 400] width 5 height 5
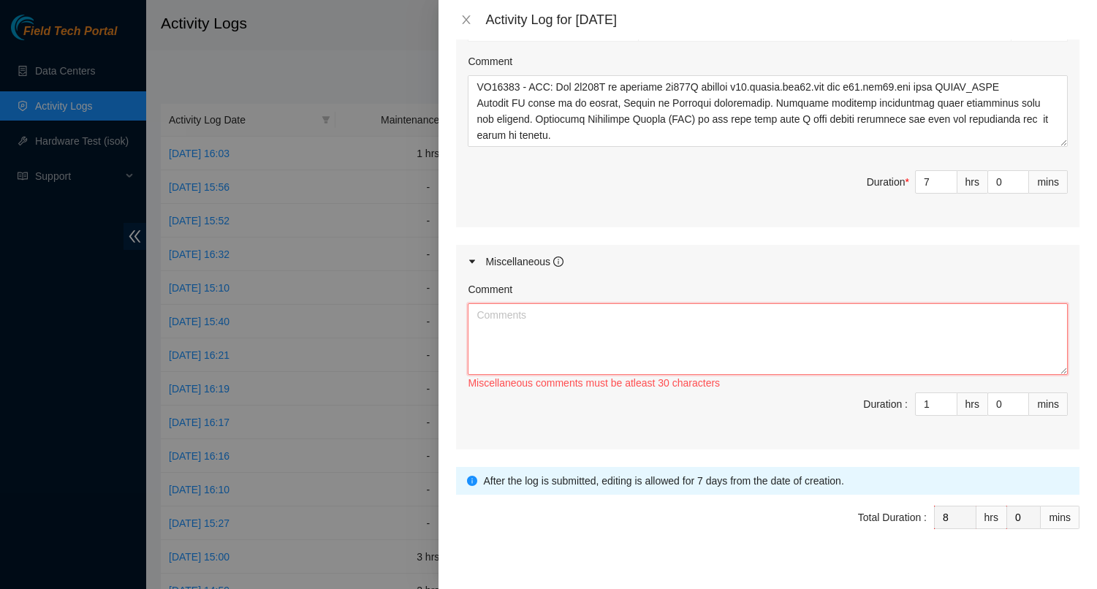
paste textarea "Opened, read and answered emails. Attended 1 on 1 with NIE Craig Welty going ov…"
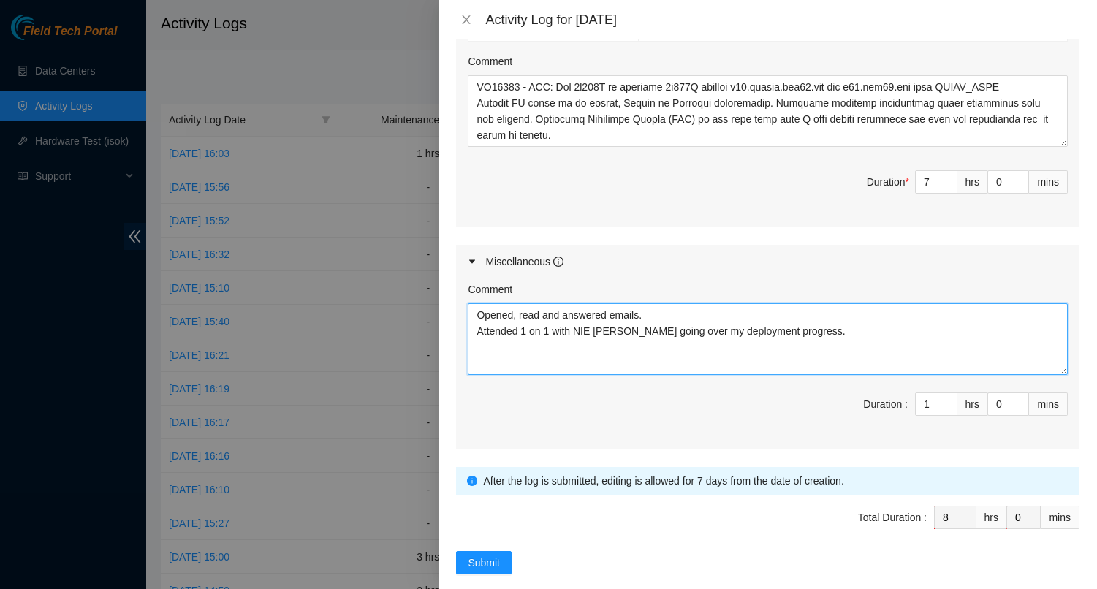
type textarea "Opened, read and answered emails. Attended 1 on 1 with NIE Craig Welty going ov…"
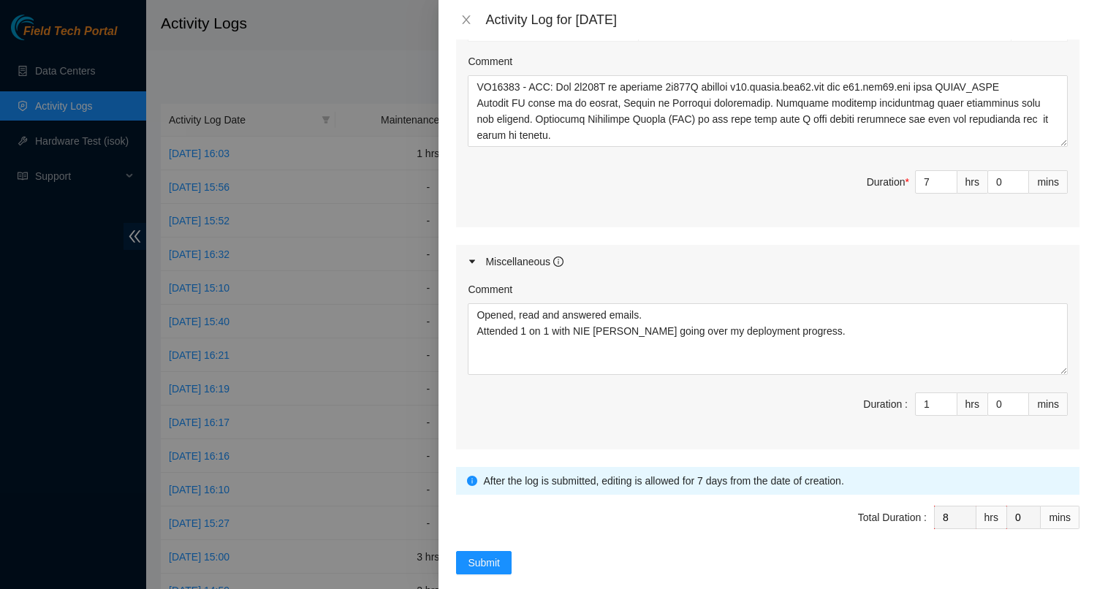
click at [728, 506] on span "Total Duration : 8 hrs 0 mins" at bounding box center [767, 526] width 623 height 41
click at [481, 555] on span "Submit" at bounding box center [484, 563] width 32 height 16
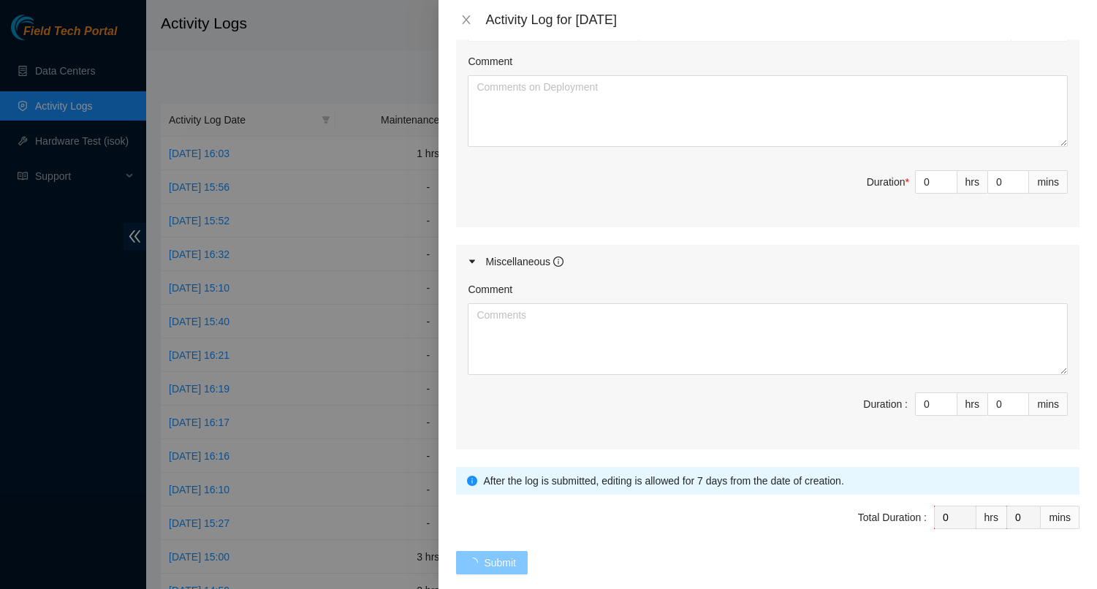
scroll to position [0, 0]
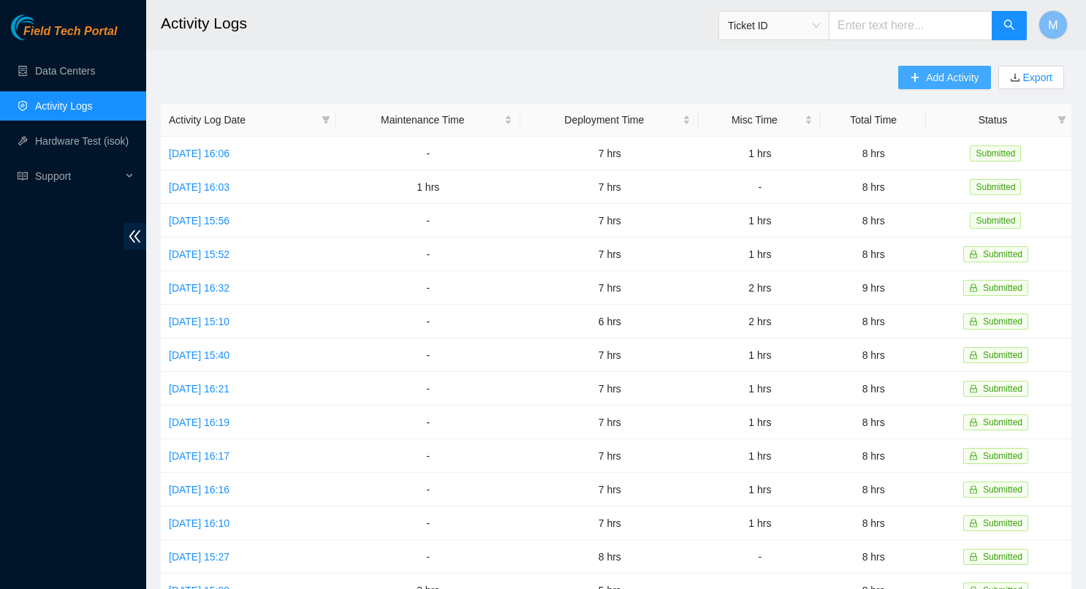
click at [959, 79] on span "Add Activity" at bounding box center [952, 77] width 53 height 16
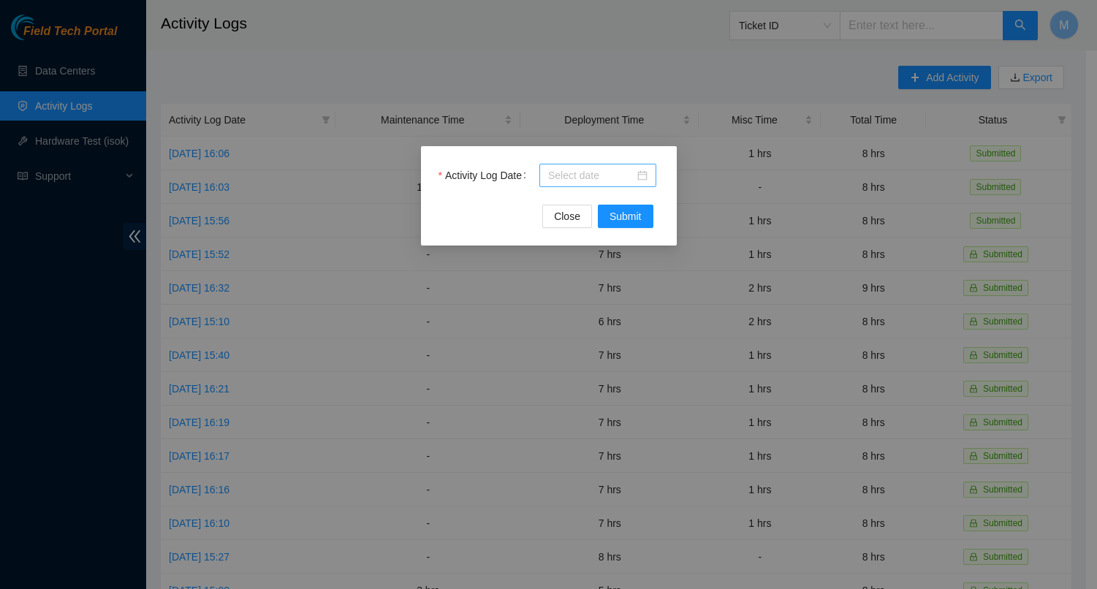
click at [647, 176] on div at bounding box center [597, 175] width 117 height 23
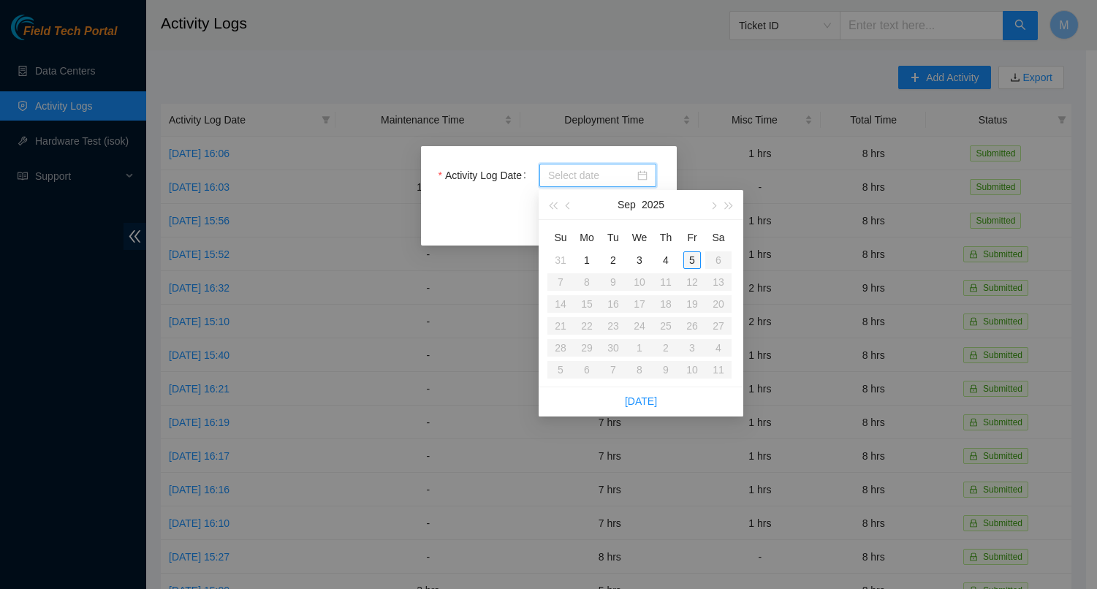
type input "2025-09-05"
click at [693, 256] on div "5" at bounding box center [692, 260] width 18 height 18
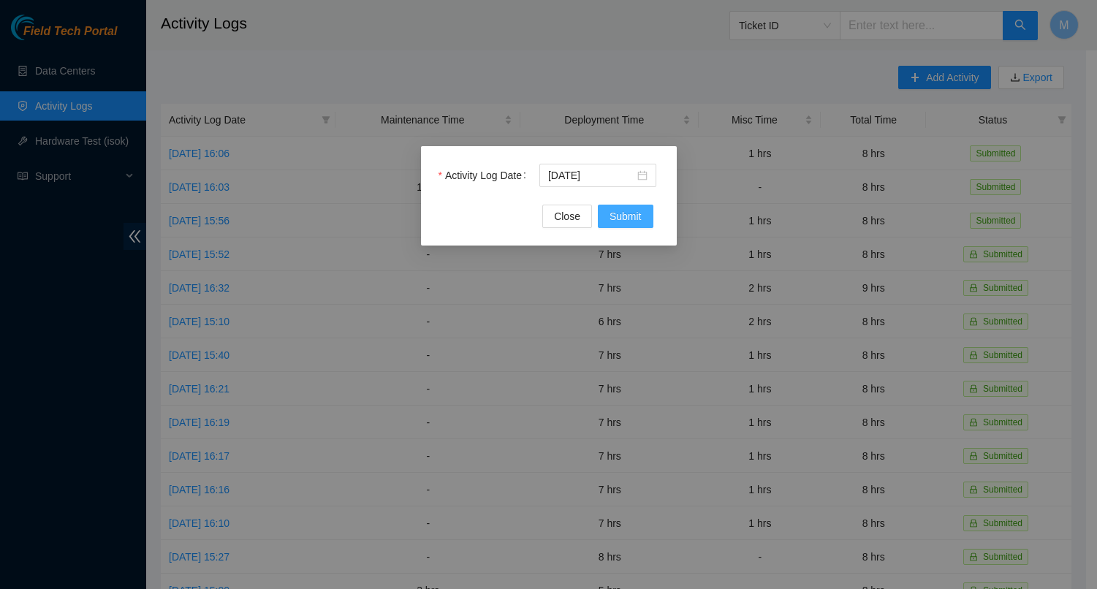
click at [622, 216] on span "Submit" at bounding box center [625, 216] width 32 height 16
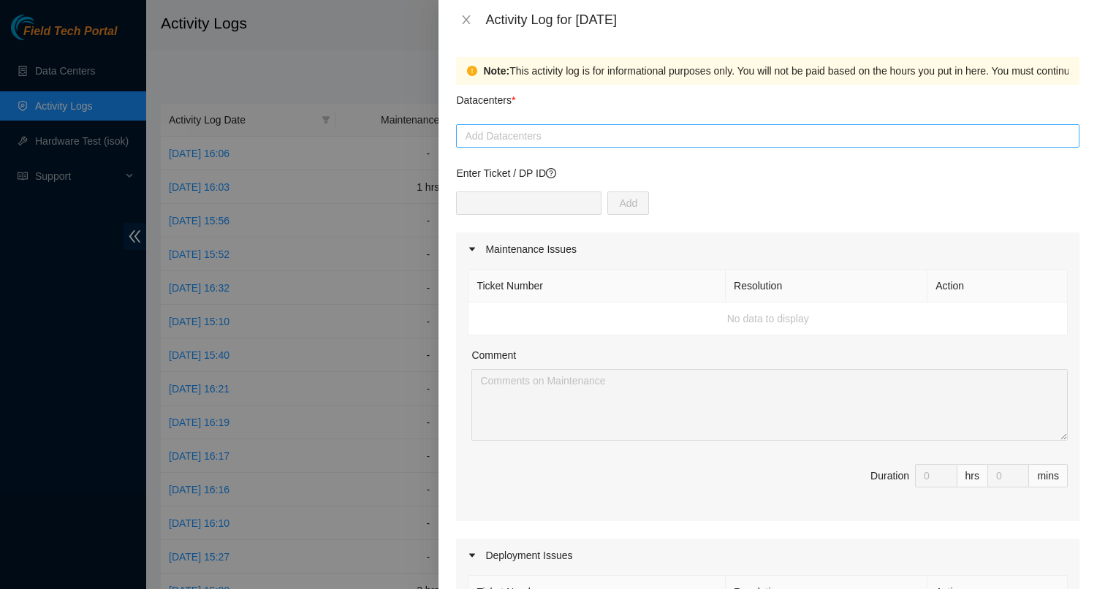
click at [658, 135] on div at bounding box center [768, 136] width 616 height 18
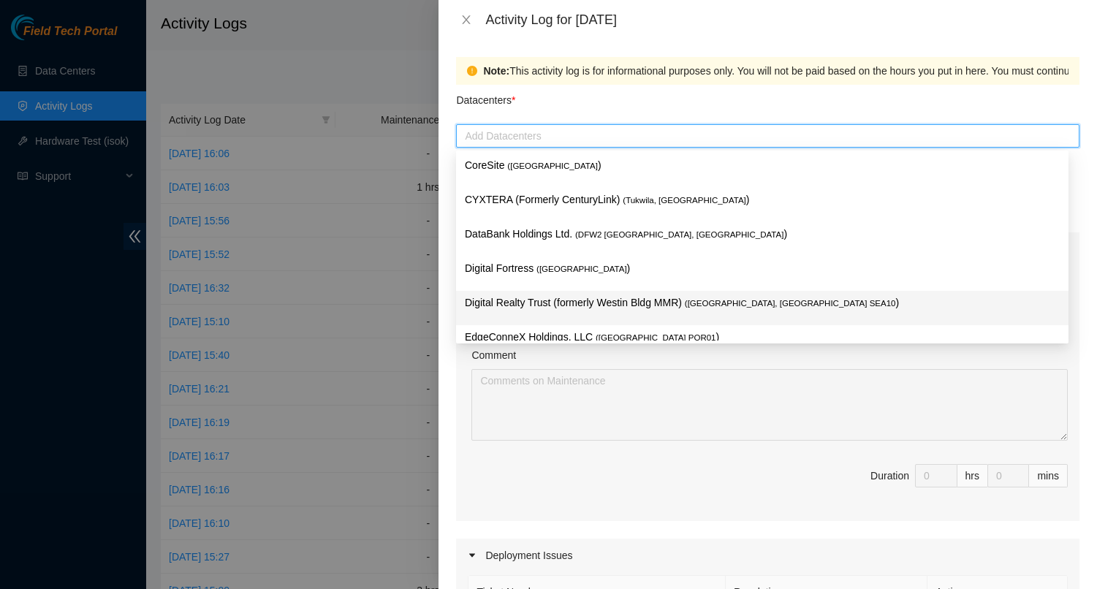
click at [559, 299] on p "Digital Realty Trust (formerly Westin Bldg MMR) ( Seattle, WA SEA10 )" at bounding box center [762, 302] width 595 height 17
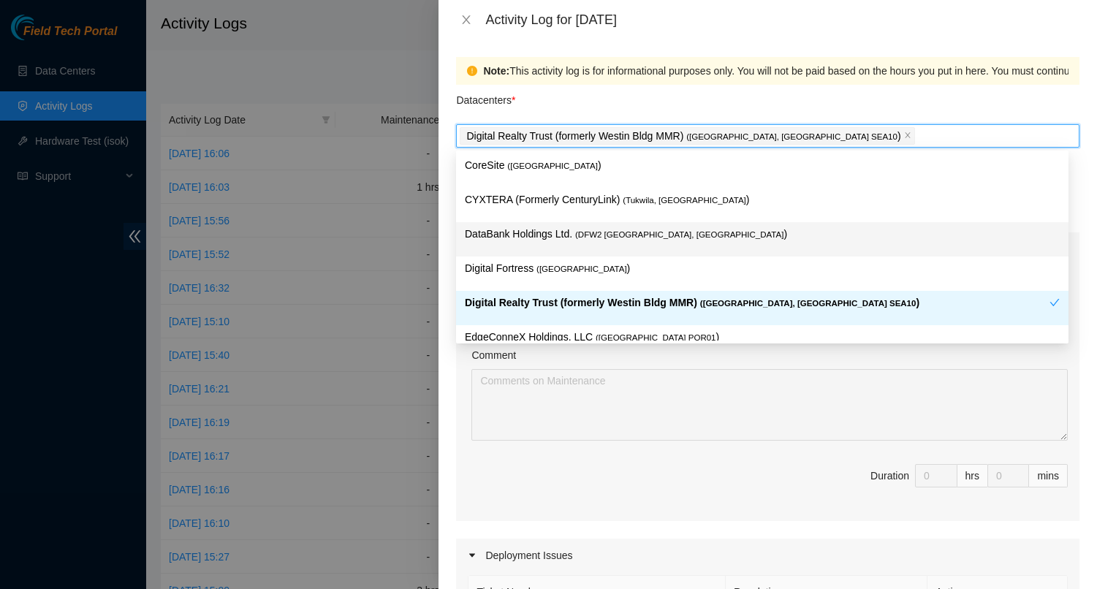
click at [577, 232] on span "( DFW2 Richardson, TX" at bounding box center [679, 234] width 208 height 9
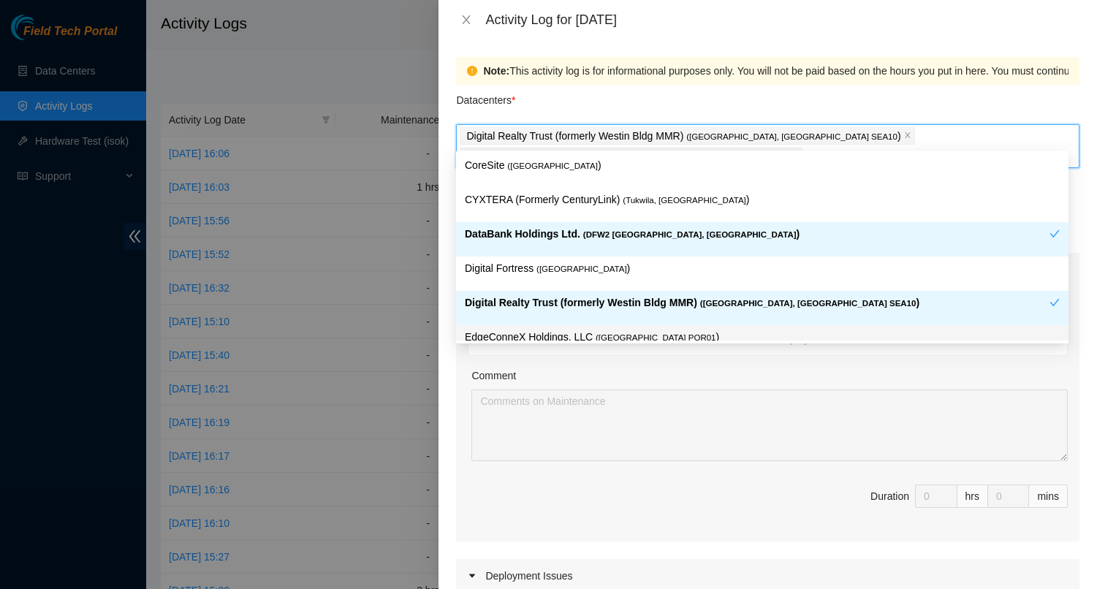
click at [564, 452] on div "Ticket Number Resolution Action No data to display Comment Duration 0 hrs 0 mins" at bounding box center [767, 413] width 623 height 255
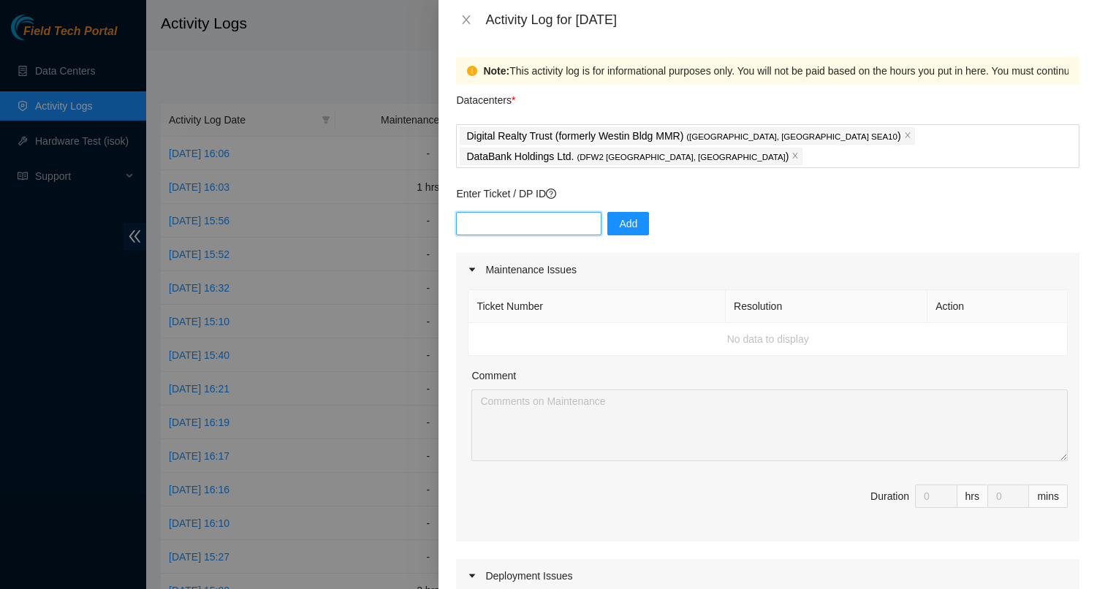
click at [543, 212] on input "text" at bounding box center [528, 223] width 145 height 23
paste input "DP72563"
type input "DP72563"
click at [609, 212] on button "Add" at bounding box center [628, 223] width 42 height 23
click at [531, 212] on input "text" at bounding box center [528, 223] width 145 height 23
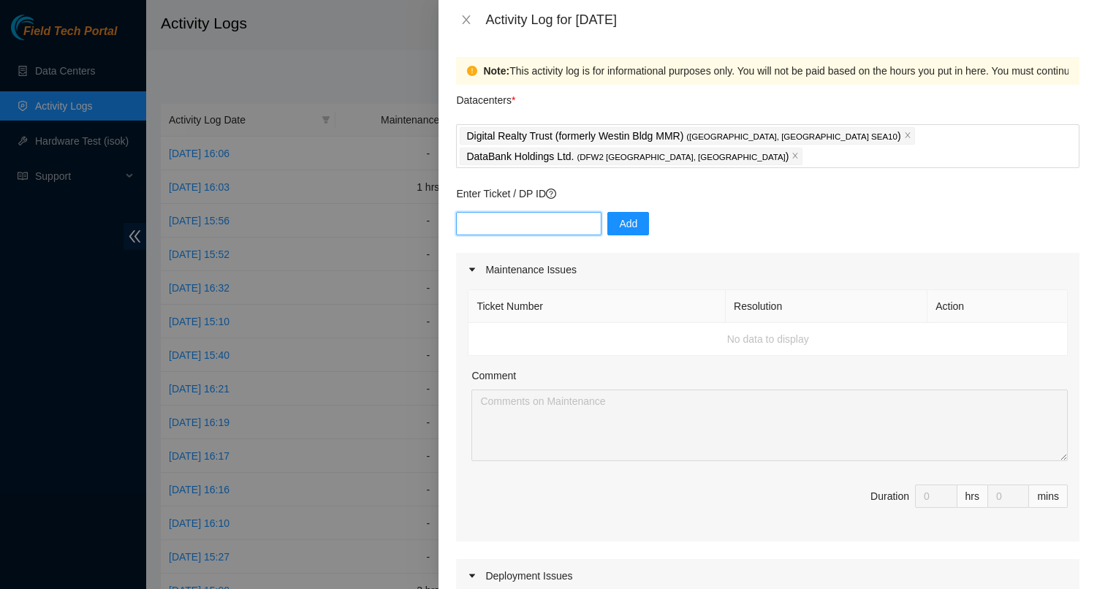
paste input "DP81265"
type input "DP81265"
click at [619, 216] on span "Add" at bounding box center [628, 224] width 18 height 16
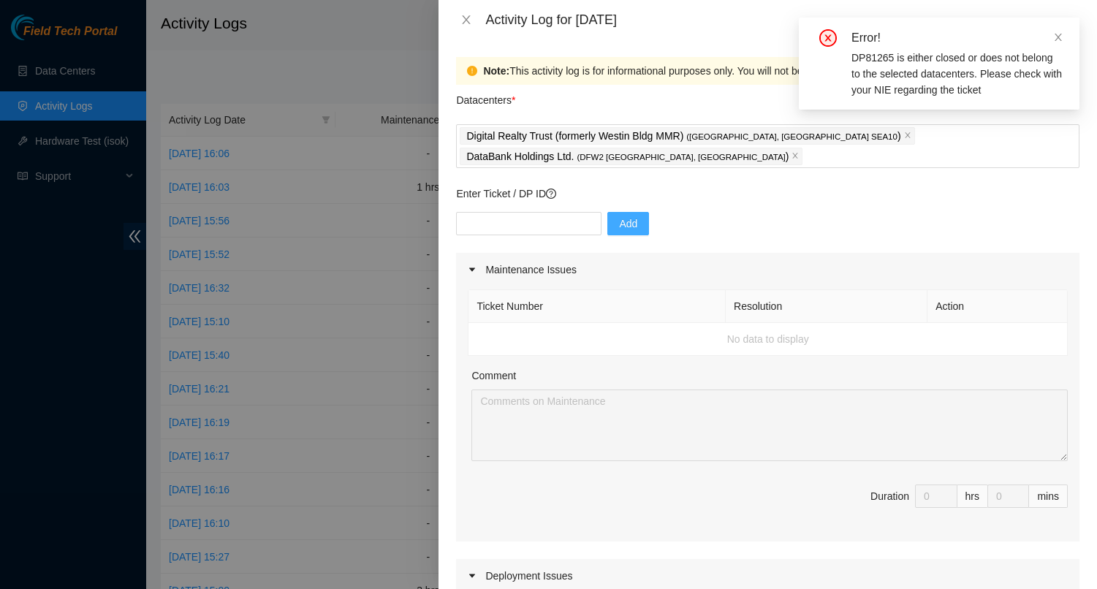
click at [852, 212] on div "Add" at bounding box center [767, 232] width 623 height 41
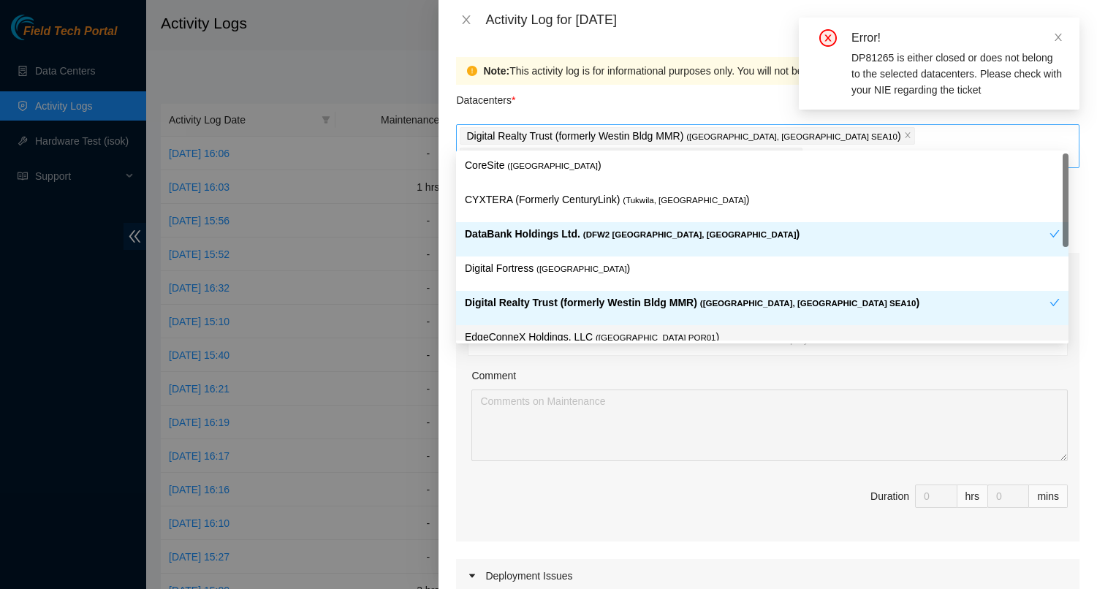
click at [1041, 137] on div "Digital Realty Trust (formerly Westin Bldg MMR) ( Seattle, WA SEA10 ) DataBank …" at bounding box center [768, 146] width 616 height 41
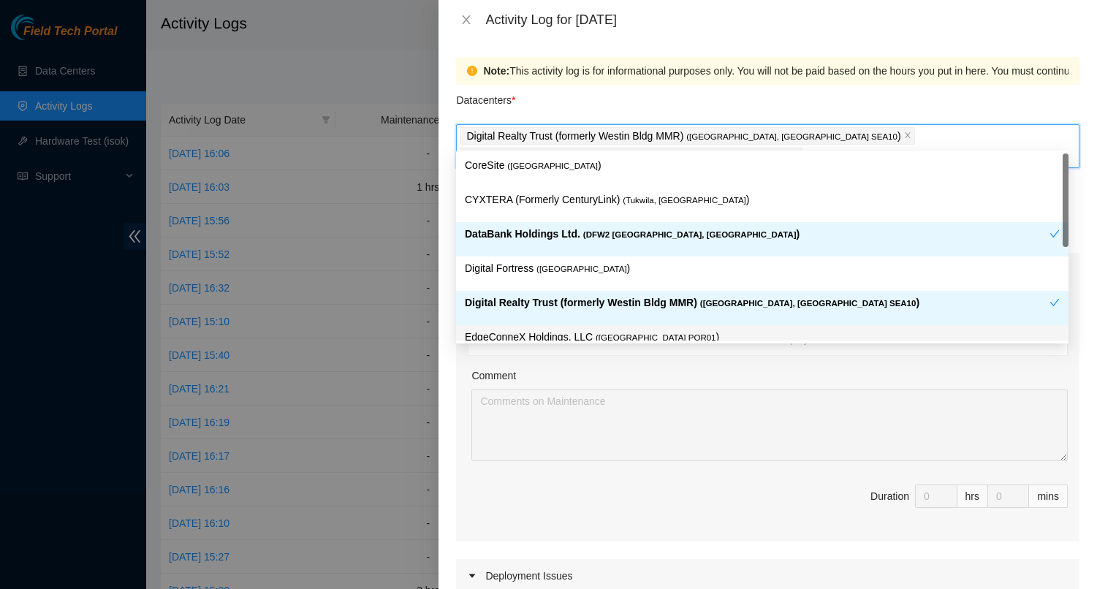
click at [799, 152] on icon "close" at bounding box center [794, 155] width 7 height 7
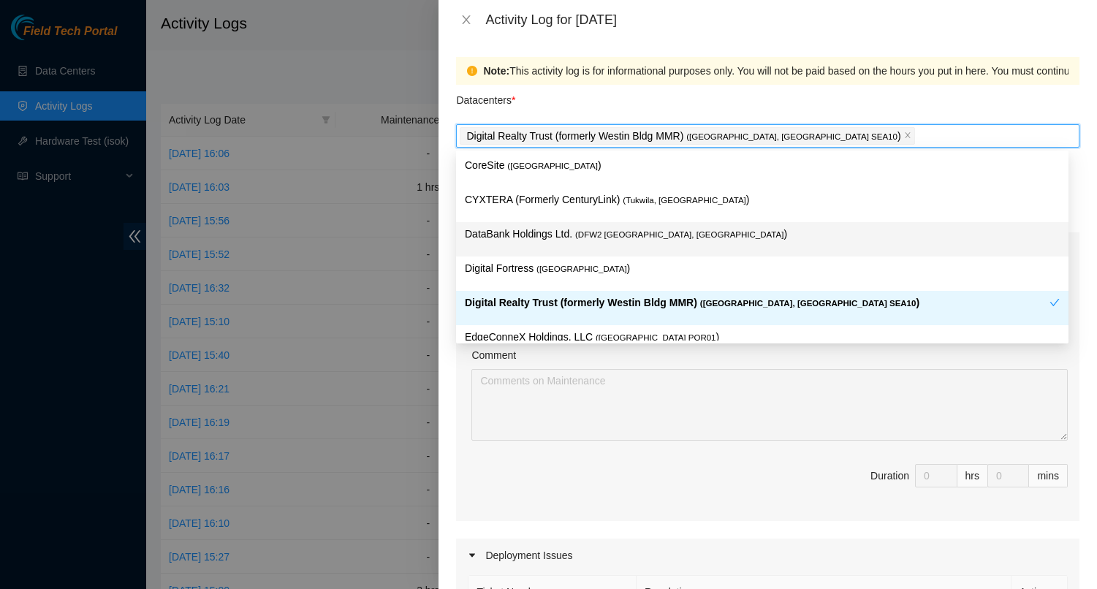
click at [606, 240] on p "DataBank Holdings Ltd. ( DFW2 Richardson, TX )" at bounding box center [762, 234] width 595 height 17
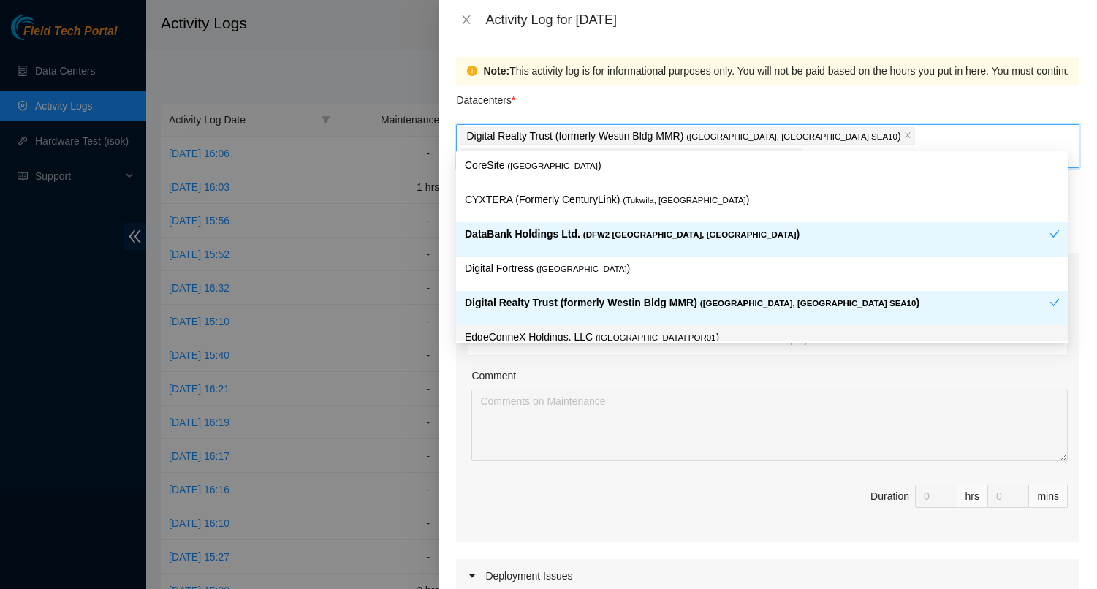
click at [526, 456] on div "Ticket Number Resolution Action No data to display Comment Duration 0 hrs 0 mins" at bounding box center [767, 413] width 623 height 255
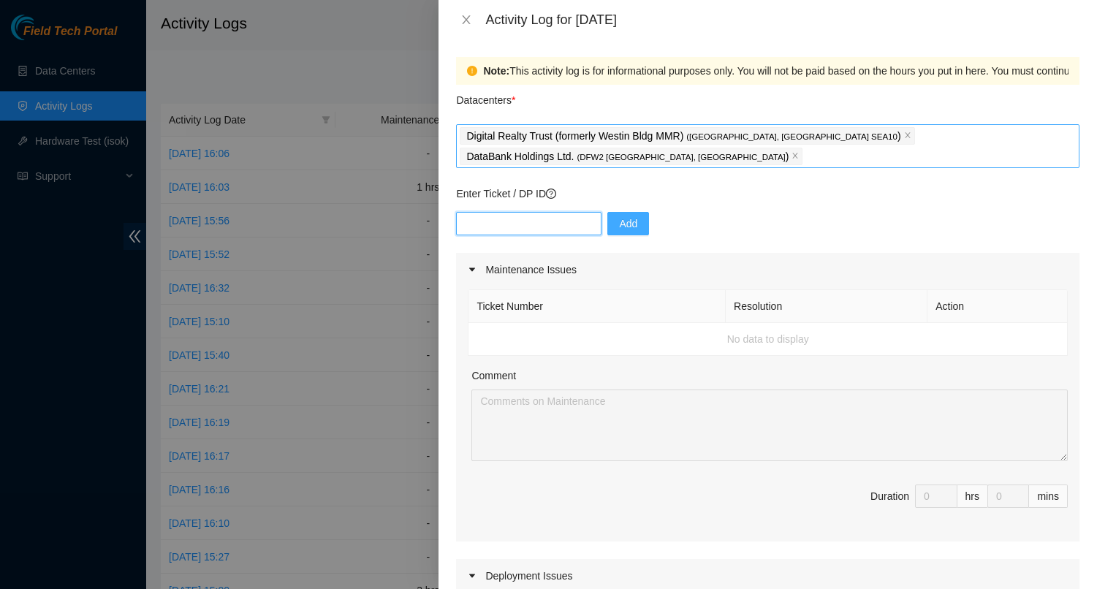
click at [512, 212] on input "text" at bounding box center [528, 223] width 145 height 23
paste input "DP81254"
type input "DP81254"
click at [621, 216] on span "Add" at bounding box center [628, 224] width 18 height 16
click at [517, 212] on input "text" at bounding box center [528, 223] width 145 height 23
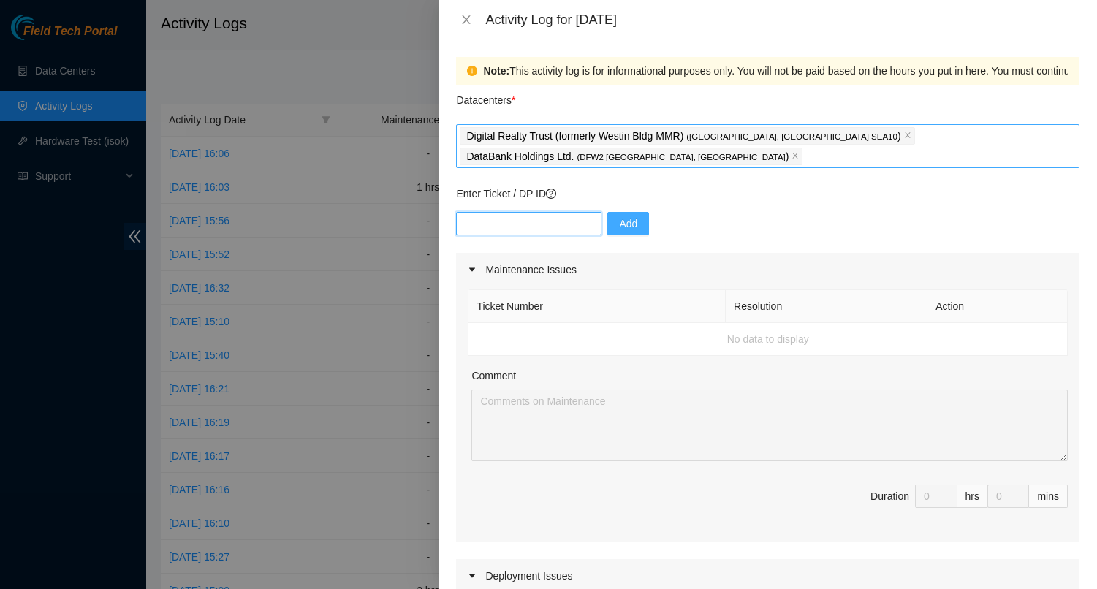
paste input "DP81179"
type input "DP81179"
click at [619, 216] on span "Add" at bounding box center [628, 224] width 18 height 16
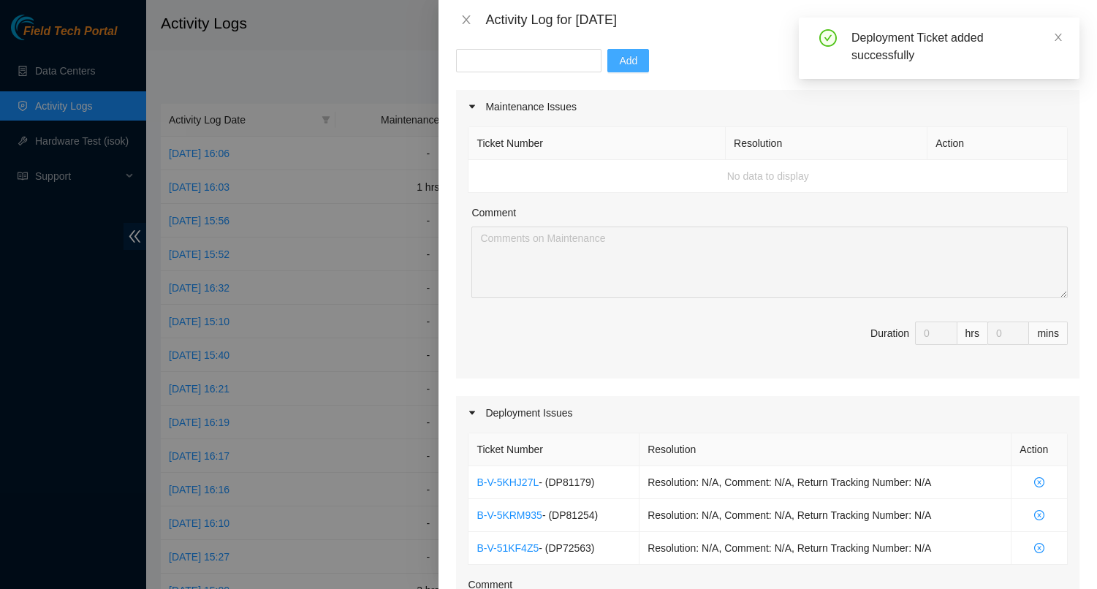
scroll to position [472, 0]
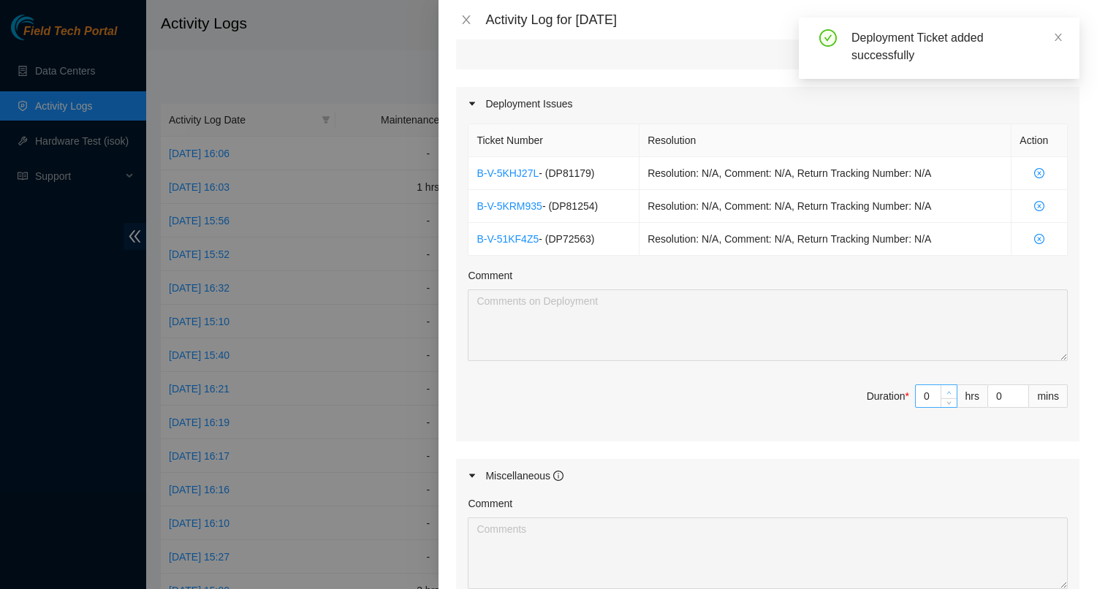
type input "1"
click at [945, 388] on span "up" at bounding box center [949, 392] width 9 height 9
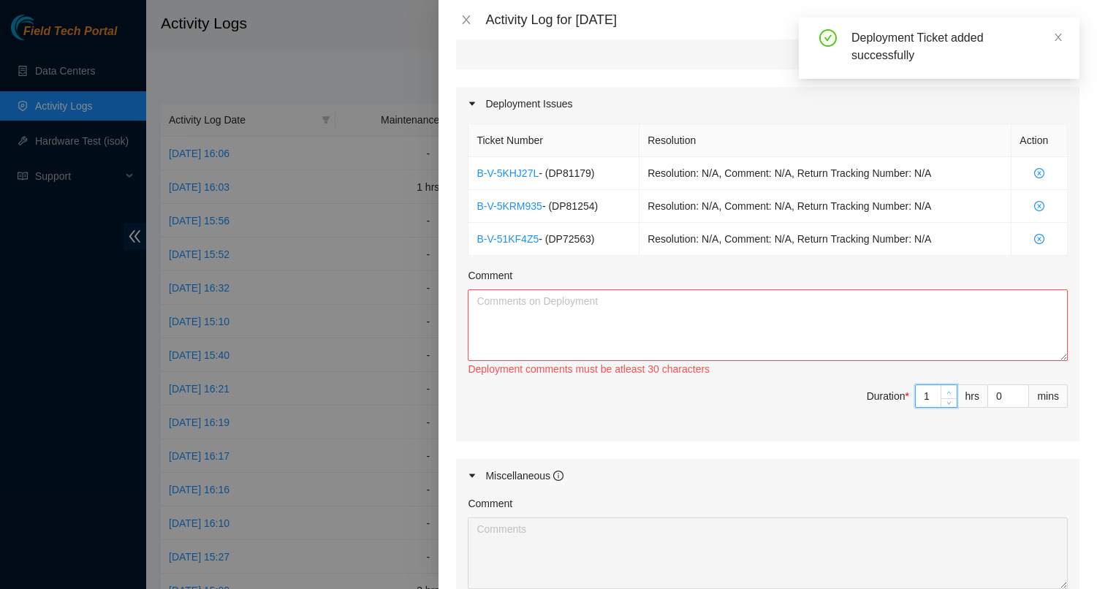
type input "2"
click at [945, 388] on span "up" at bounding box center [949, 392] width 9 height 9
type input "3"
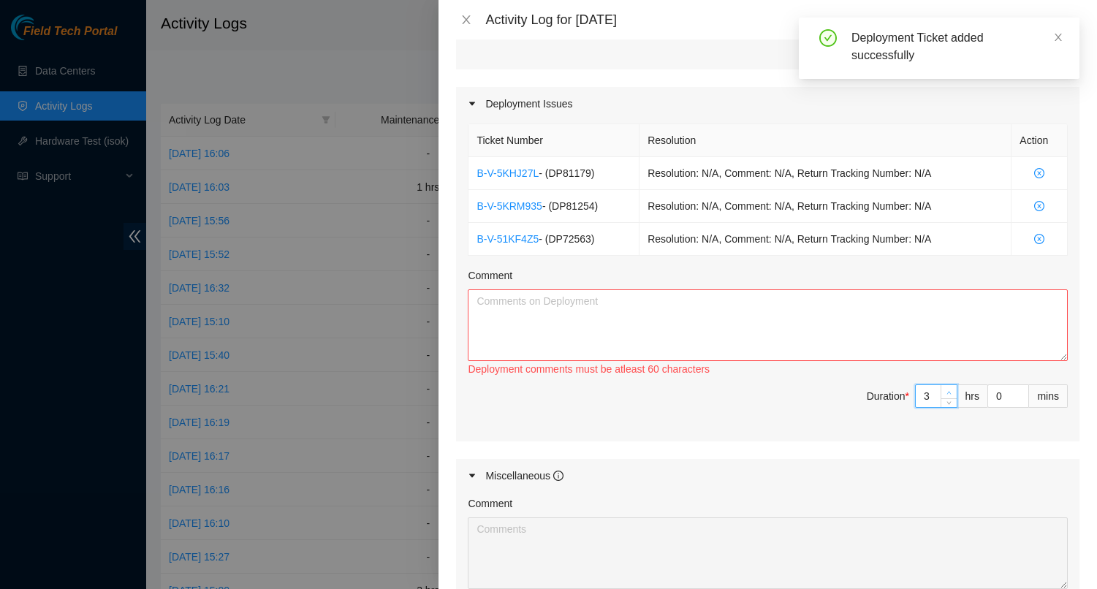
click at [945, 388] on span "up" at bounding box center [949, 392] width 9 height 9
type input "4"
click at [945, 388] on span "up" at bounding box center [949, 392] width 9 height 9
type input "5"
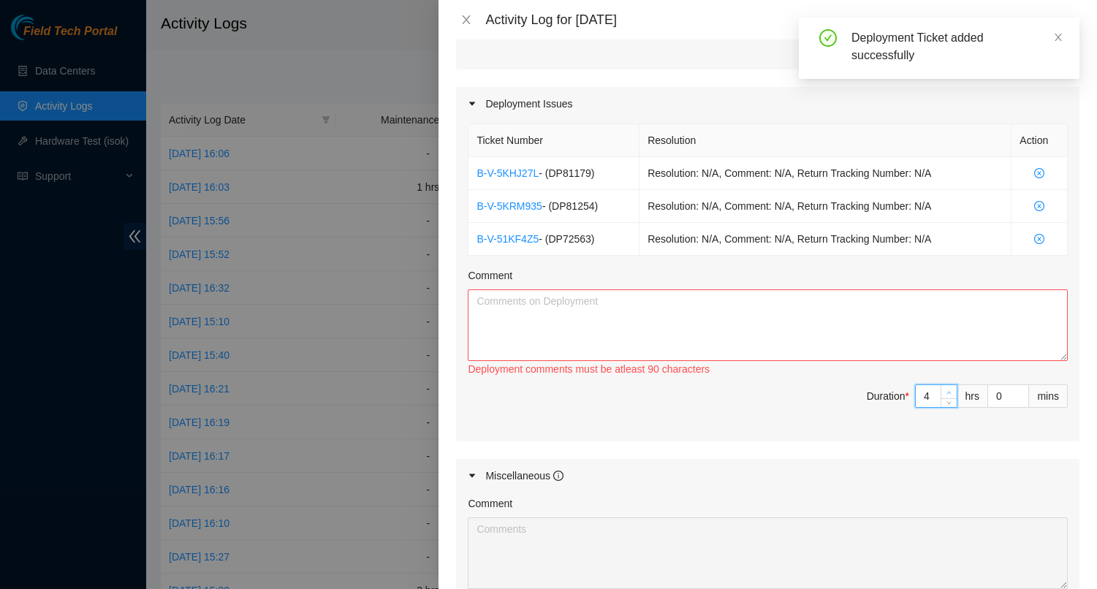
type input "5"
click at [945, 388] on span "up" at bounding box center [949, 392] width 9 height 9
type input "6"
click at [945, 388] on span "up" at bounding box center [949, 392] width 9 height 9
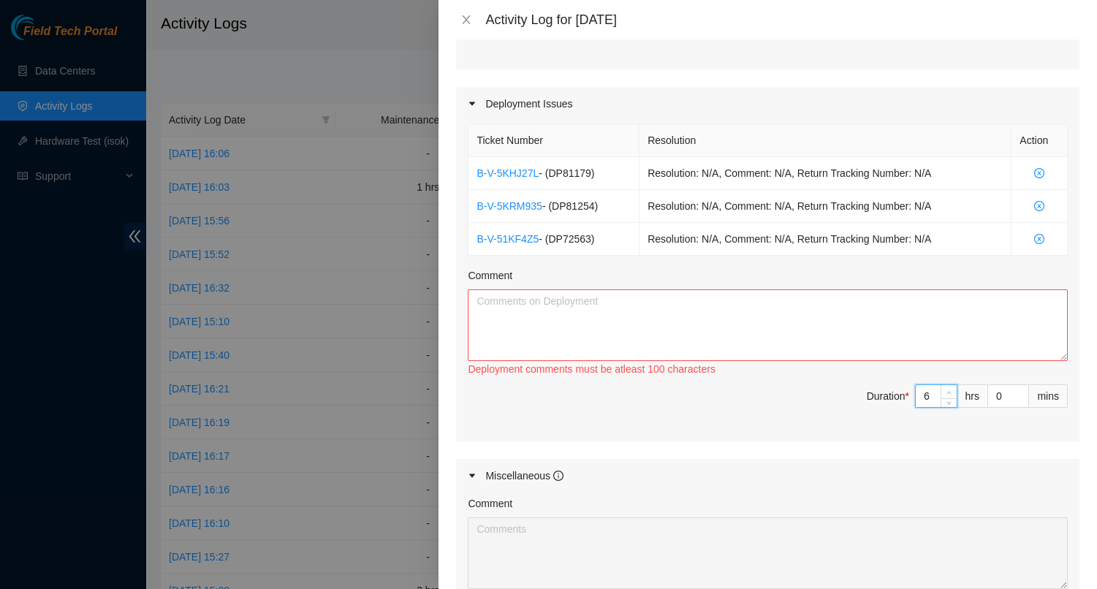
type input "7"
click at [946, 390] on icon "up" at bounding box center [948, 392] width 5 height 5
paste textarea "Worked on the following deployments: DP72563 - r02.sea01.icn: Add 1x400G COGENT…"
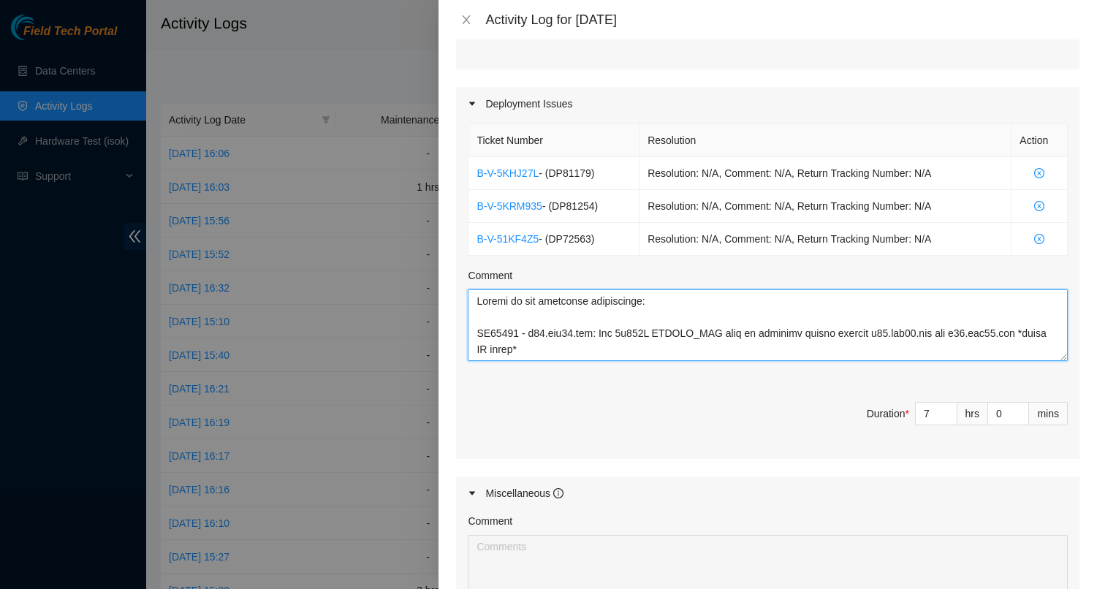
scroll to position [285, 0]
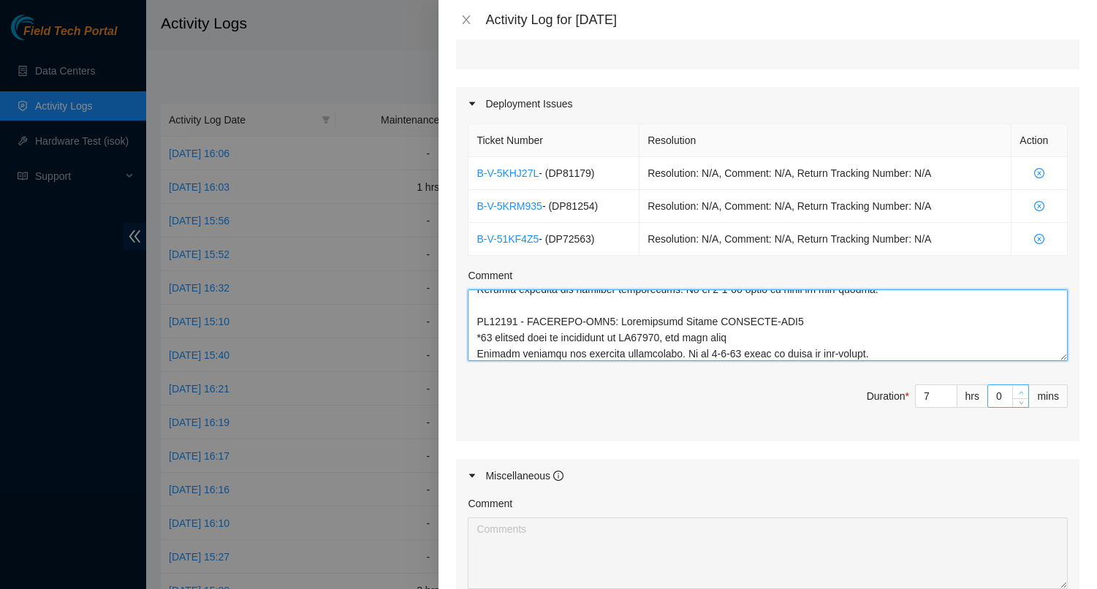
type textarea "Worked on the following deployments: DP72563 - r02.sea01.icn: Add 1x400G COGENT…"
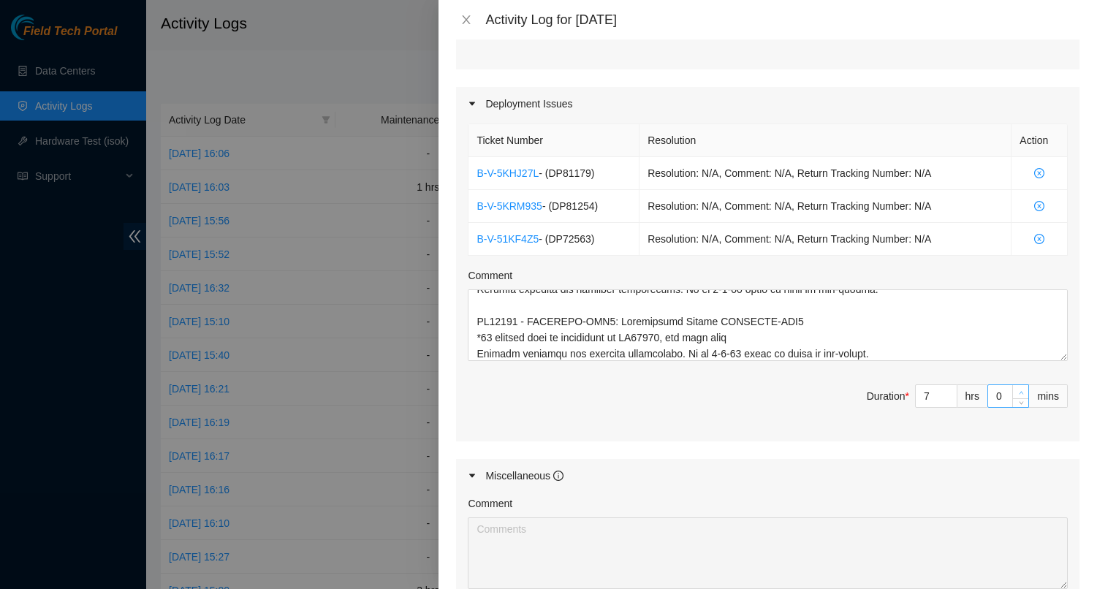
type input "1"
click at [1016, 388] on span "up" at bounding box center [1020, 392] width 9 height 9
type input "2"
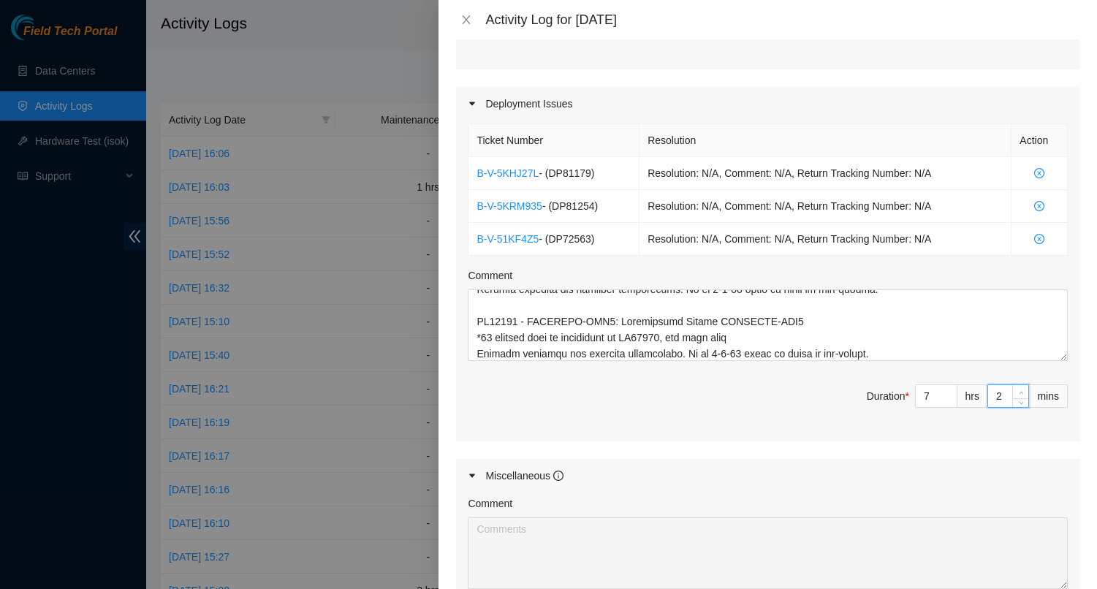
click at [1016, 388] on span "up" at bounding box center [1020, 392] width 9 height 9
type input "3"
click at [1016, 388] on span "up" at bounding box center [1020, 392] width 9 height 9
type input "4"
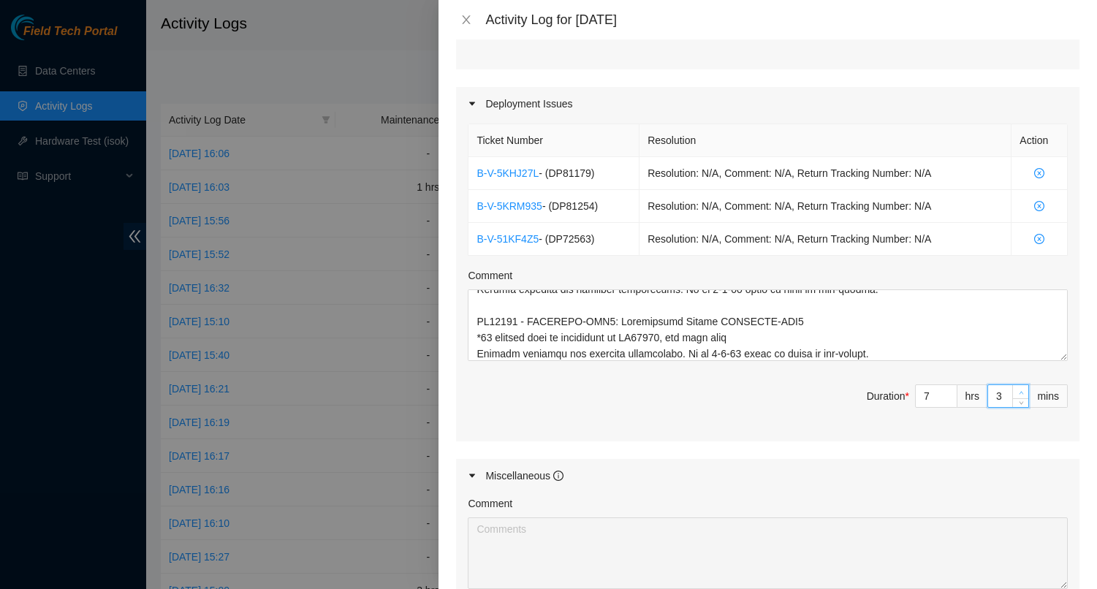
type input "4"
click at [1016, 388] on span "up" at bounding box center [1020, 392] width 9 height 9
type input "5"
click at [1016, 388] on span "up" at bounding box center [1020, 392] width 9 height 9
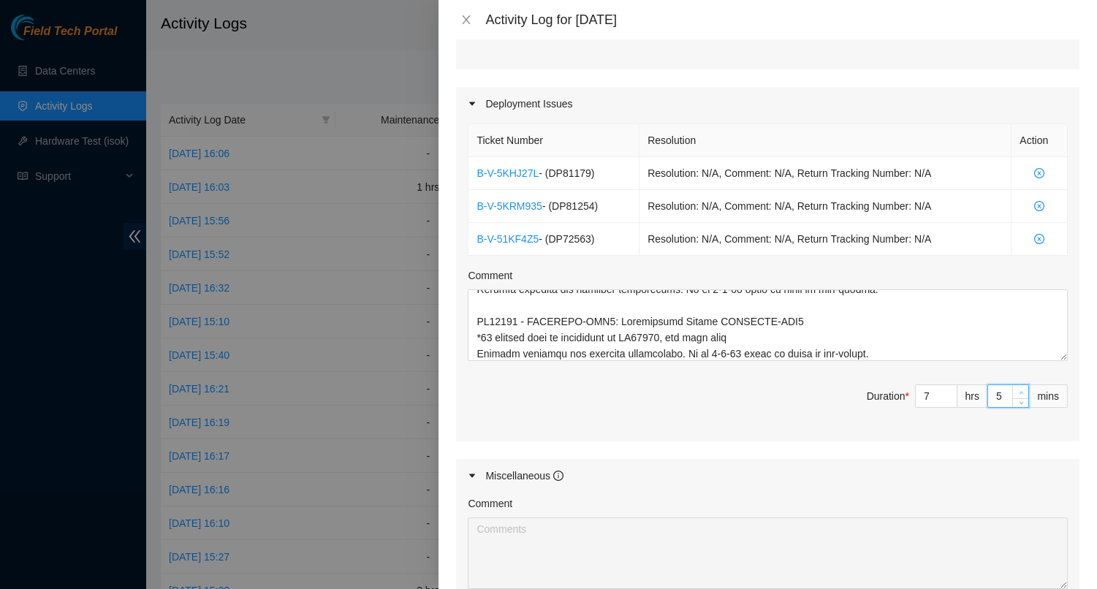
type input "6"
click at [1016, 388] on span "up" at bounding box center [1020, 392] width 9 height 9
type input "7"
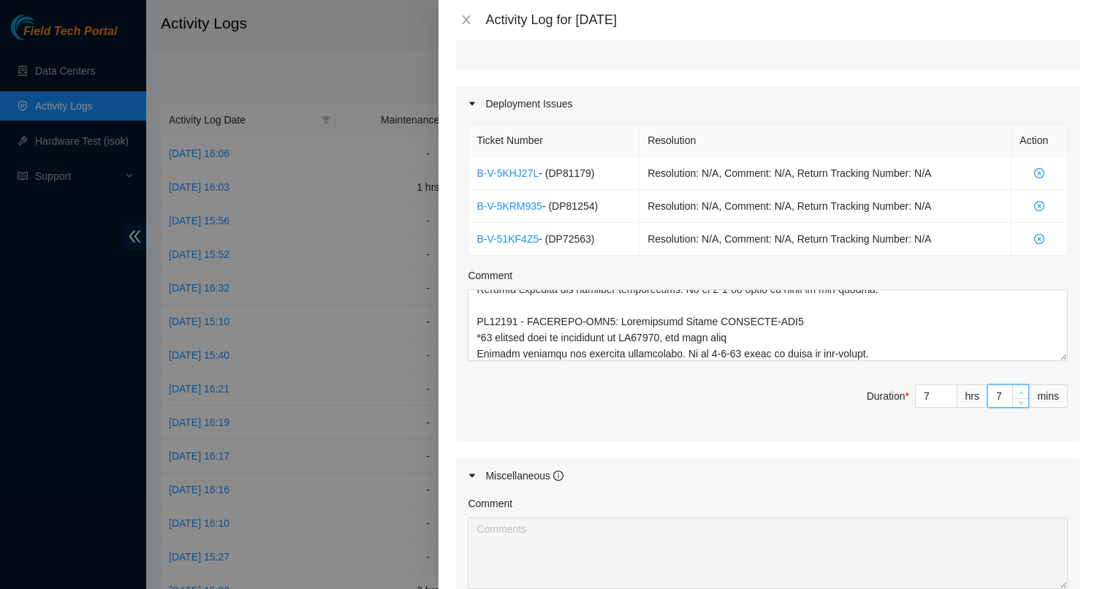
click at [1016, 388] on span "up" at bounding box center [1020, 392] width 9 height 9
type input "8"
click at [1016, 388] on span "up" at bounding box center [1020, 392] width 9 height 9
type input "9"
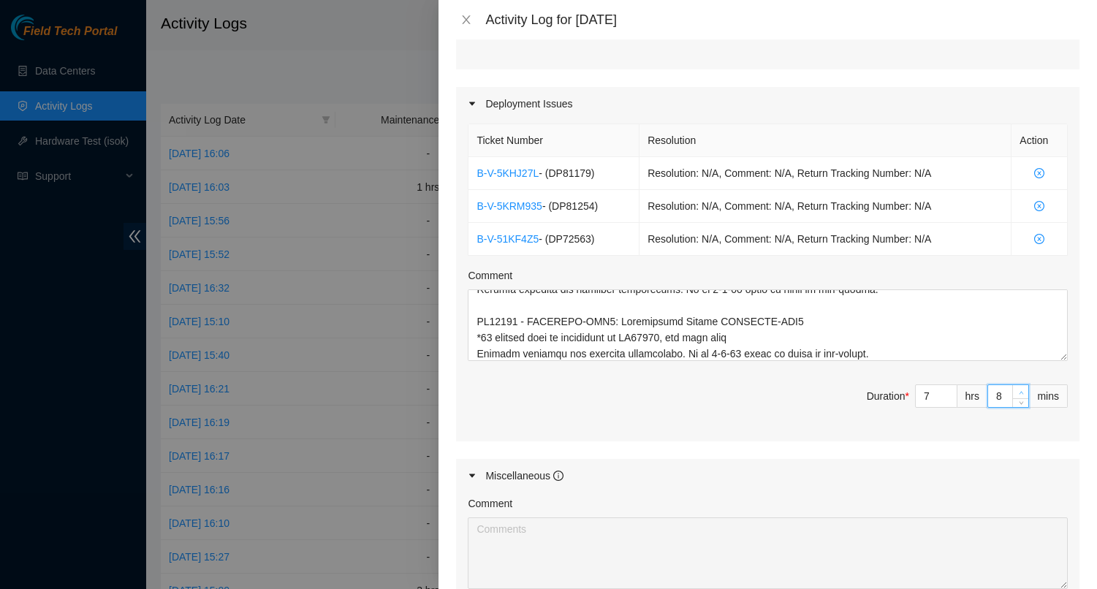
type input "9"
click at [1016, 388] on span "up" at bounding box center [1020, 392] width 9 height 9
type input "10"
click at [1016, 388] on span "up" at bounding box center [1020, 392] width 9 height 9
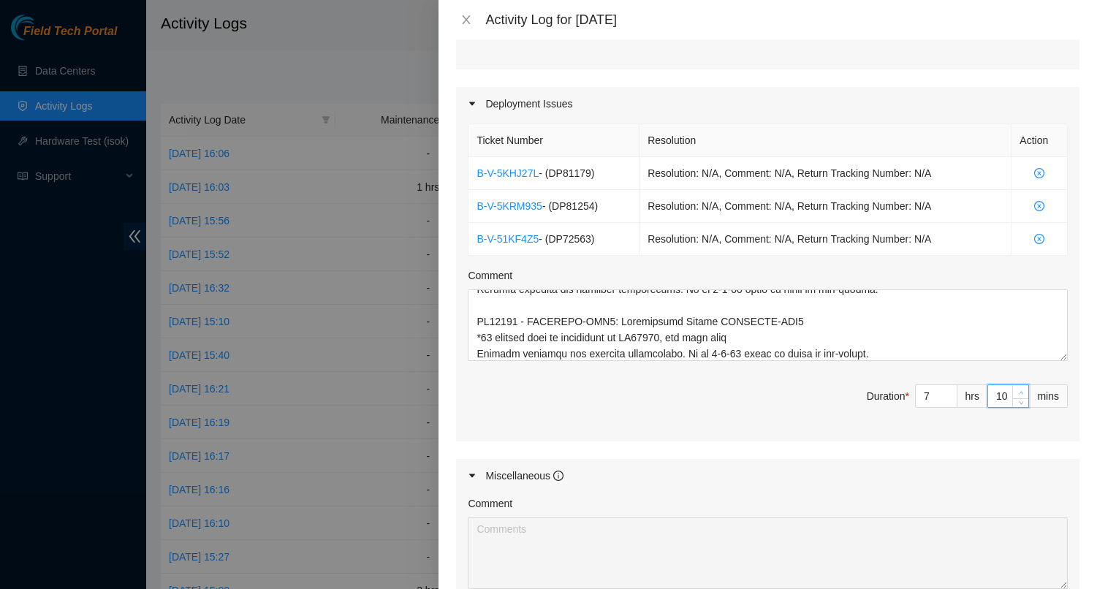
type input "11"
click at [1016, 388] on span "up" at bounding box center [1020, 392] width 9 height 9
type input "12"
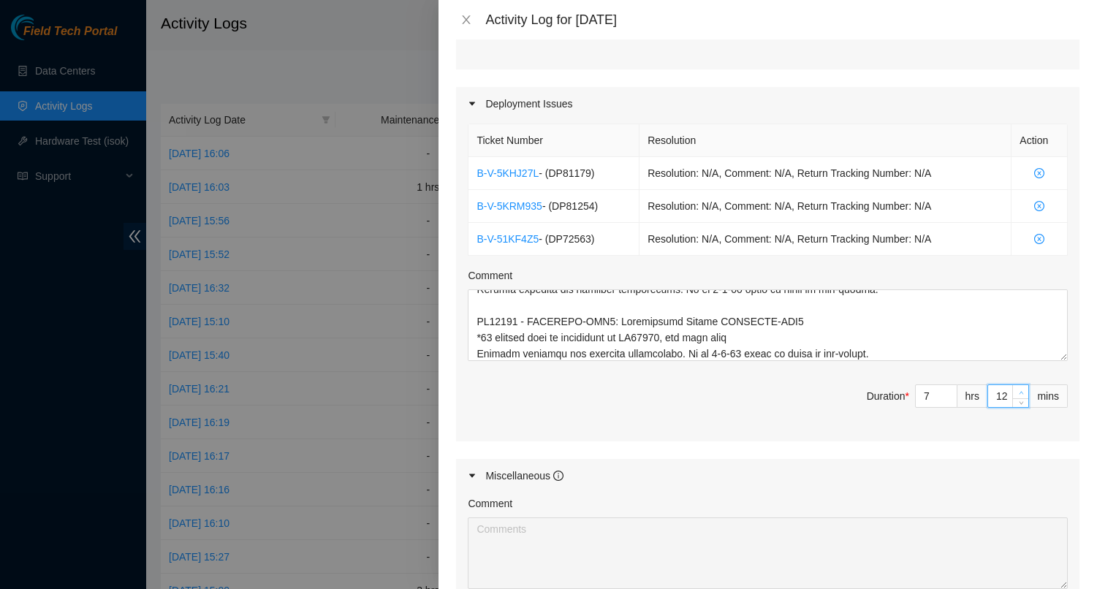
click at [1016, 388] on span "up" at bounding box center [1020, 392] width 9 height 9
type input "13"
click at [1016, 388] on span "up" at bounding box center [1020, 392] width 9 height 9
type input "14"
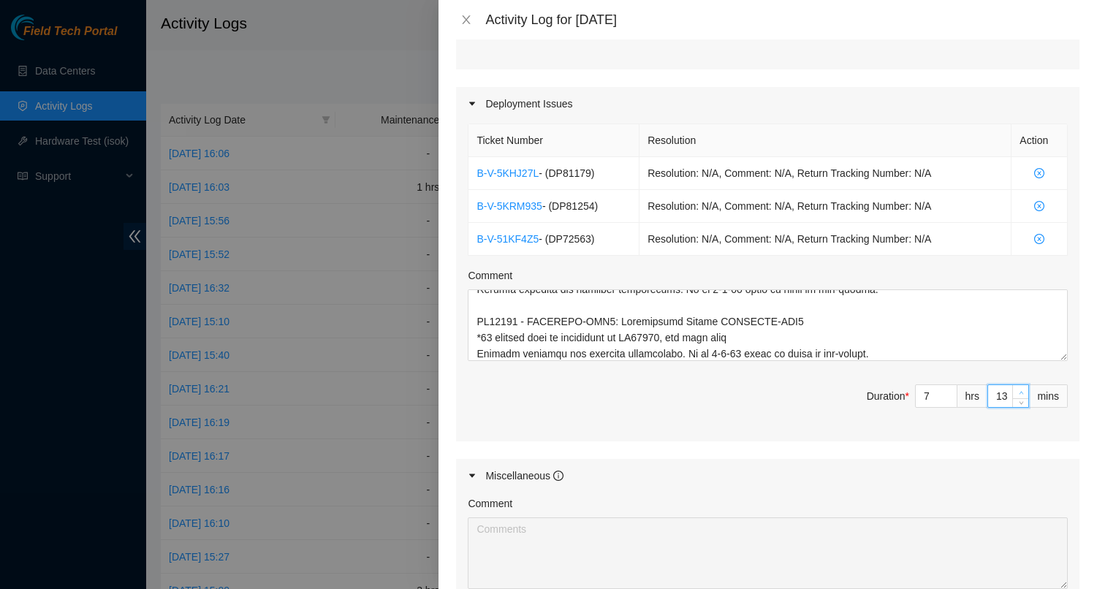
type input "14"
click at [1016, 388] on span "up" at bounding box center [1020, 392] width 9 height 9
type input "15"
click at [1016, 388] on span "up" at bounding box center [1020, 392] width 9 height 9
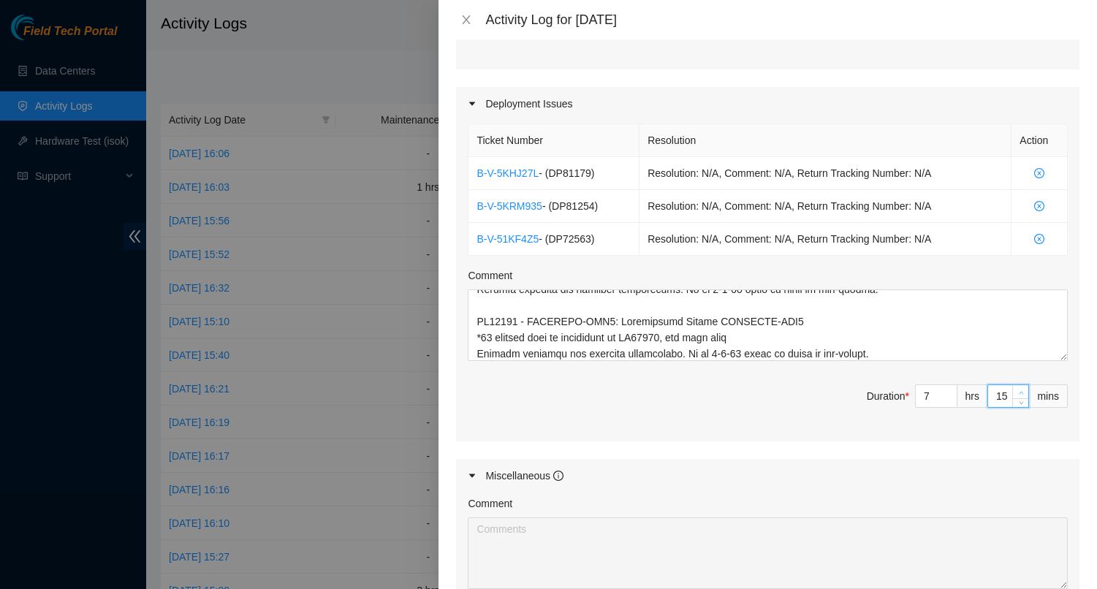
type input "16"
click at [1016, 388] on span "up" at bounding box center [1020, 392] width 9 height 9
type input "17"
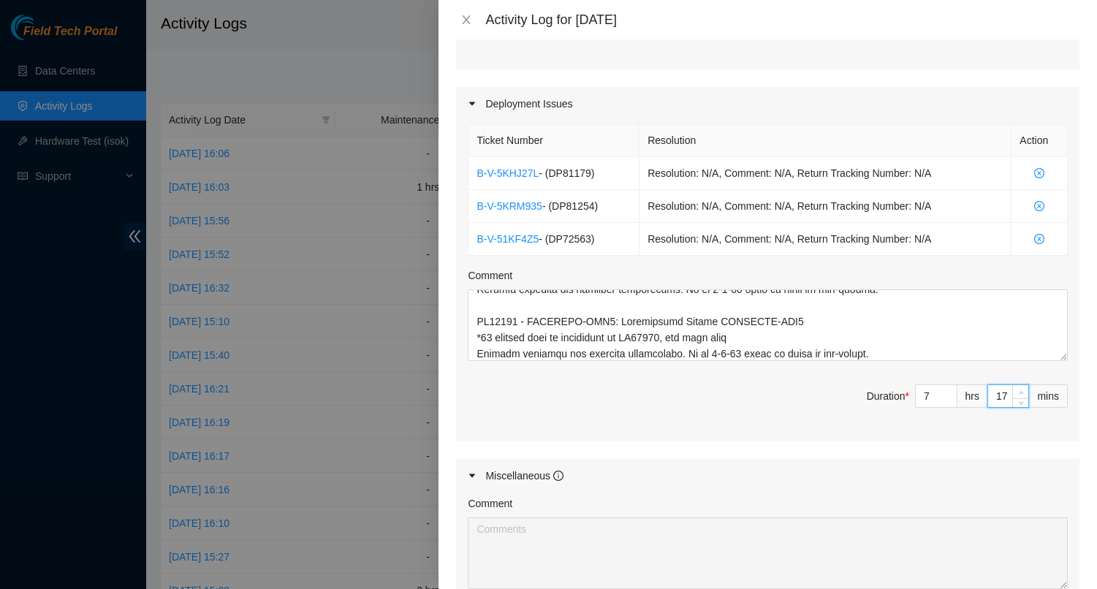
click at [1016, 388] on span "up" at bounding box center [1020, 392] width 9 height 9
type input "18"
click at [1016, 388] on span "up" at bounding box center [1020, 392] width 9 height 9
type input "19"
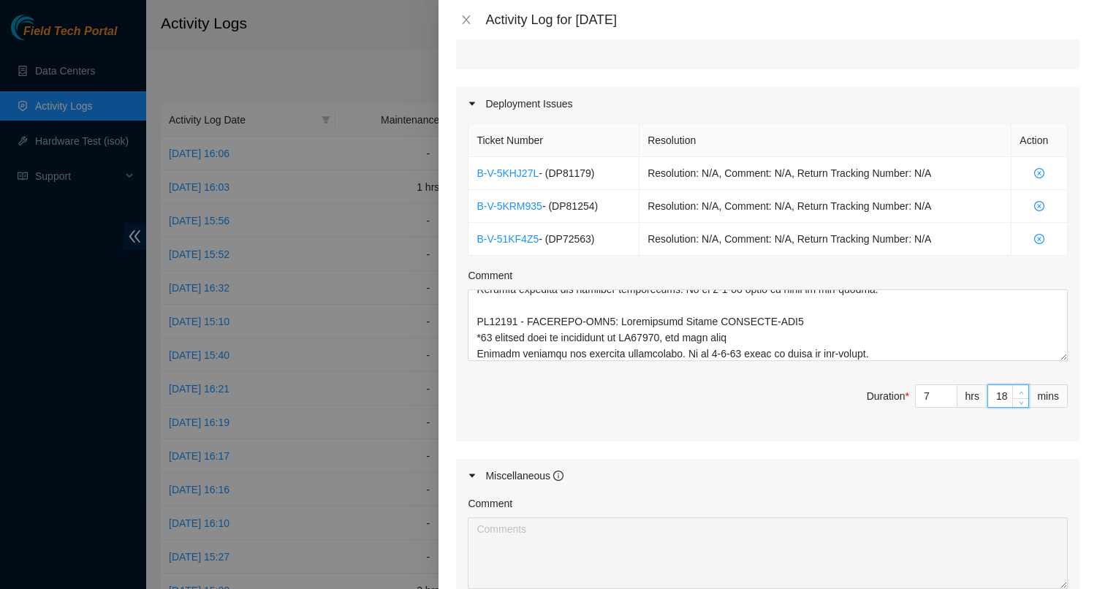
type input "19"
click at [1016, 388] on span "up" at bounding box center [1020, 392] width 9 height 9
type input "20"
click at [1016, 388] on span "up" at bounding box center [1020, 392] width 9 height 9
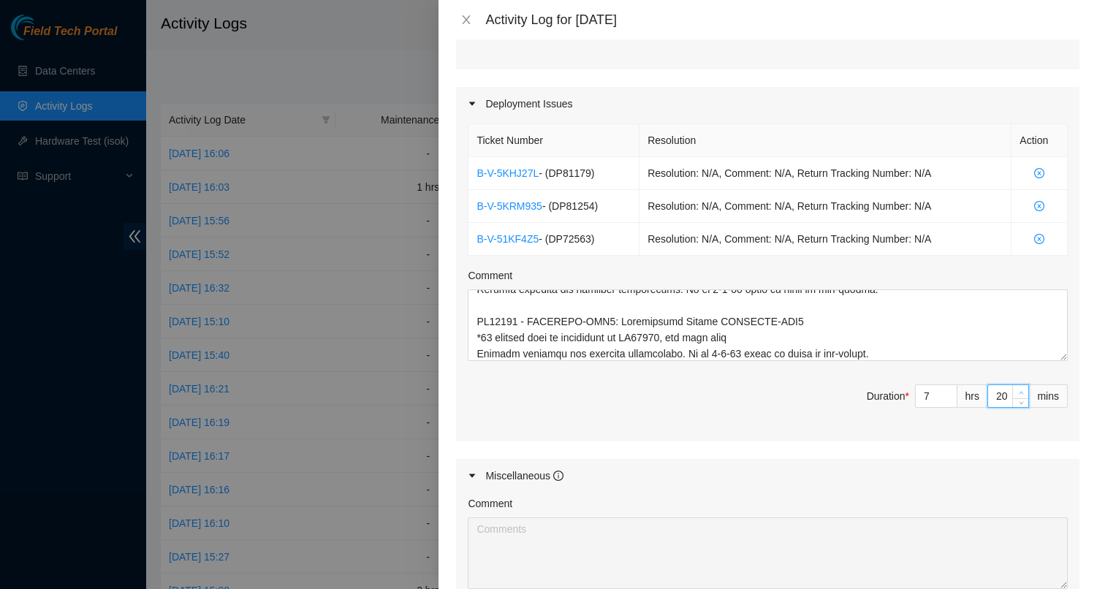
type input "21"
click at [1018, 390] on icon "up" at bounding box center [1020, 392] width 5 height 5
type input "22"
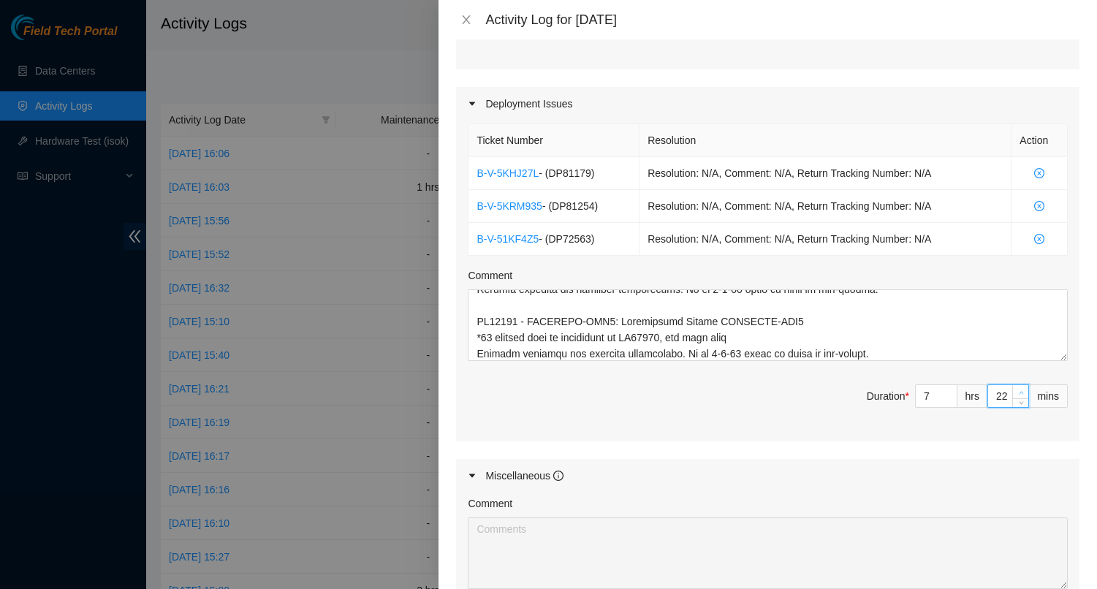
click at [1018, 390] on icon "up" at bounding box center [1020, 392] width 5 height 5
type input "23"
click at [1018, 390] on icon "up" at bounding box center [1020, 392] width 5 height 5
type input "24"
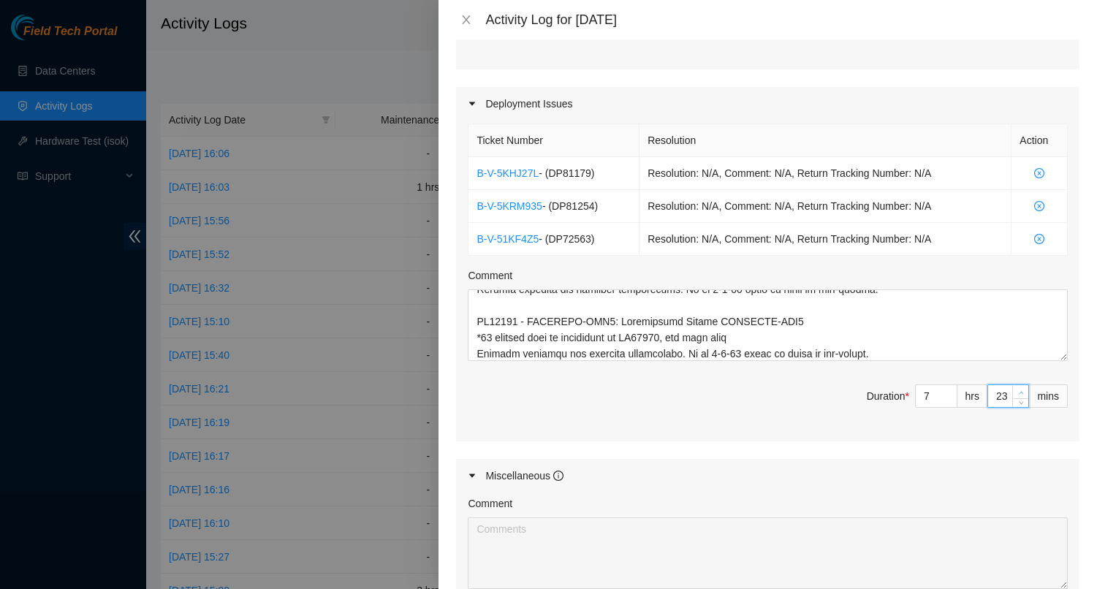
type input "24"
click at [1018, 390] on icon "up" at bounding box center [1020, 392] width 5 height 5
type input "25"
click at [1018, 390] on icon "up" at bounding box center [1020, 392] width 5 height 5
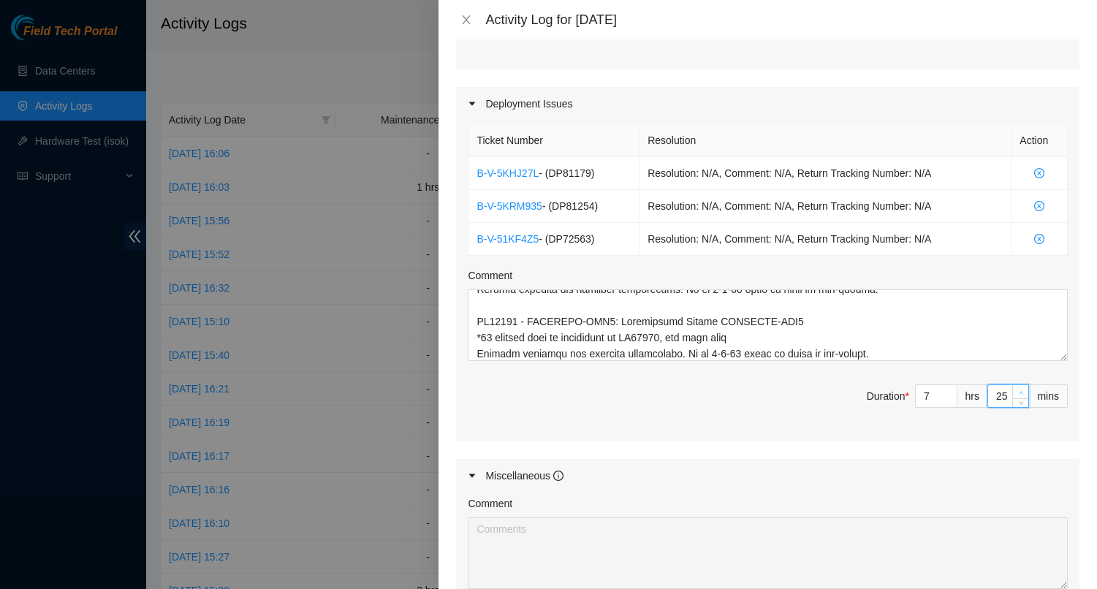
type input "26"
click at [1018, 390] on icon "up" at bounding box center [1020, 392] width 5 height 5
type input "27"
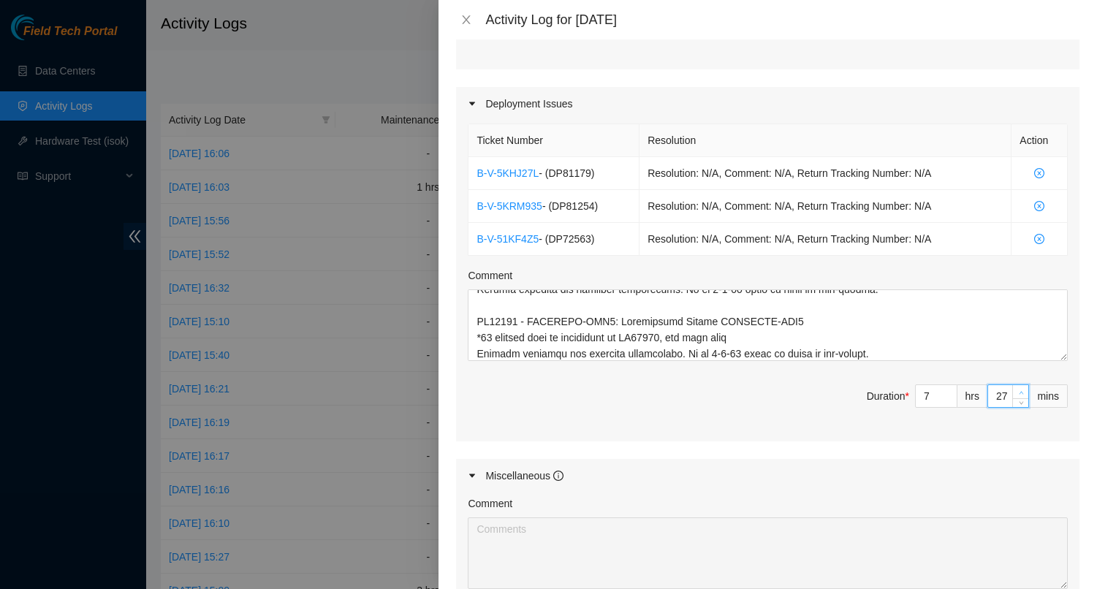
click at [1018, 390] on icon "up" at bounding box center [1020, 392] width 5 height 5
type input "28"
click at [1018, 390] on icon "up" at bounding box center [1020, 392] width 5 height 5
type input "29"
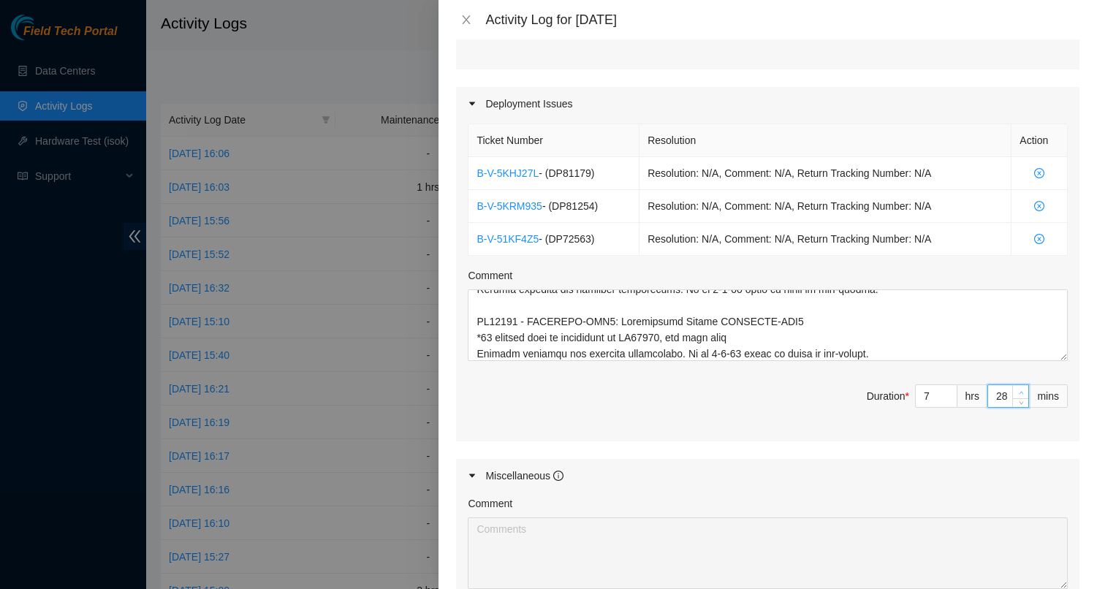
type input "29"
click at [1018, 390] on icon "up" at bounding box center [1020, 392] width 5 height 5
type input "30"
click at [1018, 390] on icon "up" at bounding box center [1020, 392] width 5 height 5
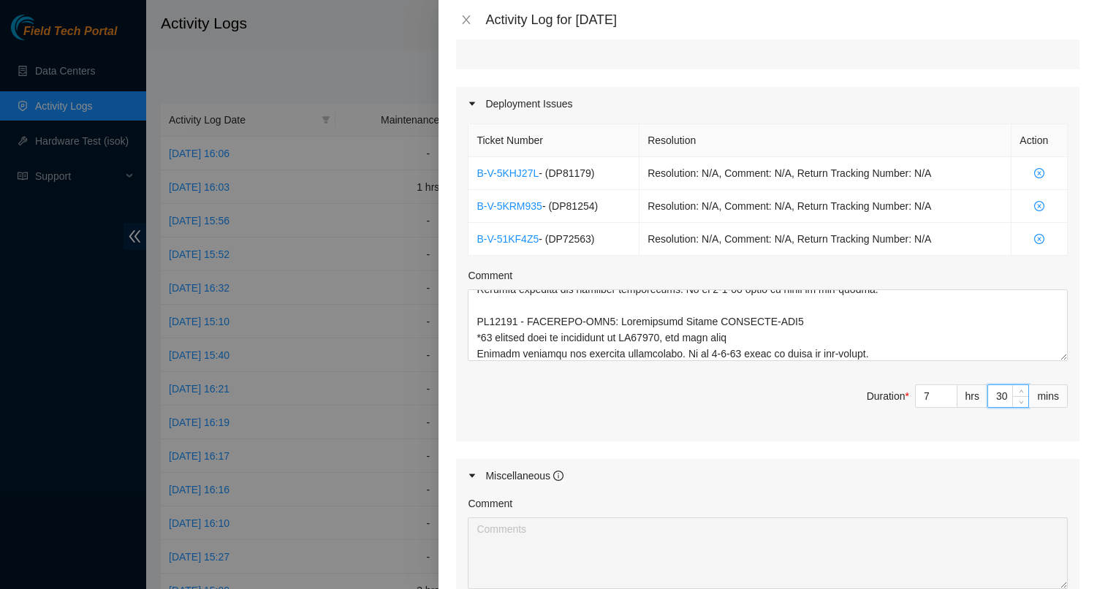
click at [835, 459] on div "Miscellaneous" at bounding box center [767, 476] width 623 height 34
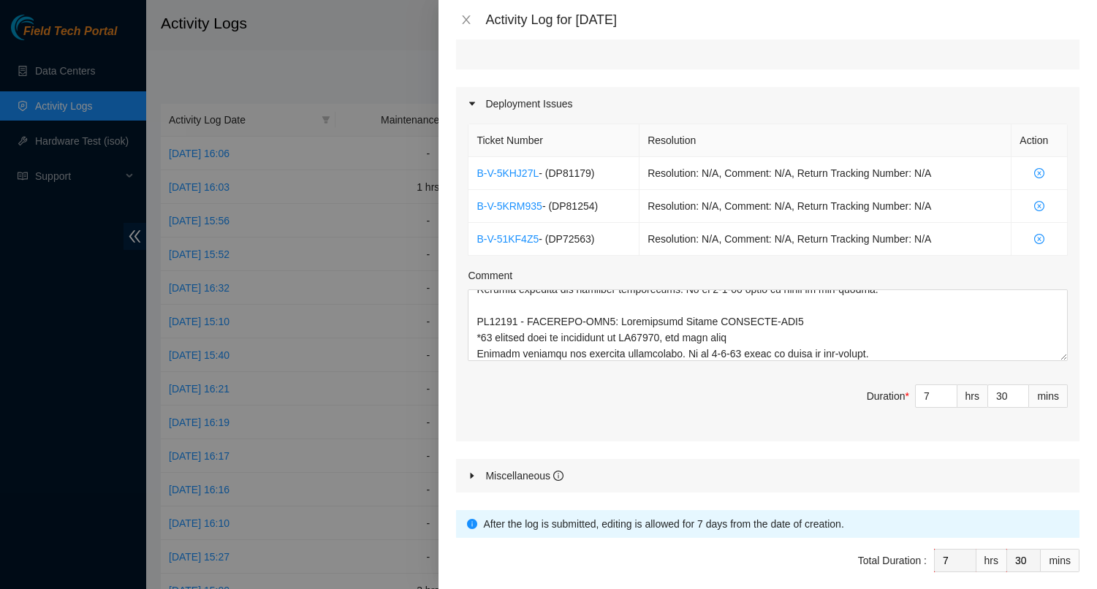
click at [887, 426] on div "Maintenance Issues Ticket Number Resolution Action No data to display Comment D…" at bounding box center [767, 137] width 623 height 712
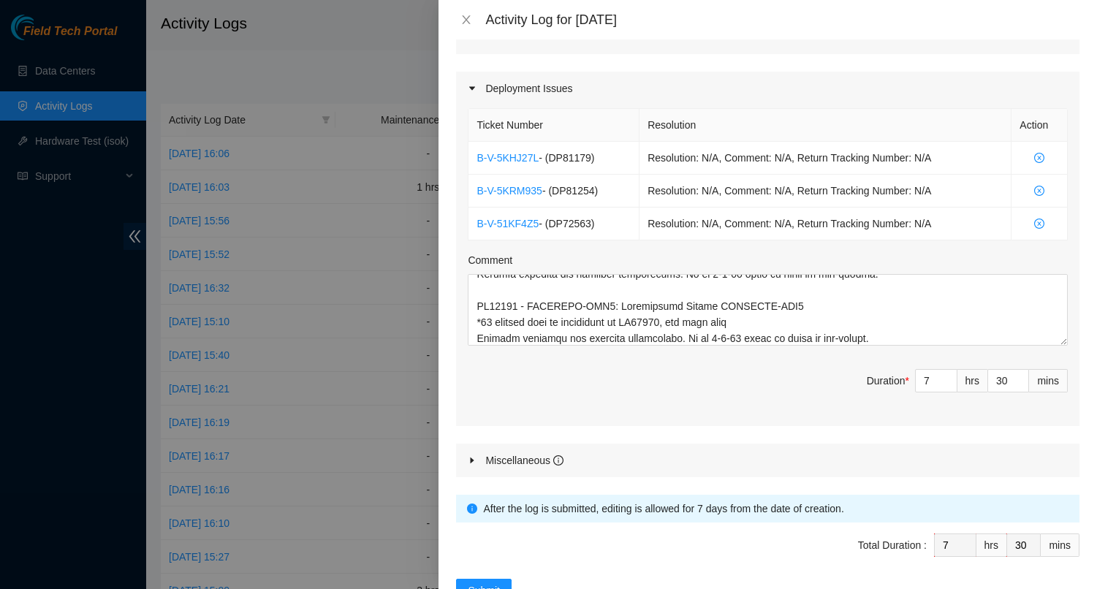
scroll to position [515, 0]
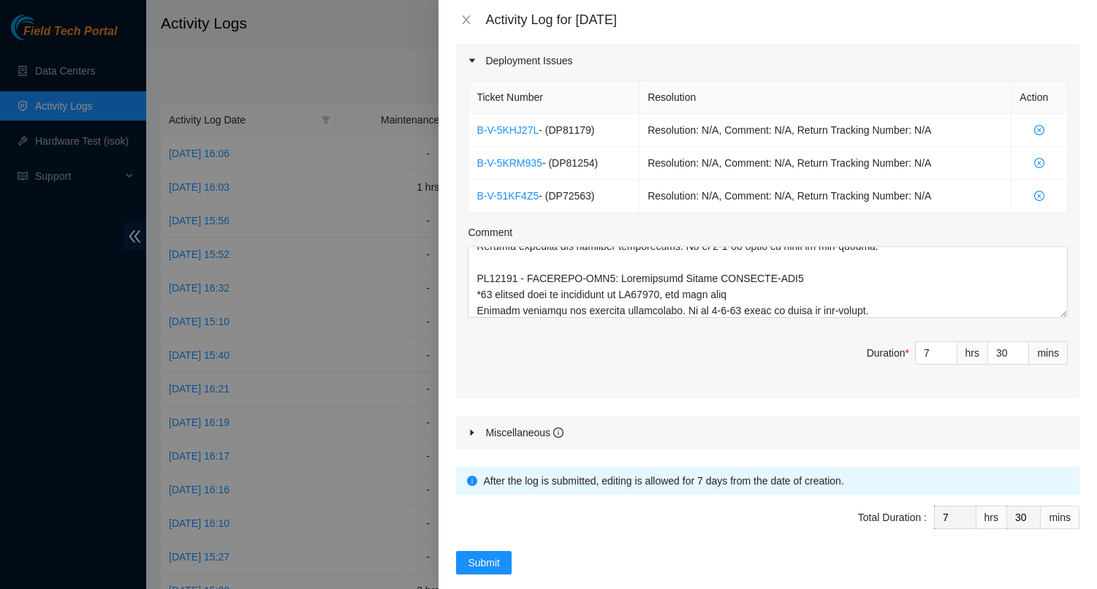
click at [644, 416] on div "Miscellaneous" at bounding box center [767, 433] width 623 height 34
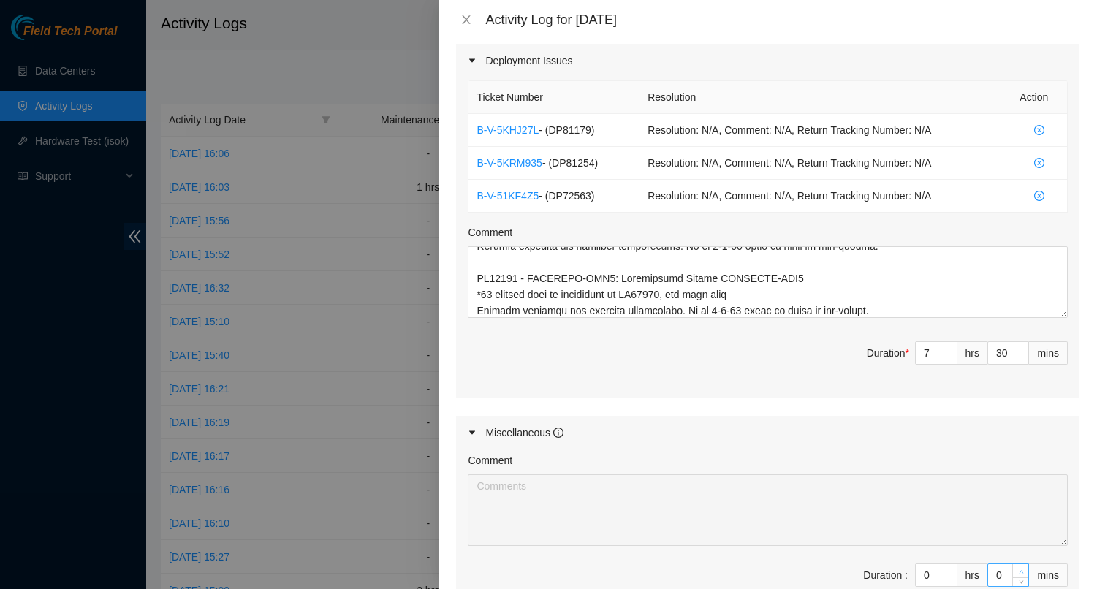
type input "1"
type input "31"
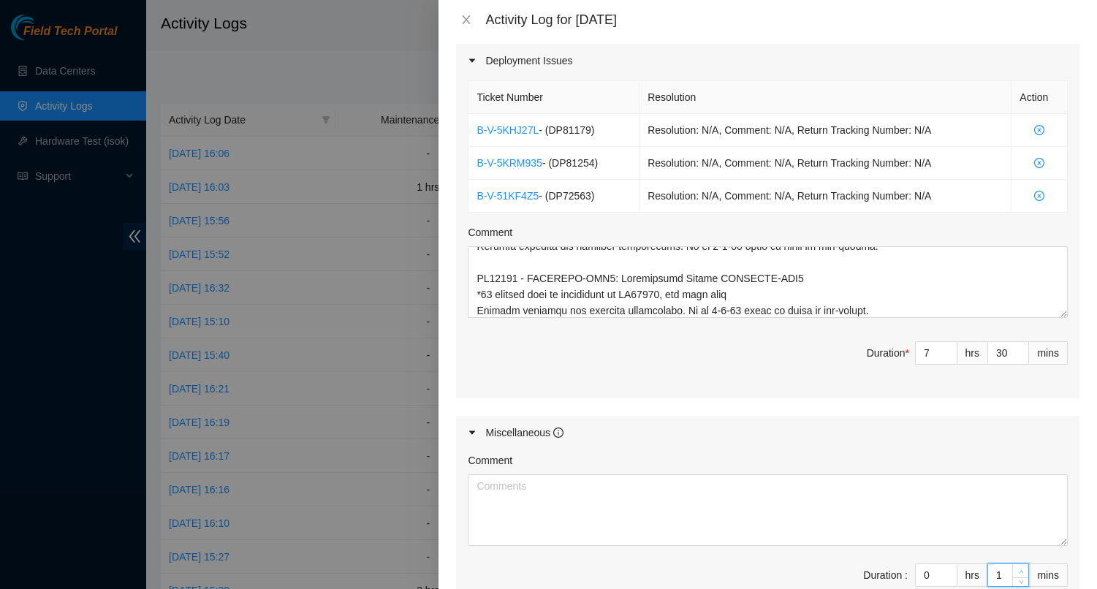
click at [1018, 569] on icon "up" at bounding box center [1020, 571] width 5 height 5
type input "2"
type input "32"
click at [1018, 569] on icon "up" at bounding box center [1020, 571] width 5 height 5
type input "3"
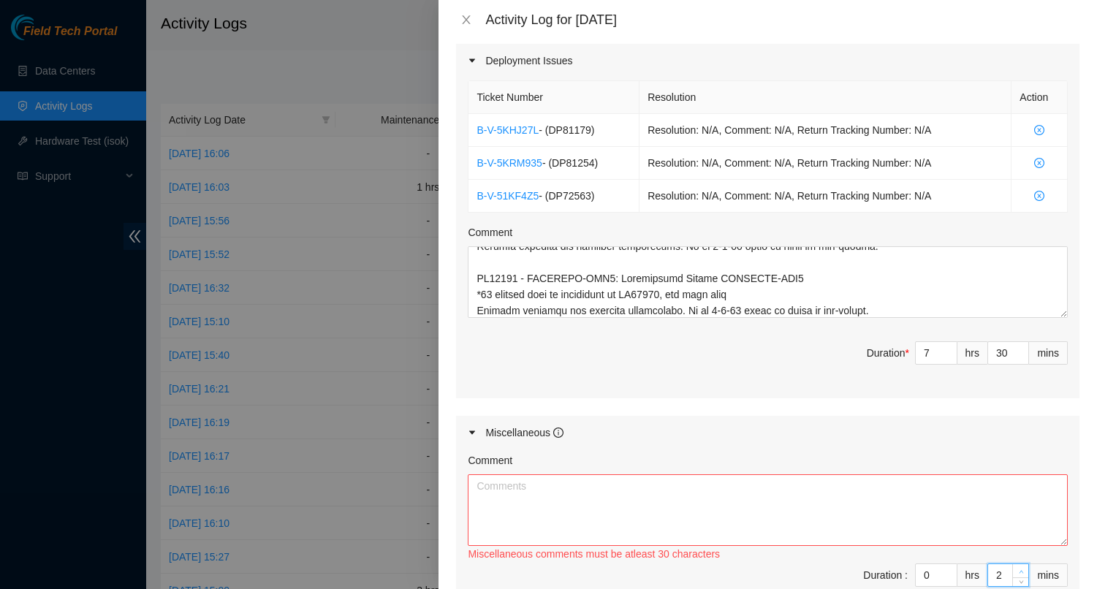
type input "33"
click at [1018, 569] on icon "up" at bounding box center [1020, 571] width 5 height 5
type input "4"
type input "34"
click at [1018, 569] on icon "up" at bounding box center [1020, 571] width 5 height 5
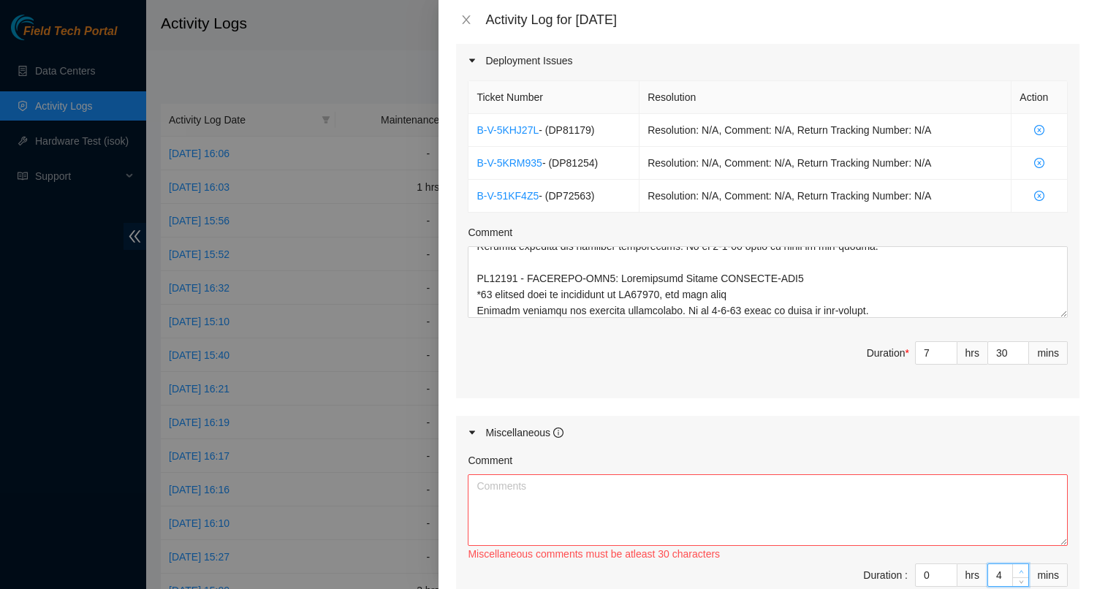
type input "5"
type input "35"
click at [1018, 569] on icon "up" at bounding box center [1020, 571] width 5 height 5
type input "6"
type input "36"
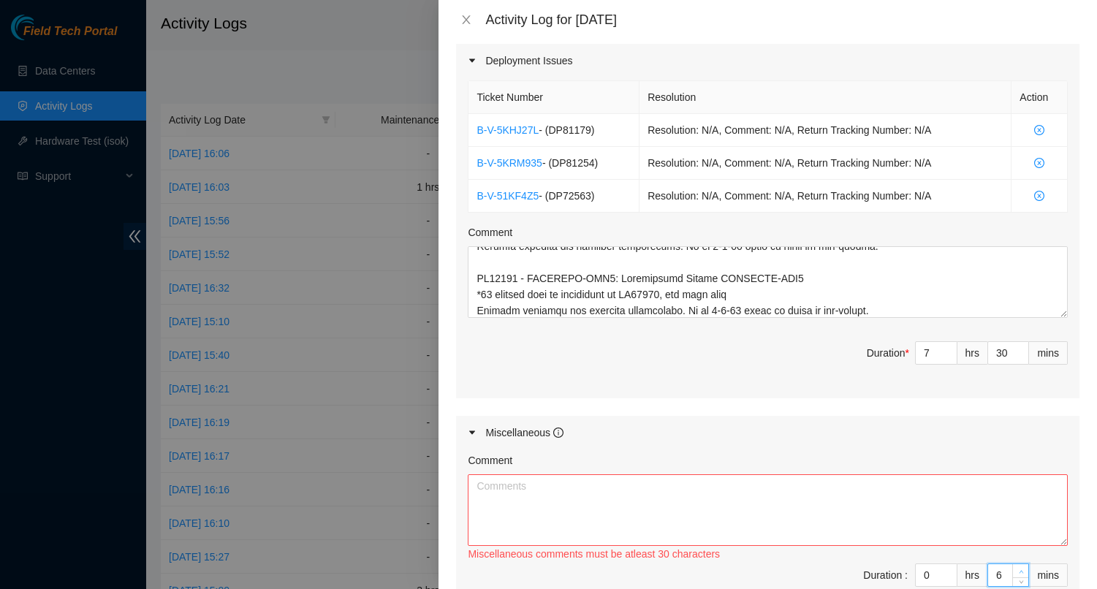
click at [1018, 569] on icon "up" at bounding box center [1020, 571] width 5 height 5
type input "7"
type input "37"
click at [1018, 569] on icon "up" at bounding box center [1020, 571] width 5 height 5
type input "8"
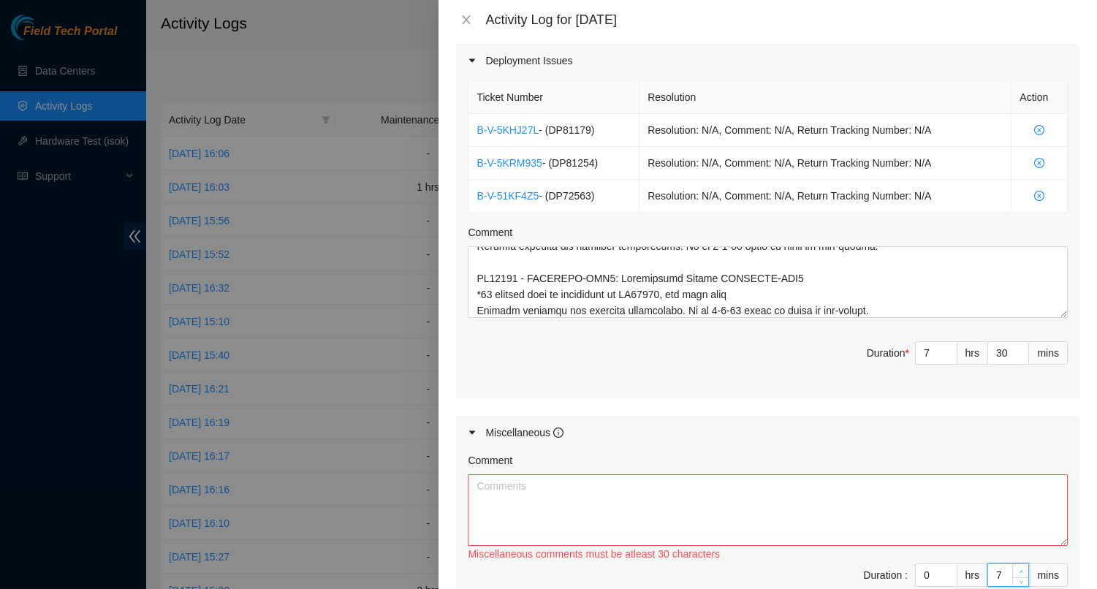
type input "38"
click at [1018, 569] on icon "up" at bounding box center [1020, 571] width 5 height 5
type input "9"
type input "39"
click at [1018, 569] on icon "up" at bounding box center [1020, 571] width 5 height 5
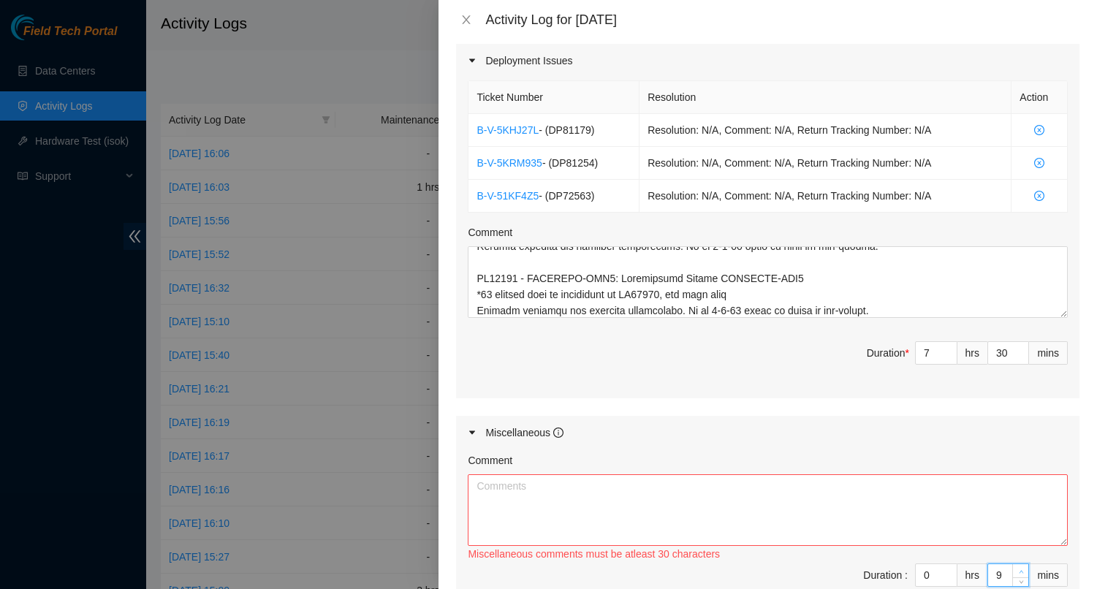
type input "10"
type input "40"
click at [1018, 569] on icon "up" at bounding box center [1020, 571] width 5 height 5
type input "11"
type input "41"
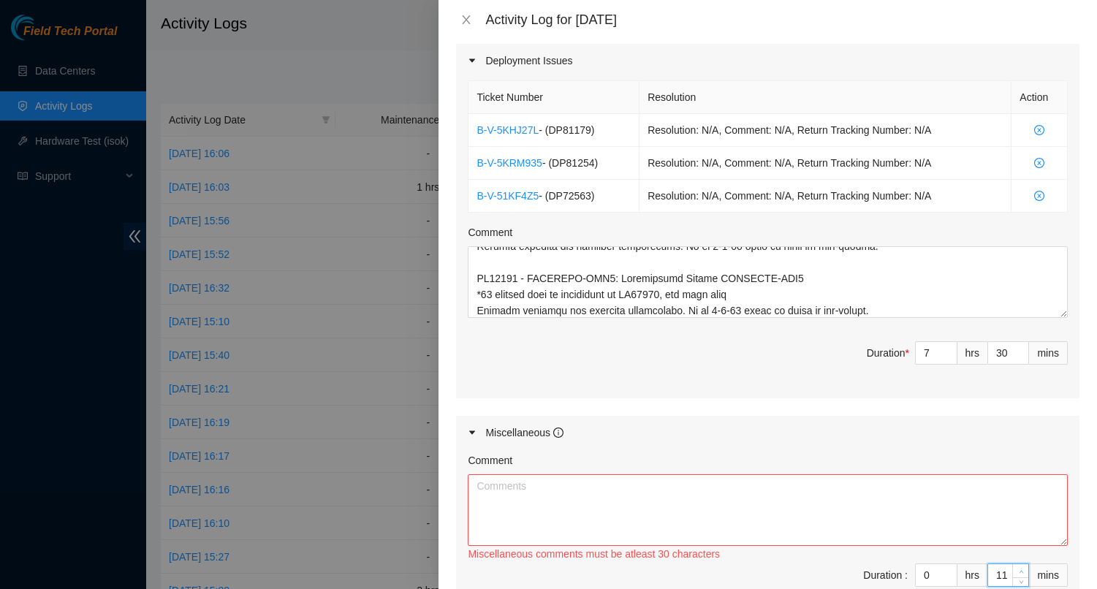
click at [1018, 569] on icon "up" at bounding box center [1020, 571] width 5 height 5
type input "12"
type input "42"
click at [1018, 569] on icon "up" at bounding box center [1020, 571] width 5 height 5
type input "13"
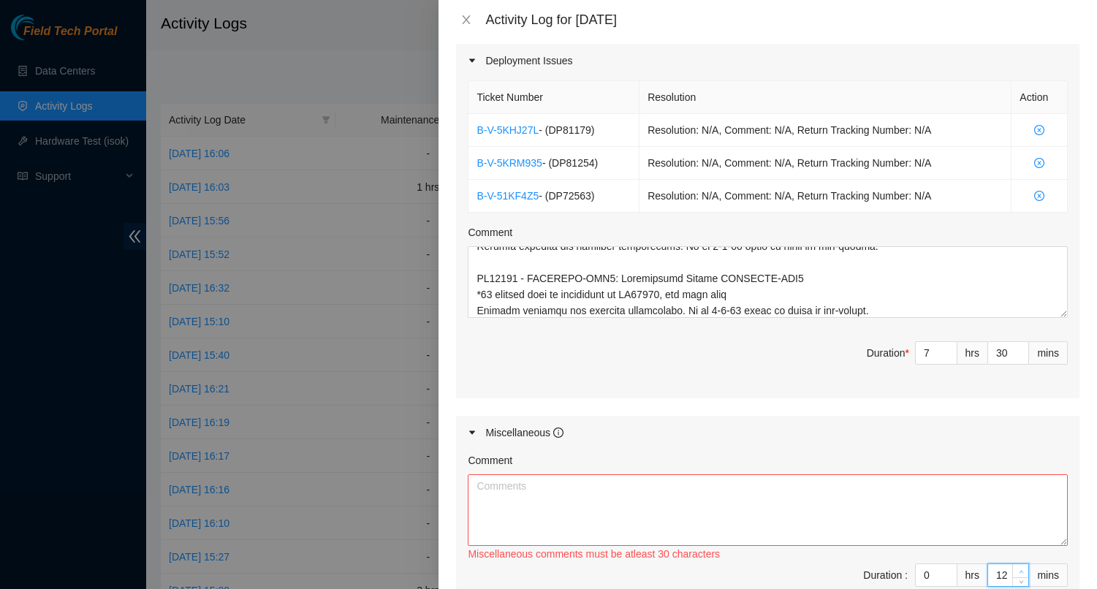
type input "43"
click at [1018, 569] on icon "up" at bounding box center [1020, 571] width 5 height 5
type input "14"
type input "44"
click at [1018, 569] on icon "up" at bounding box center [1020, 571] width 5 height 5
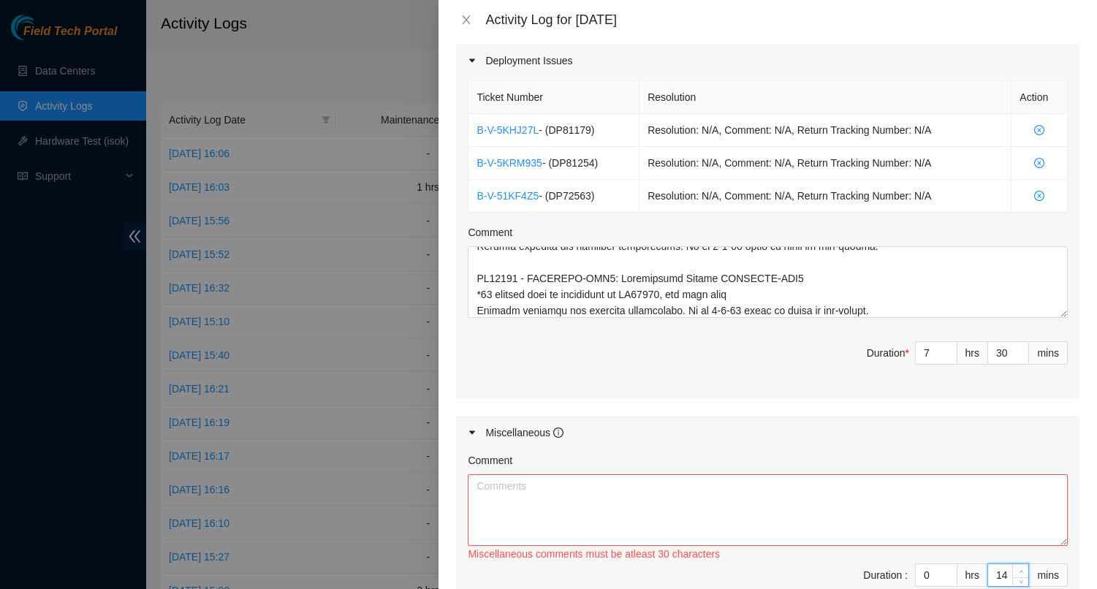
type input "15"
type input "45"
click at [1018, 569] on icon "up" at bounding box center [1020, 571] width 5 height 5
type input "16"
type input "46"
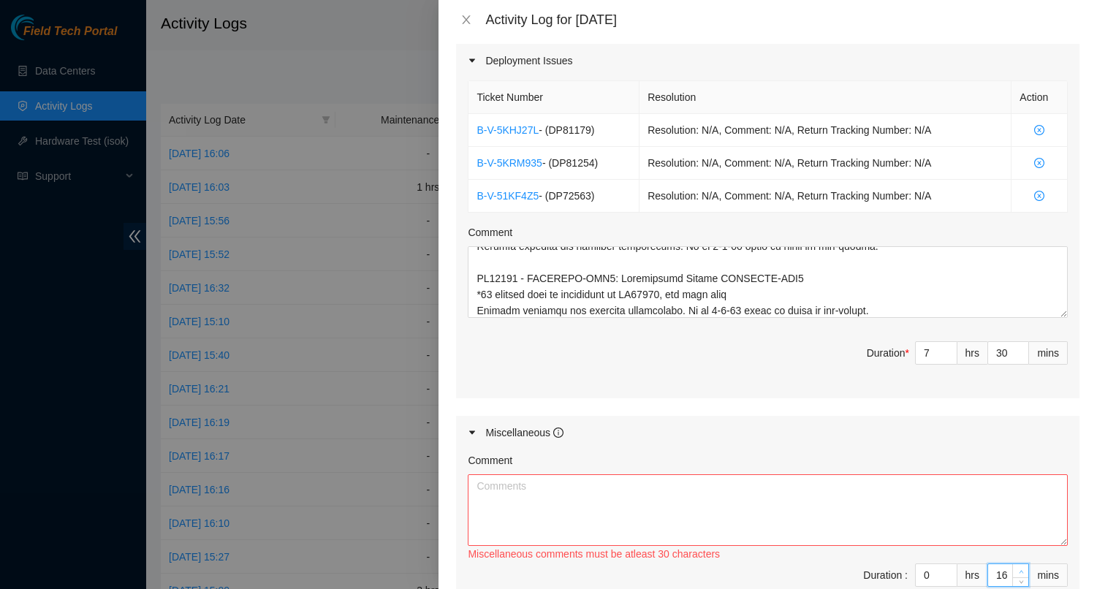
click at [1018, 569] on icon "up" at bounding box center [1020, 571] width 5 height 5
type input "17"
type input "47"
click at [1018, 569] on icon "up" at bounding box center [1020, 571] width 5 height 5
type input "18"
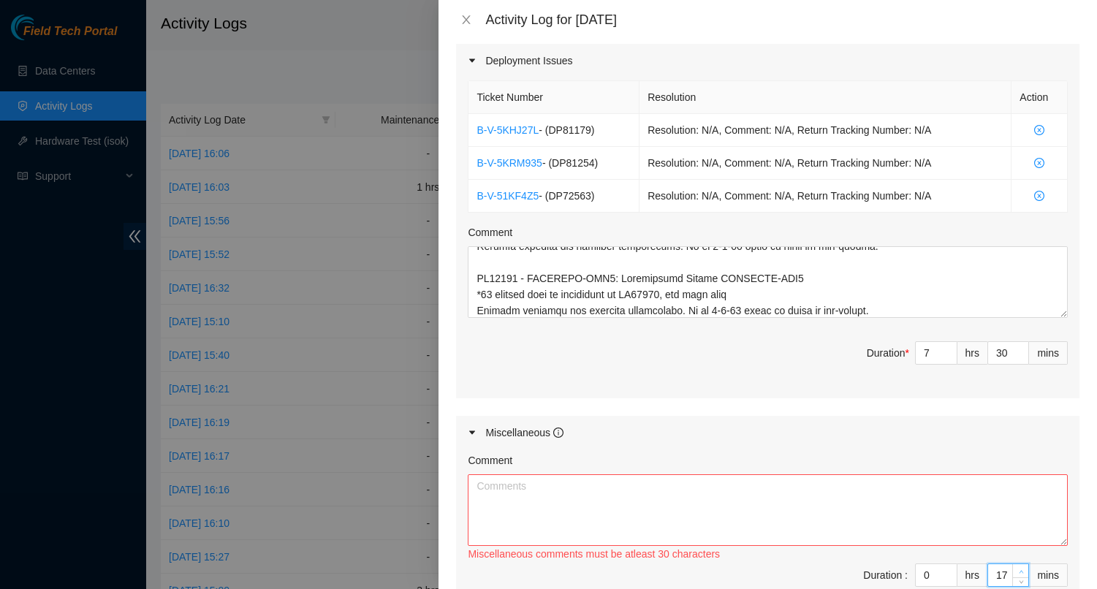
type input "48"
click at [1018, 569] on icon "up" at bounding box center [1020, 571] width 5 height 5
type input "19"
type input "49"
click at [1018, 569] on icon "up" at bounding box center [1020, 571] width 5 height 5
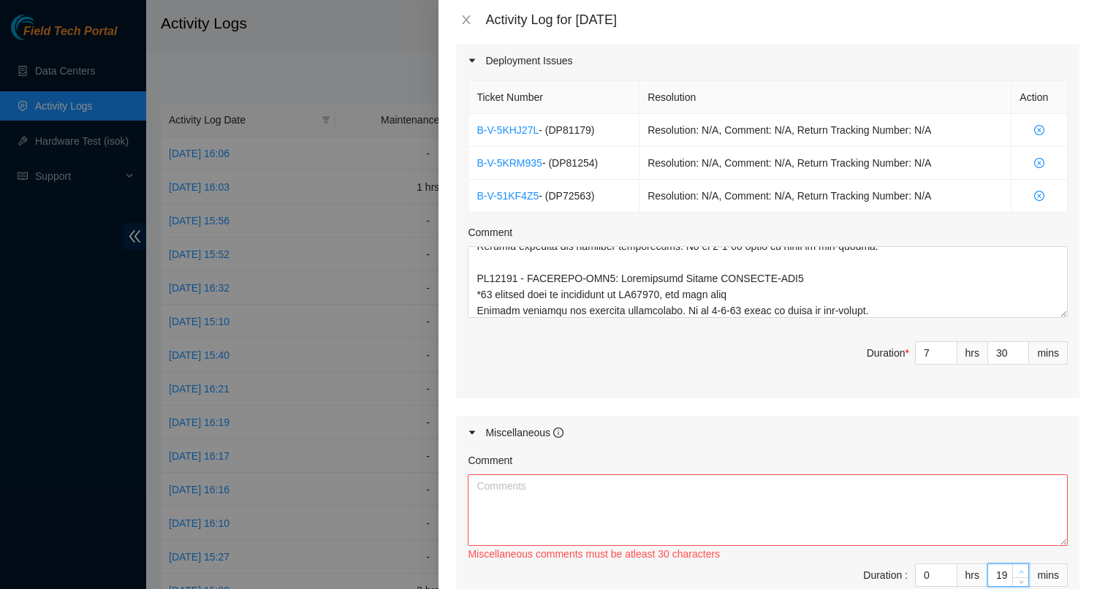
type input "20"
type input "50"
click at [1018, 569] on icon "up" at bounding box center [1020, 571] width 5 height 5
type input "21"
type input "51"
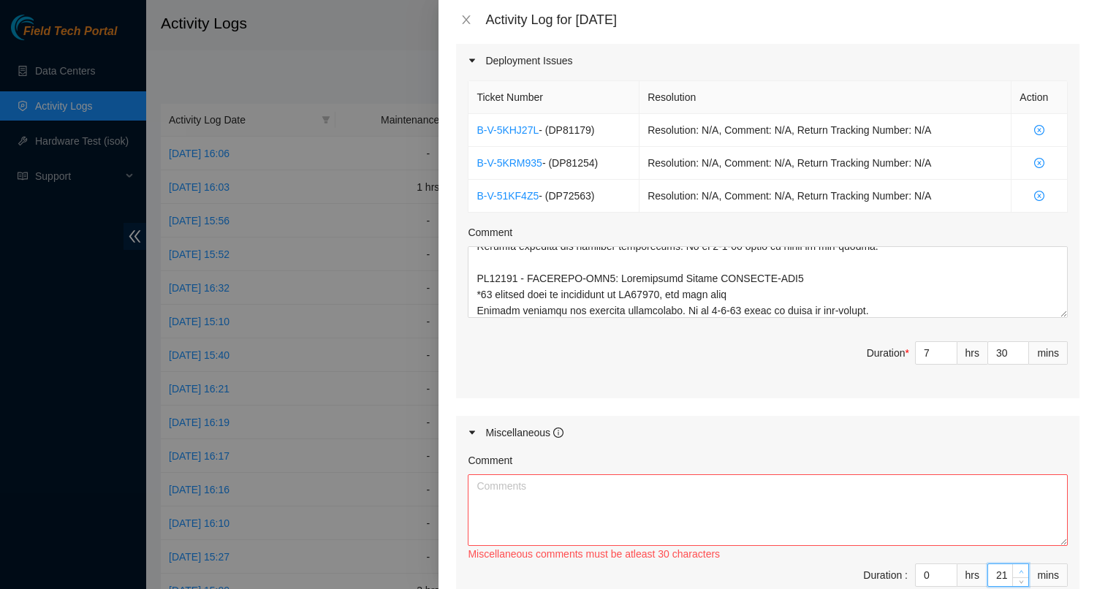
click at [1018, 569] on icon "up" at bounding box center [1020, 571] width 5 height 5
type input "22"
type input "52"
click at [1018, 569] on icon "up" at bounding box center [1020, 571] width 5 height 5
type input "23"
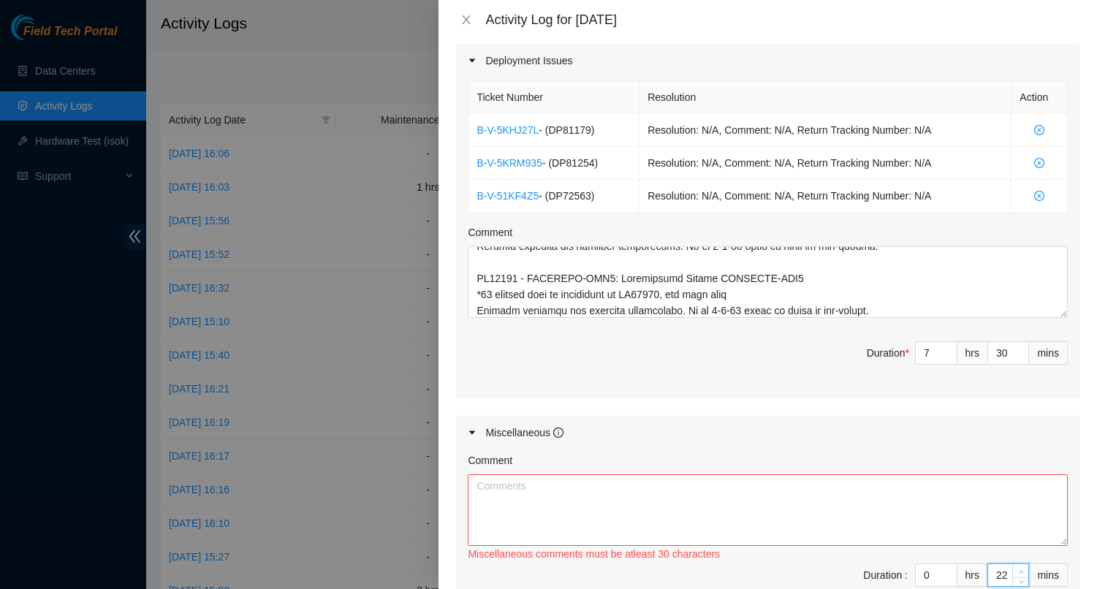
type input "53"
click at [1018, 569] on icon "up" at bounding box center [1020, 571] width 5 height 5
type input "24"
type input "54"
click at [1018, 569] on icon "up" at bounding box center [1020, 571] width 5 height 5
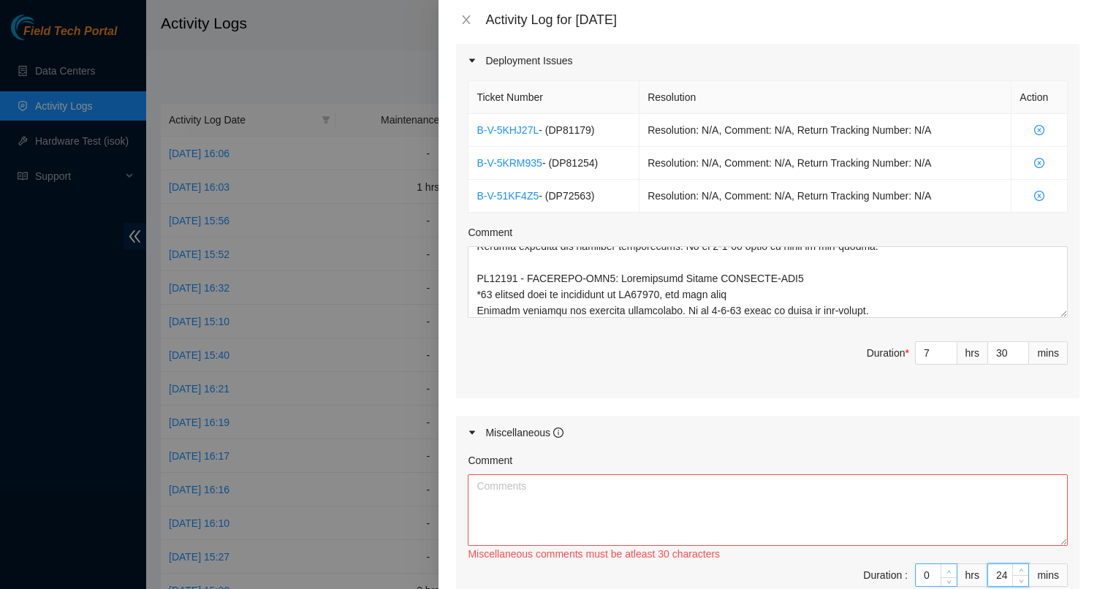
type input "1"
type input "8"
click at [947, 570] on icon "up" at bounding box center [949, 571] width 4 height 3
drag, startPoint x: 1001, startPoint y: 555, endPoint x: 960, endPoint y: 555, distance: 40.9
click at [962, 563] on span "Duration : 1 hrs 23 mins" at bounding box center [768, 583] width 600 height 41
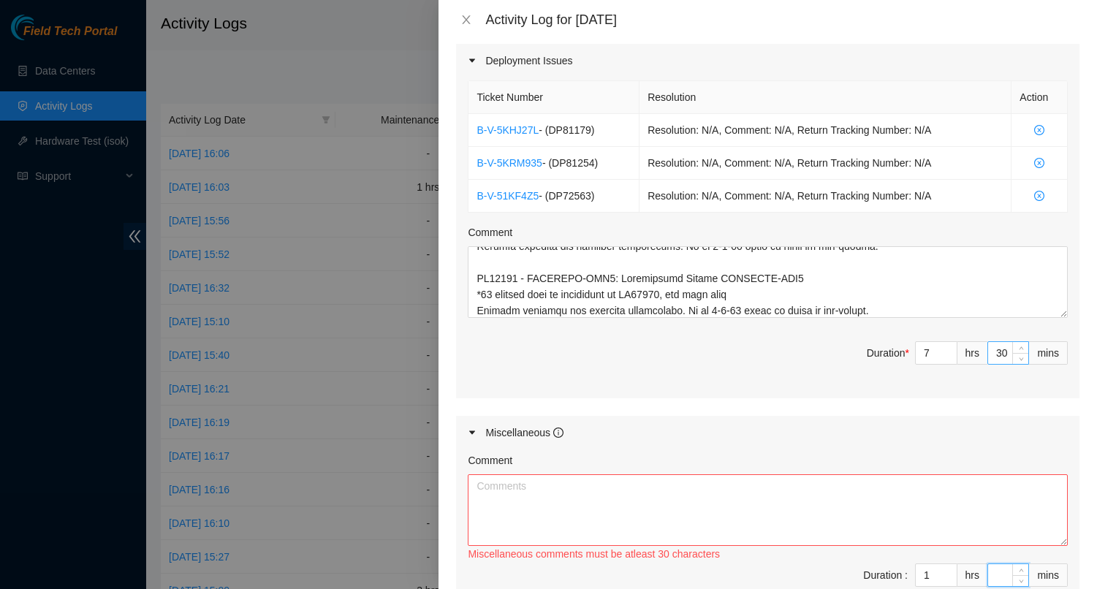
click at [999, 342] on input "30" at bounding box center [1008, 353] width 40 height 22
click at [714, 341] on span "Duration * 7 hrs mins" at bounding box center [768, 361] width 600 height 41
click at [568, 490] on textarea "Comment" at bounding box center [768, 510] width 600 height 72
paste textarea "Opened, read and answered emails."
click at [736, 429] on div "Miscellaneous" at bounding box center [767, 433] width 623 height 34
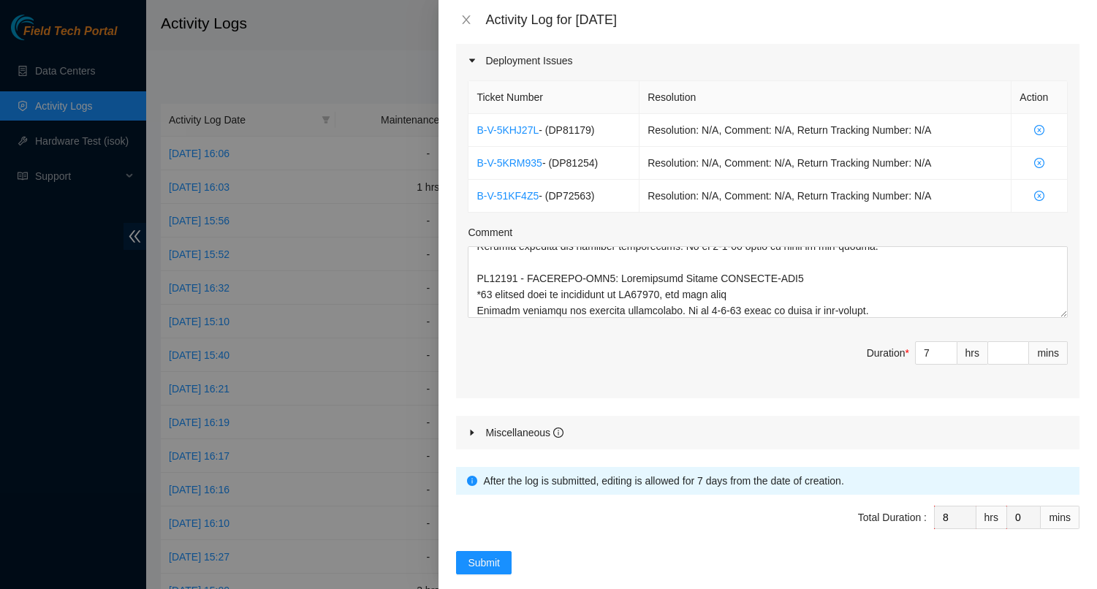
click at [715, 347] on span "Duration * 7 hrs mins" at bounding box center [768, 361] width 600 height 41
click at [585, 416] on div "Miscellaneous" at bounding box center [767, 433] width 623 height 34
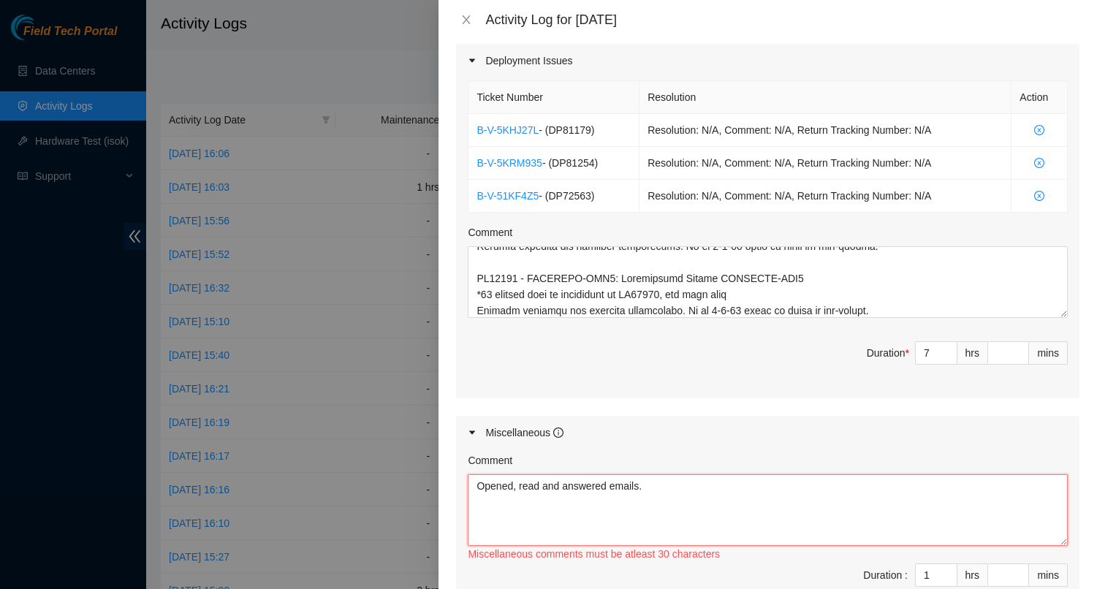
drag, startPoint x: 658, startPoint y: 470, endPoint x: 452, endPoint y: 460, distance: 206.3
click at [451, 460] on div "Note: This activity log is for informational purposes only. You will not be pai…" at bounding box center [767, 313] width 658 height 549
paste textarea "and answered emails. Answered multiple calls from Sabey security about deliveri…"
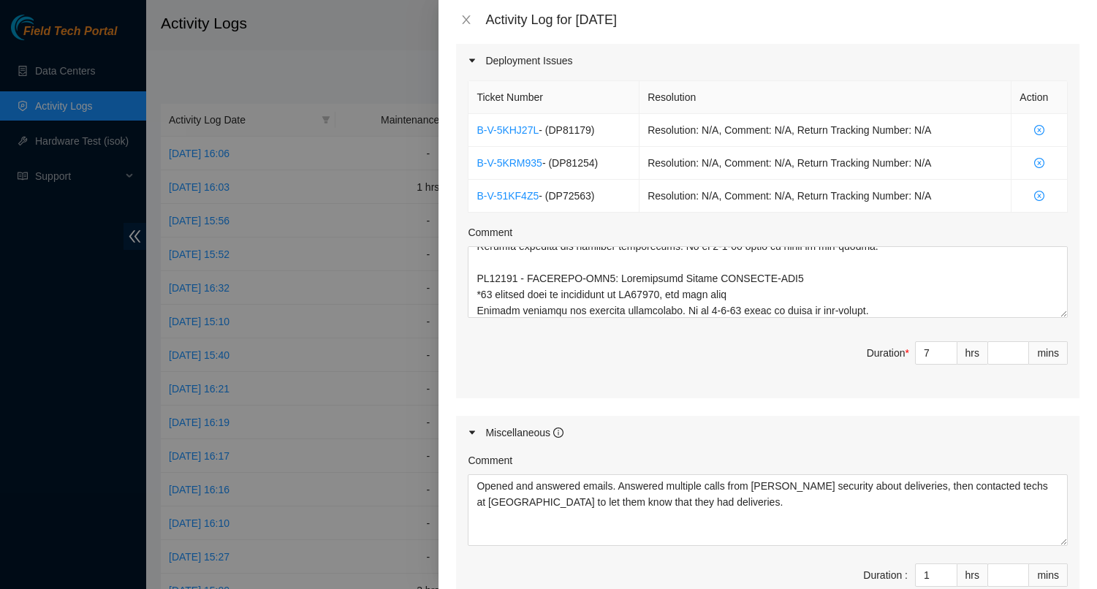
click at [760, 563] on span "Duration : 1 hrs mins" at bounding box center [768, 583] width 600 height 41
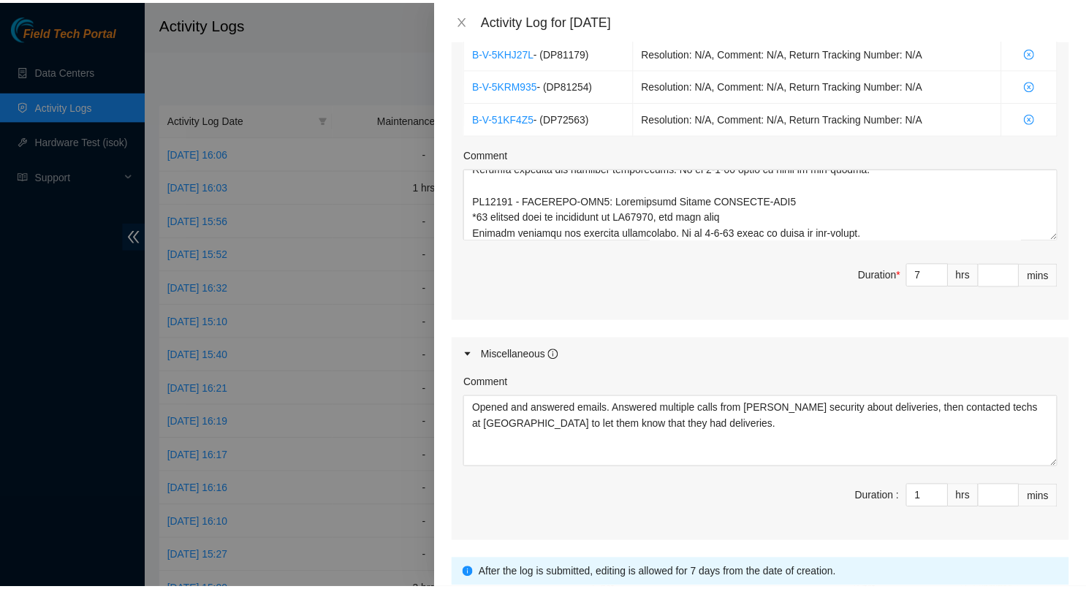
scroll to position [686, 0]
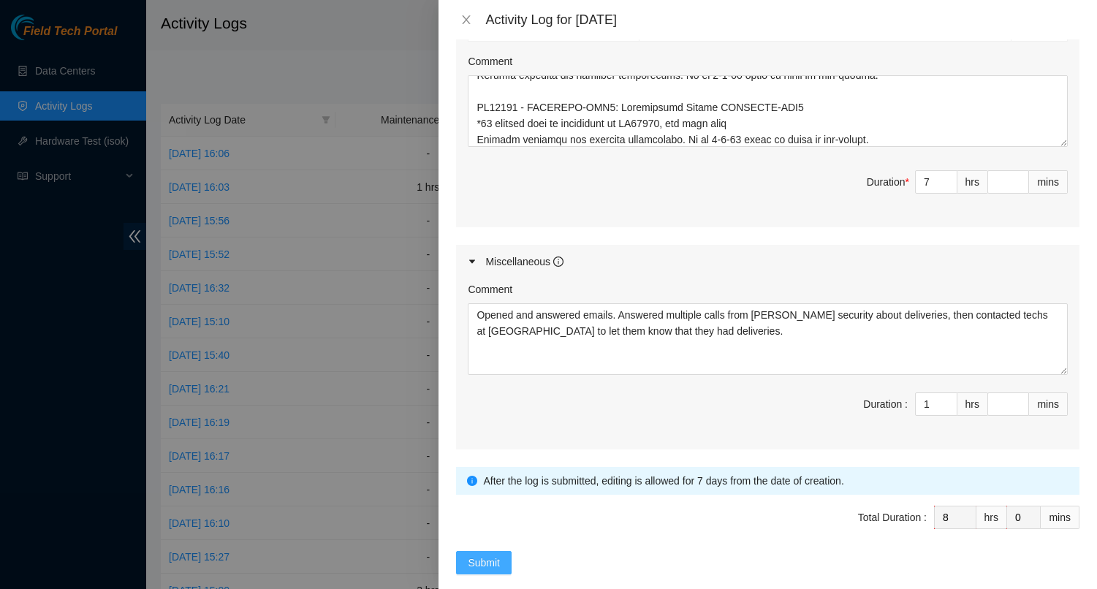
click at [492, 555] on span "Submit" at bounding box center [484, 563] width 32 height 16
